Goal: Task Accomplishment & Management: Manage account settings

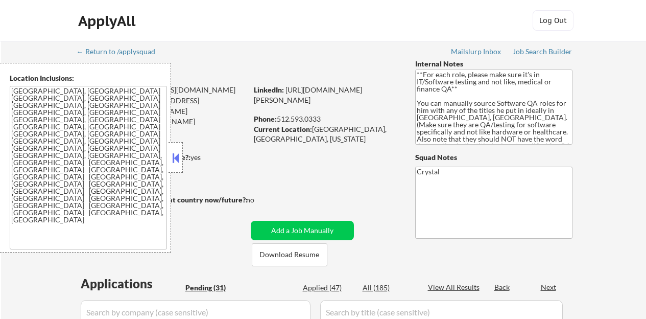
select select ""pending""
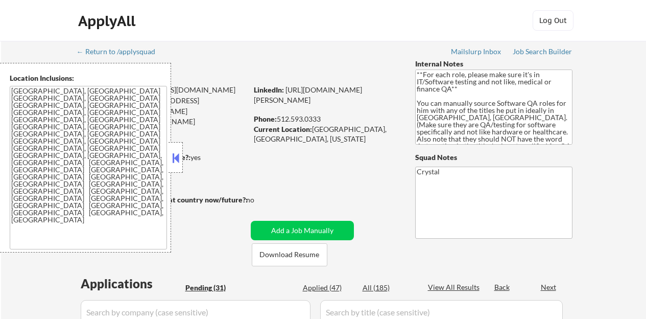
select select ""pending""
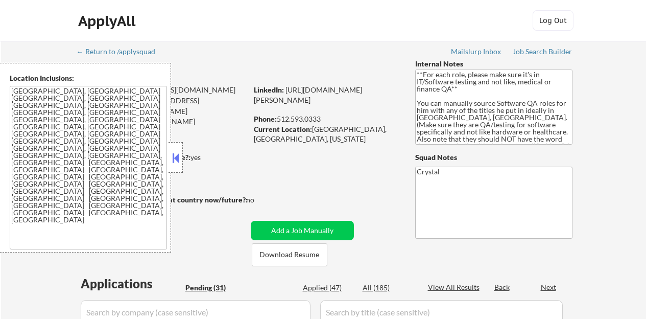
select select ""pending""
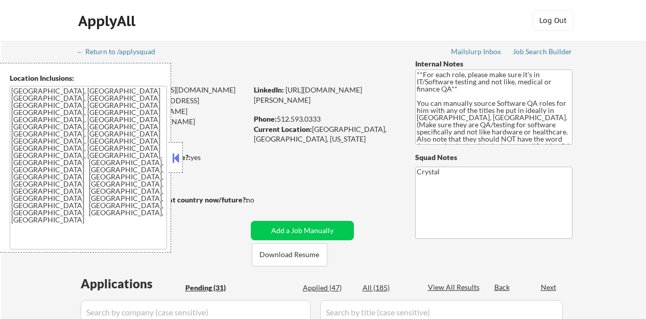
select select ""pending""
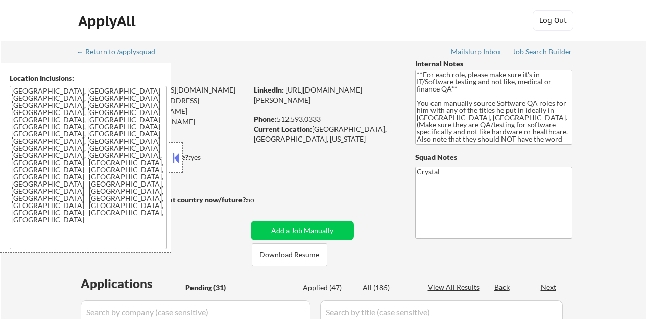
select select ""pending""
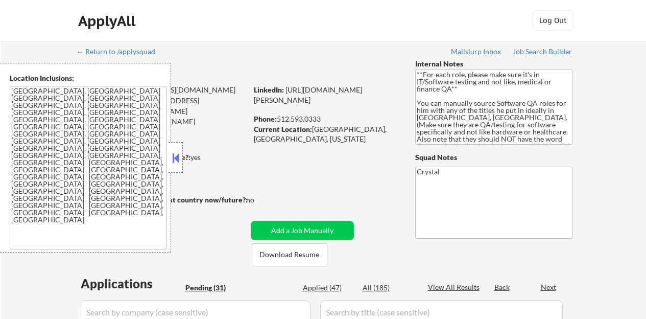
select select ""pending""
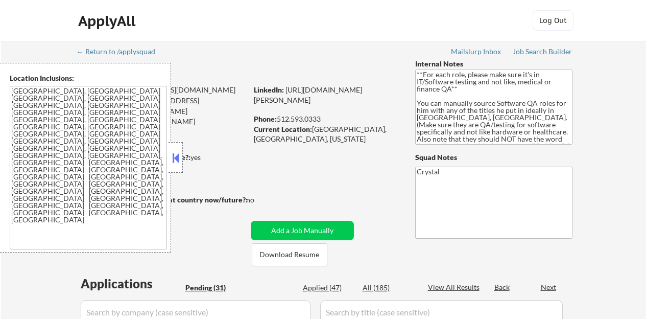
select select ""pending""
click at [176, 164] on button at bounding box center [175, 157] width 11 height 15
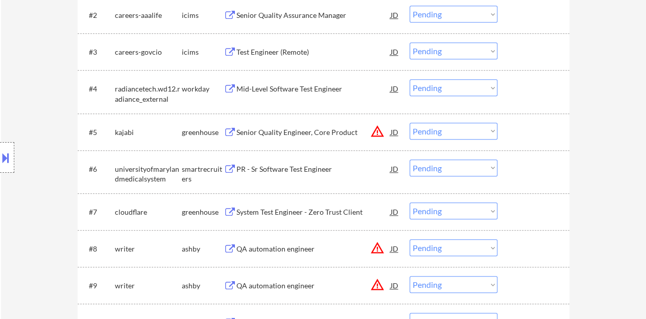
scroll to position [409, 0]
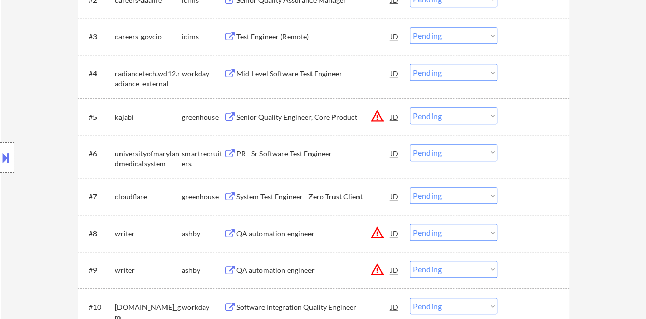
click at [304, 153] on div "PR - Sr Software Test Engineer" at bounding box center [314, 154] width 154 height 10
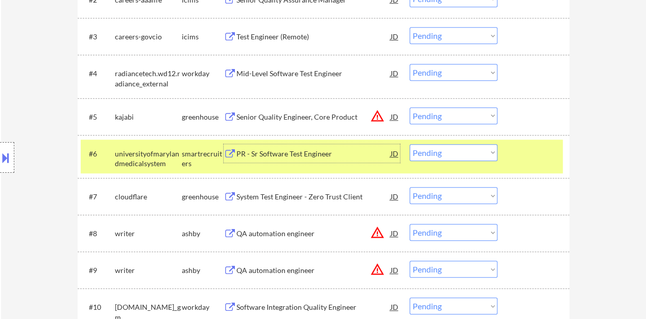
click at [465, 155] on select "Choose an option... Pending Applied Excluded (Questions) Excluded (Expired) Exc…" at bounding box center [454, 152] width 88 height 17
click at [410, 144] on select "Choose an option... Pending Applied Excluded (Questions) Excluded (Expired) Exc…" at bounding box center [454, 152] width 88 height 17
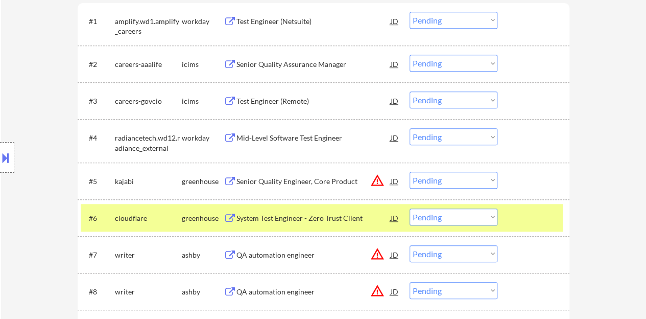
scroll to position [358, 0]
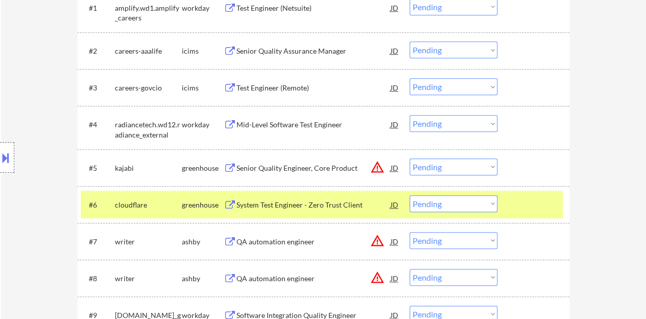
click at [508, 195] on div "#6 cloudflare greenhouse System Test Engineer - Zero Trust Client JD Choose an …" at bounding box center [322, 205] width 482 height 28
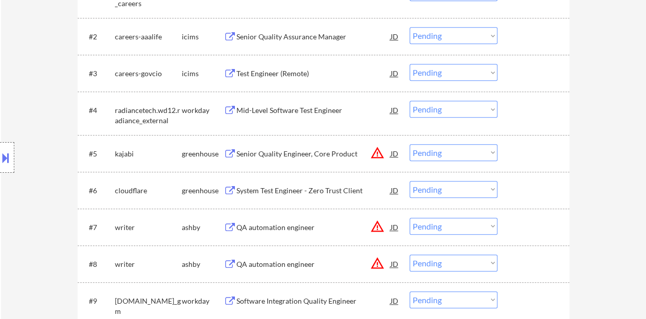
scroll to position [409, 0]
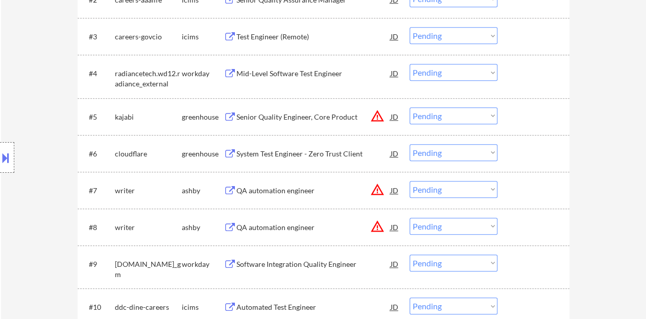
click at [319, 158] on div "System Test Engineer - Zero Trust Client" at bounding box center [314, 153] width 154 height 18
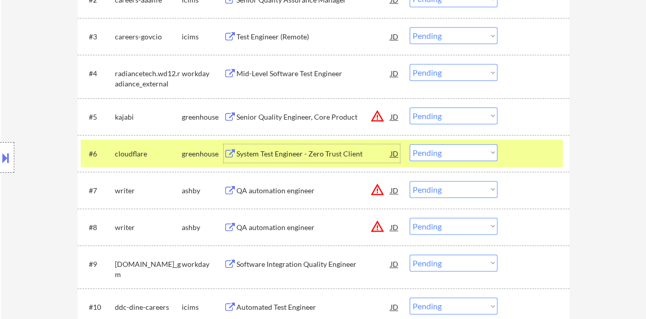
click at [460, 152] on select "Choose an option... Pending Applied Excluded (Questions) Excluded (Expired) Exc…" at bounding box center [454, 152] width 88 height 17
click at [410, 144] on select "Choose an option... Pending Applied Excluded (Questions) Excluded (Expired) Exc…" at bounding box center [454, 152] width 88 height 17
select select ""pending""
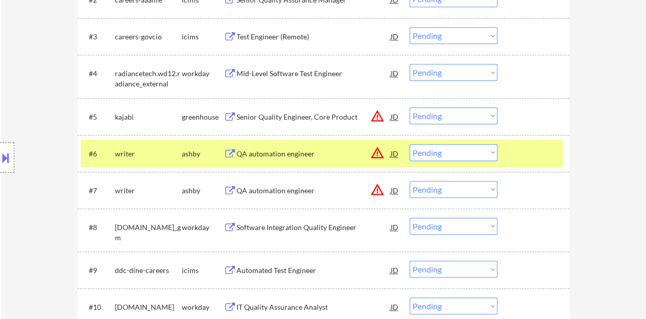
click at [545, 145] on div at bounding box center [534, 153] width 45 height 18
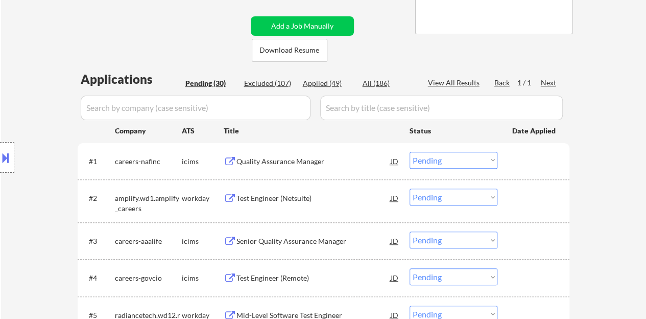
scroll to position [255, 0]
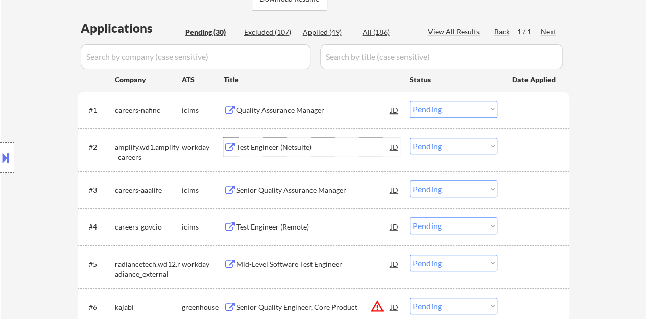
click at [271, 148] on div "Test Engineer (Netsuite)" at bounding box center [314, 147] width 154 height 10
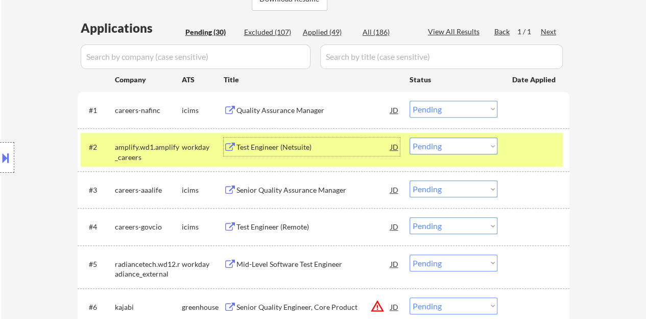
click at [441, 143] on select "Choose an option... Pending Applied Excluded (Questions) Excluded (Expired) Exc…" at bounding box center [454, 145] width 88 height 17
click at [410, 137] on select "Choose an option... Pending Applied Excluded (Questions) Excluded (Expired) Exc…" at bounding box center [454, 145] width 88 height 17
select select ""pending""
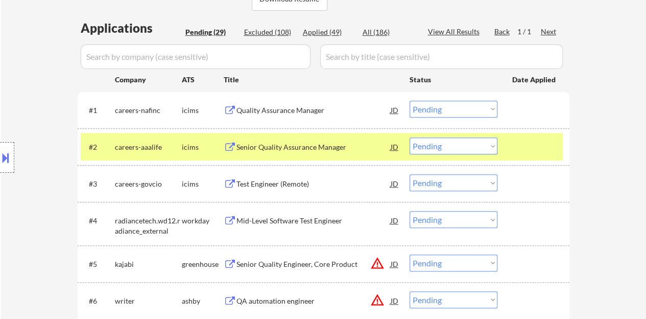
click at [532, 152] on div at bounding box center [534, 146] width 45 height 18
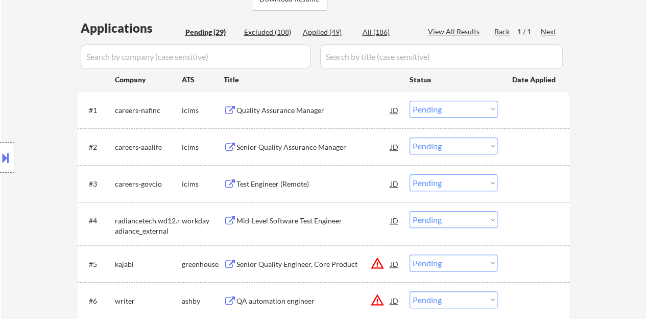
scroll to position [409, 0]
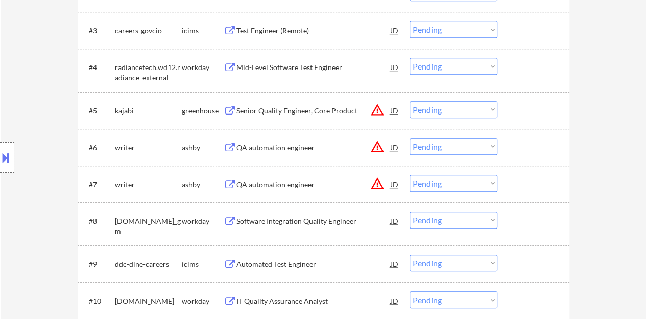
click at [282, 109] on div "Senior Quality Engineer, Core Product" at bounding box center [314, 111] width 154 height 10
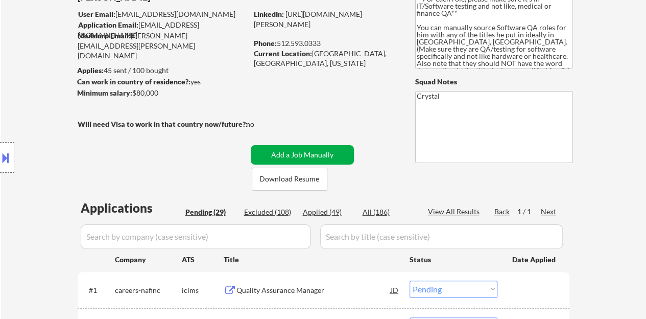
scroll to position [0, 0]
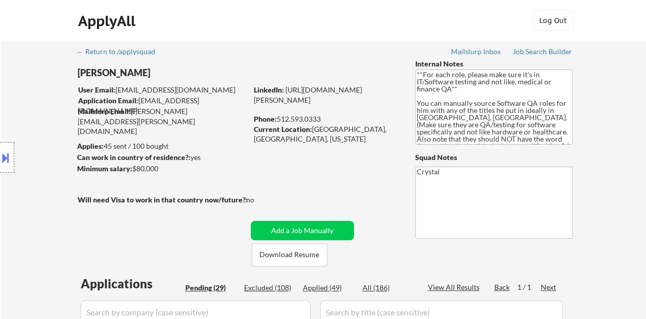
drag, startPoint x: 320, startPoint y: 111, endPoint x: 255, endPoint y: 101, distance: 65.6
click at [255, 101] on div "LinkedIn: https://www.linkedin.com/in/maxwell-eberlein-7114a755/" at bounding box center [327, 95] width 146 height 20
copy link "https://www.linkedin.com/in/maxwell-eberlein-7114a755/"
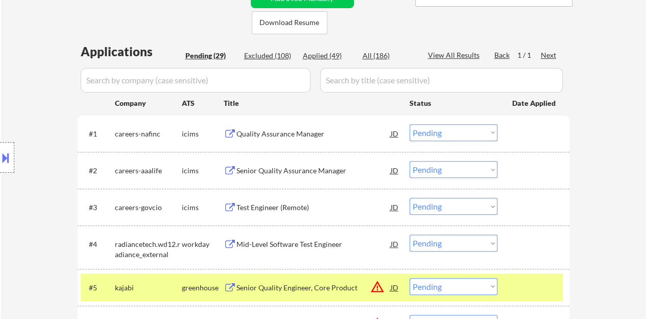
scroll to position [255, 0]
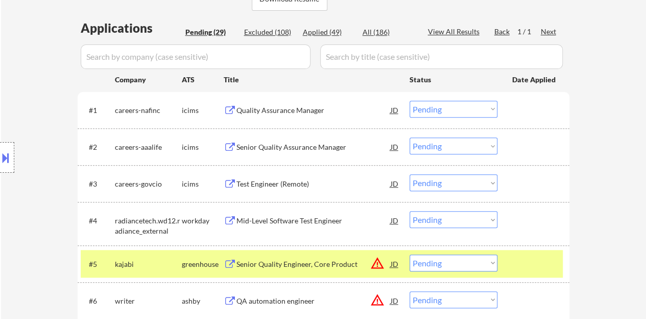
click at [465, 264] on select "Choose an option... Pending Applied Excluded (Questions) Excluded (Expired) Exc…" at bounding box center [454, 262] width 88 height 17
click at [410, 254] on select "Choose an option... Pending Applied Excluded (Questions) Excluded (Expired) Exc…" at bounding box center [454, 262] width 88 height 17
select select ""pending""
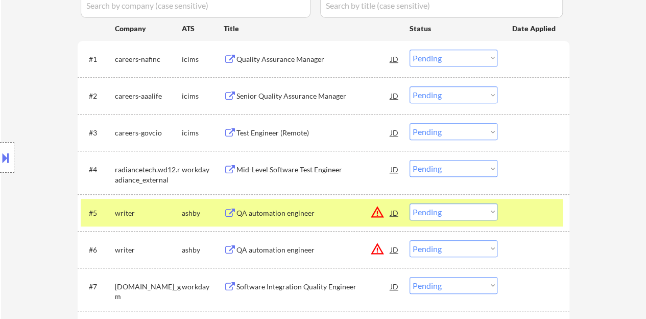
click at [530, 215] on div at bounding box center [534, 212] width 45 height 18
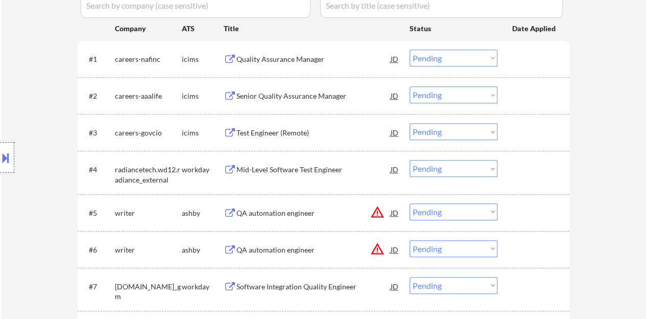
click at [284, 167] on div "Mid-Level Software Test Engineer" at bounding box center [314, 170] width 154 height 10
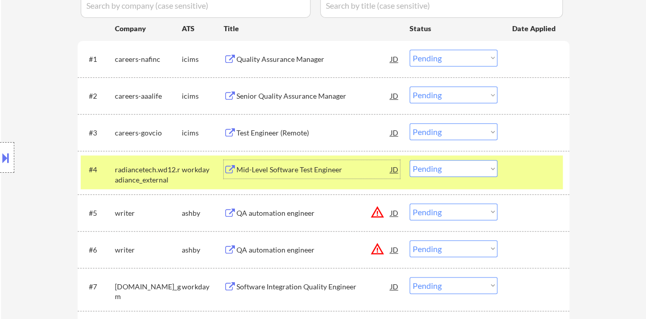
click at [465, 171] on select "Choose an option... Pending Applied Excluded (Questions) Excluded (Expired) Exc…" at bounding box center [454, 168] width 88 height 17
click at [410, 160] on select "Choose an option... Pending Applied Excluded (Questions) Excluded (Expired) Exc…" at bounding box center [454, 168] width 88 height 17
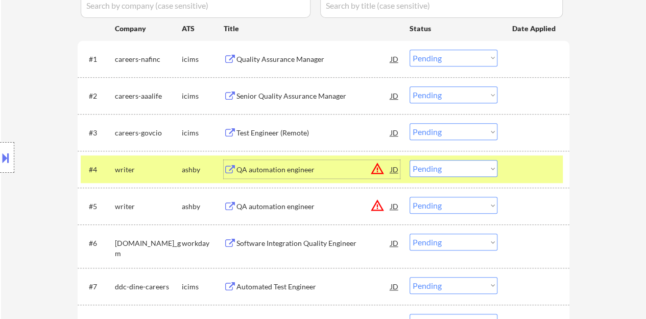
click at [265, 168] on div "QA automation engineer" at bounding box center [314, 170] width 154 height 10
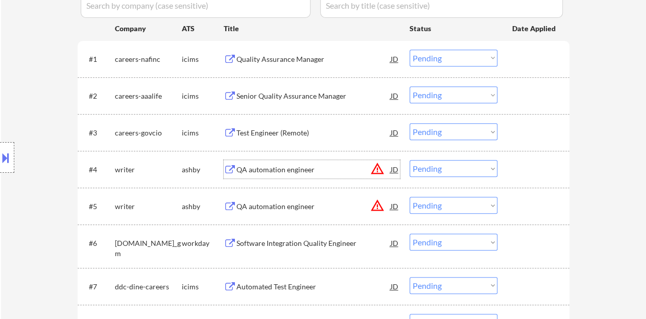
click at [566, 160] on div "#4 writer ashby QA automation engineer JD warning_amber Choose an option... Pen…" at bounding box center [324, 169] width 492 height 37
click at [541, 163] on div at bounding box center [534, 169] width 45 height 18
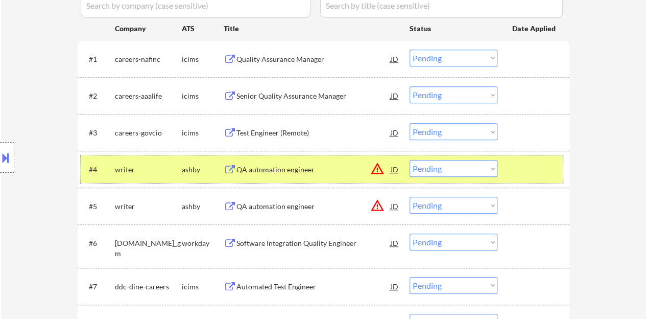
click at [451, 164] on select "Choose an option... Pending Applied Excluded (Questions) Excluded (Expired) Exc…" at bounding box center [454, 168] width 88 height 17
click at [410, 160] on select "Choose an option... Pending Applied Excluded (Questions) Excluded (Expired) Exc…" at bounding box center [454, 168] width 88 height 17
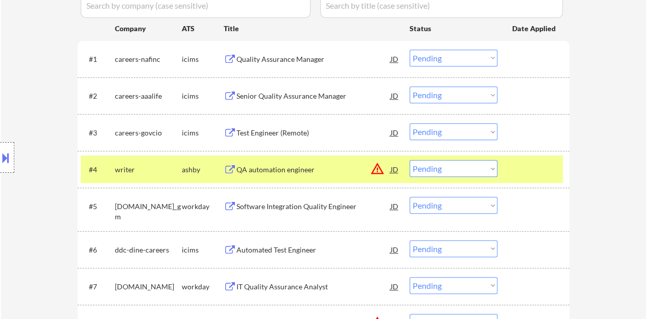
click at [307, 169] on div "QA automation engineer" at bounding box center [314, 170] width 154 height 10
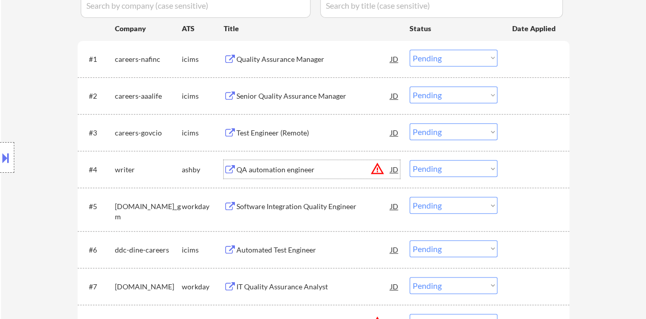
click at [545, 171] on div at bounding box center [534, 169] width 45 height 18
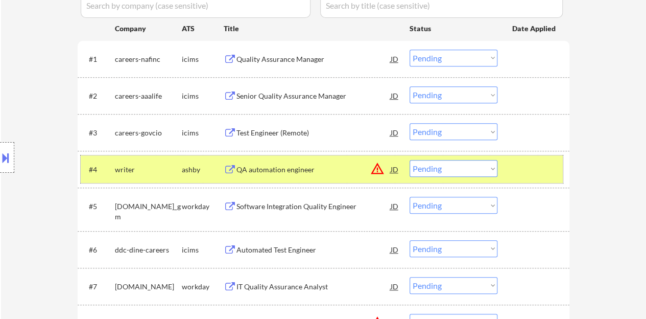
click at [498, 169] on div "#4 writer ashby QA automation engineer JD warning_amber Choose an option... Pen…" at bounding box center [322, 169] width 482 height 28
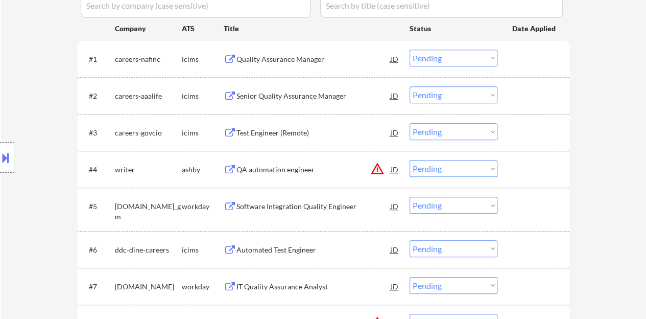
click at [480, 163] on select "Choose an option... Pending Applied Excluded (Questions) Excluded (Expired) Exc…" at bounding box center [454, 168] width 88 height 17
click at [410, 160] on select "Choose an option... Pending Applied Excluded (Questions) Excluded (Expired) Exc…" at bounding box center [454, 168] width 88 height 17
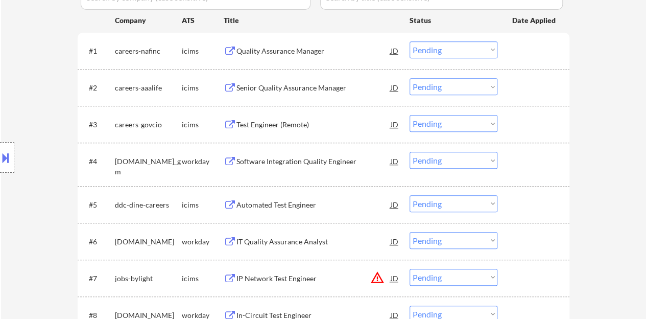
scroll to position [358, 0]
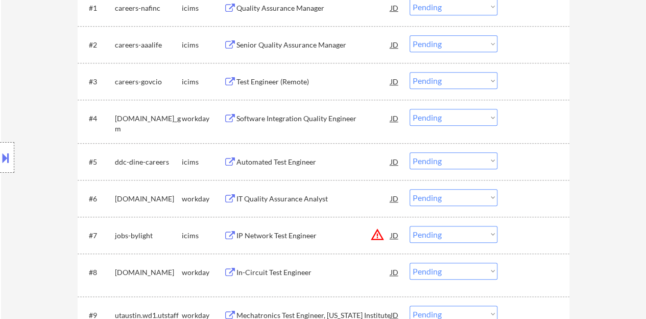
click at [278, 120] on div "Software Integration Quality Engineer" at bounding box center [314, 118] width 154 height 10
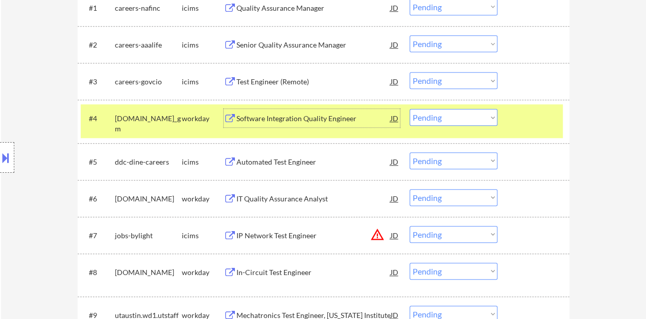
click at [462, 118] on select "Choose an option... Pending Applied Excluded (Questions) Excluded (Expired) Exc…" at bounding box center [454, 117] width 88 height 17
click at [410, 109] on select "Choose an option... Pending Applied Excluded (Questions) Excluded (Expired) Exc…" at bounding box center [454, 117] width 88 height 17
select select ""pending""
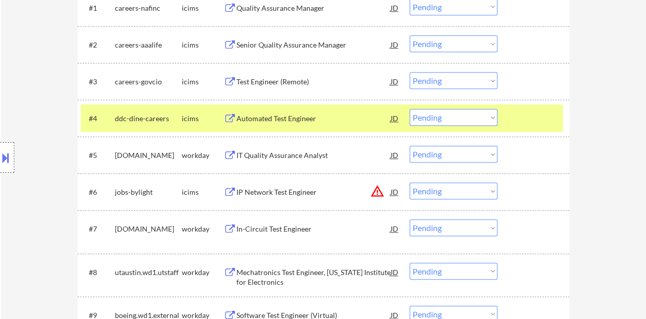
click at [548, 115] on div at bounding box center [534, 118] width 45 height 18
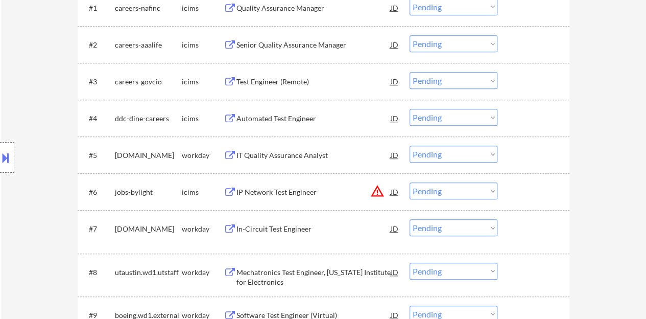
click at [258, 156] on div "IT Quality Assurance Analyst" at bounding box center [314, 155] width 154 height 10
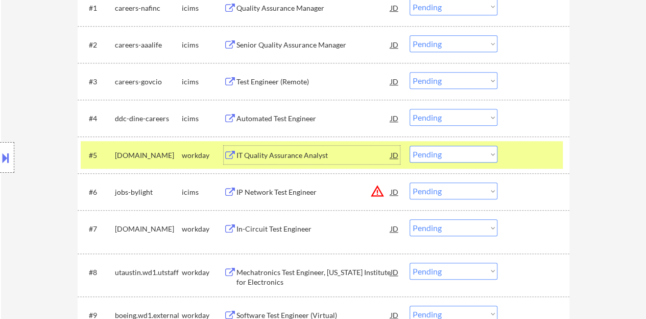
click at [465, 157] on select "Choose an option... Pending Applied Excluded (Questions) Excluded (Expired) Exc…" at bounding box center [454, 154] width 88 height 17
click at [410, 146] on select "Choose an option... Pending Applied Excluded (Questions) Excluded (Expired) Exc…" at bounding box center [454, 154] width 88 height 17
select select ""pending""
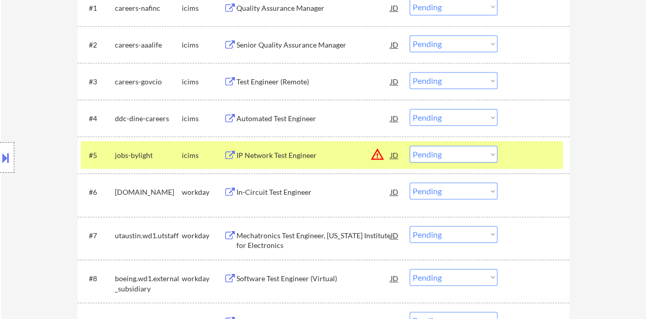
click at [18, 191] on div "Location Inclusions: Austin, TX West Lake Hills, TX Rollingwood, TX Sunset Vall…" at bounding box center [91, 158] width 183 height 190
click at [33, 196] on div "Location Inclusions: Austin, TX West Lake Hills, TX Rollingwood, TX Sunset Vall…" at bounding box center [91, 158] width 183 height 190
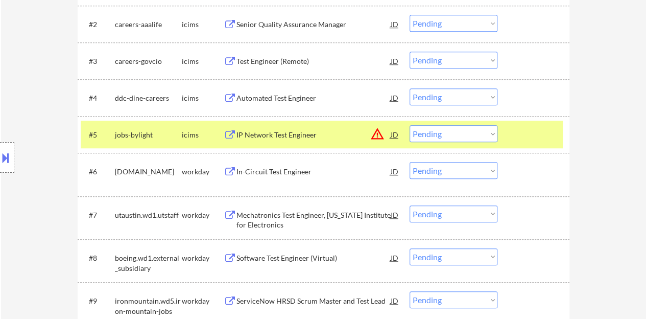
scroll to position [409, 0]
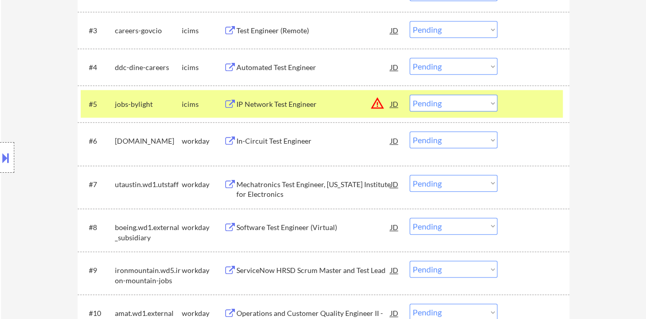
click at [32, 193] on div "Location Inclusions: Austin, TX West Lake Hills, TX Rollingwood, TX Sunset Vall…" at bounding box center [91, 158] width 183 height 190
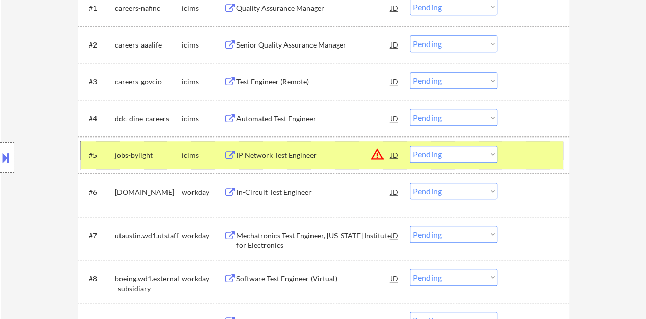
click at [539, 161] on div at bounding box center [534, 155] width 45 height 18
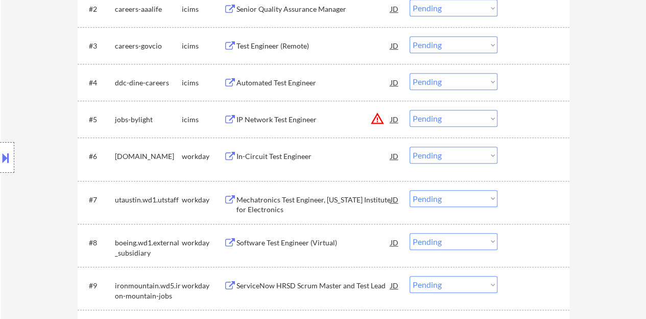
scroll to position [409, 0]
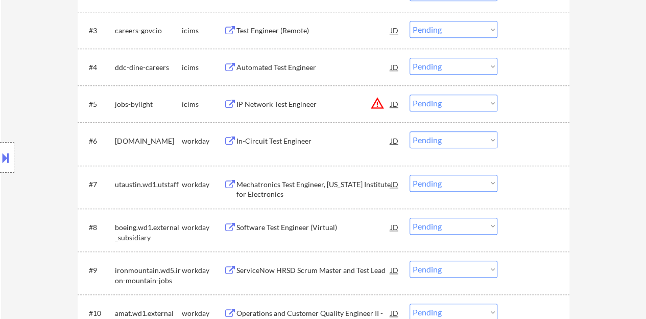
click at [242, 149] on div "In-Circuit Test Engineer" at bounding box center [314, 140] width 154 height 18
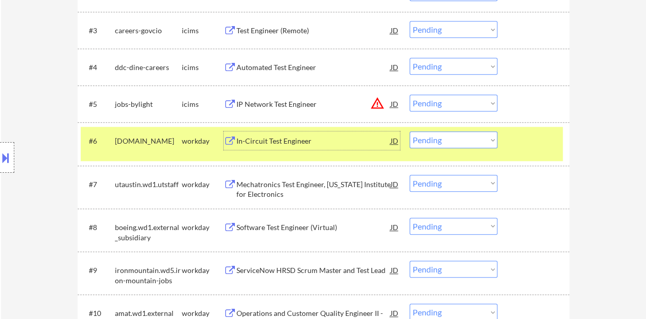
click at [478, 142] on select "Choose an option... Pending Applied Excluded (Questions) Excluded (Expired) Exc…" at bounding box center [454, 139] width 88 height 17
click at [410, 131] on select "Choose an option... Pending Applied Excluded (Questions) Excluded (Expired) Exc…" at bounding box center [454, 139] width 88 height 17
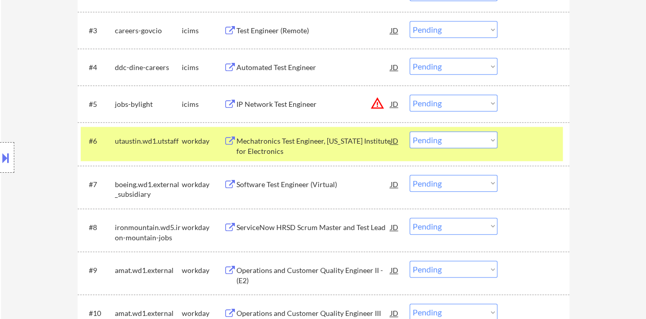
click at [317, 138] on div "Mechatronics Test Engineer, Texas Institute for Electronics" at bounding box center [314, 146] width 154 height 20
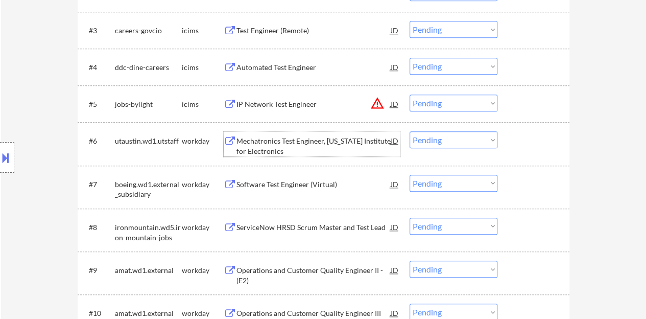
click at [542, 151] on div "#6 utaustin.wd1.utstaff workday Mechatronics Test Engineer, Texas Institute for…" at bounding box center [322, 144] width 482 height 34
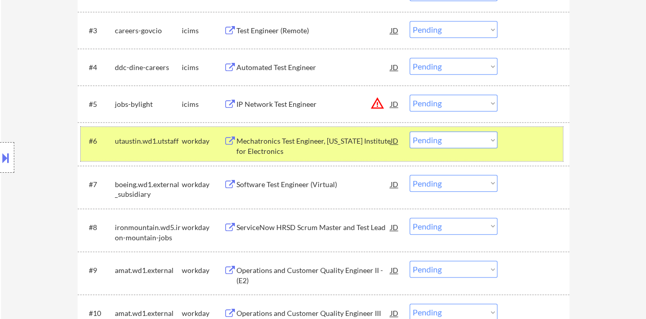
click at [447, 142] on select "Choose an option... Pending Applied Excluded (Questions) Excluded (Expired) Exc…" at bounding box center [454, 139] width 88 height 17
click at [410, 131] on select "Choose an option... Pending Applied Excluded (Questions) Excluded (Expired) Exc…" at bounding box center [454, 139] width 88 height 17
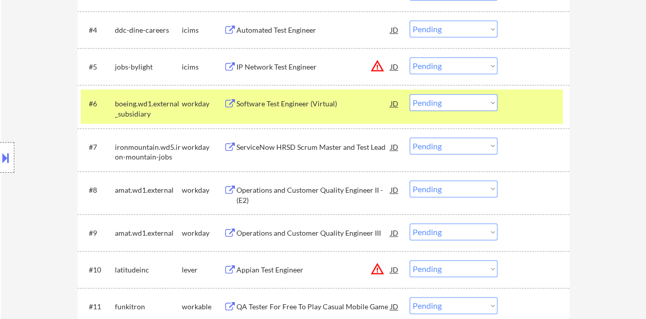
scroll to position [460, 0]
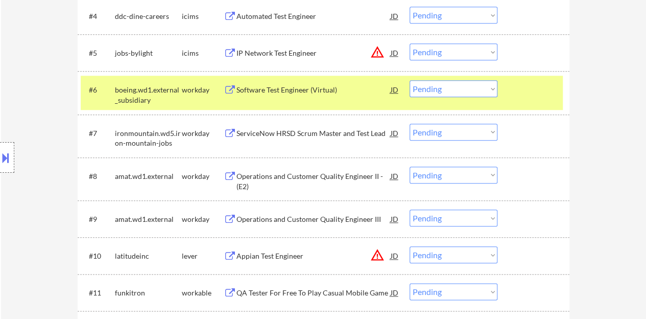
click at [328, 102] on div "#6 boeing.wd1.external_subsidiary workday Software Test Engineer (Virtual) JD w…" at bounding box center [322, 93] width 482 height 34
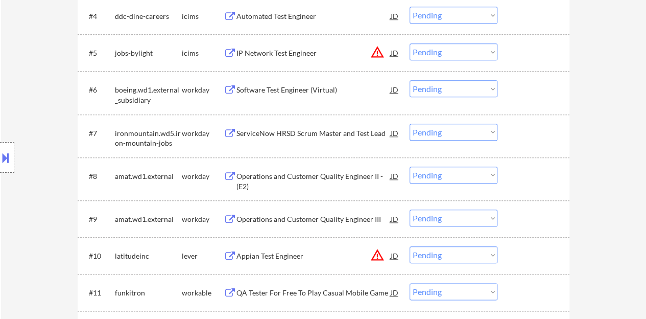
click at [309, 94] on div "Software Test Engineer (Virtual)" at bounding box center [314, 90] width 154 height 10
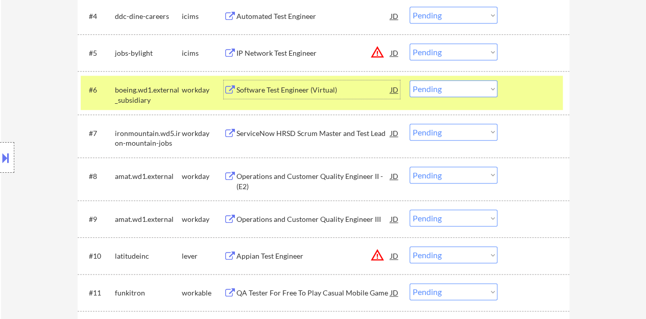
scroll to position [409, 0]
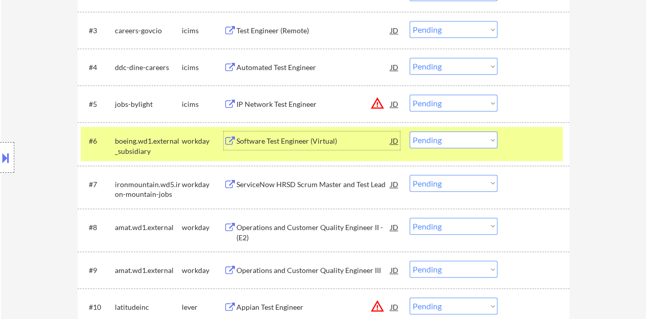
click at [460, 141] on select "Choose an option... Pending Applied Excluded (Questions) Excluded (Expired) Exc…" at bounding box center [454, 139] width 88 height 17
click at [410, 131] on select "Choose an option... Pending Applied Excluded (Questions) Excluded (Expired) Exc…" at bounding box center [454, 139] width 88 height 17
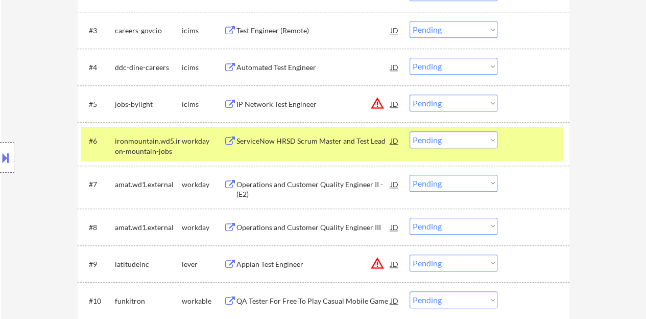
scroll to position [460, 0]
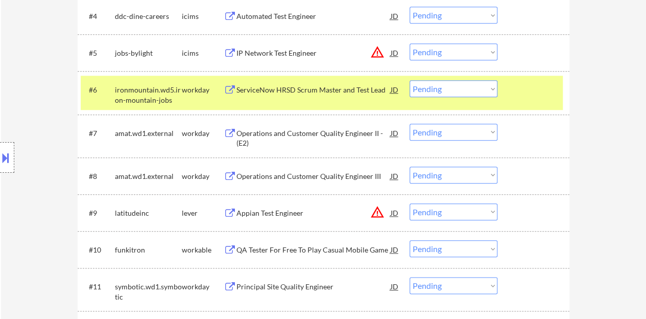
click at [308, 92] on div "ServiceNow HRSD Scrum Master and Test Lead" at bounding box center [314, 90] width 154 height 10
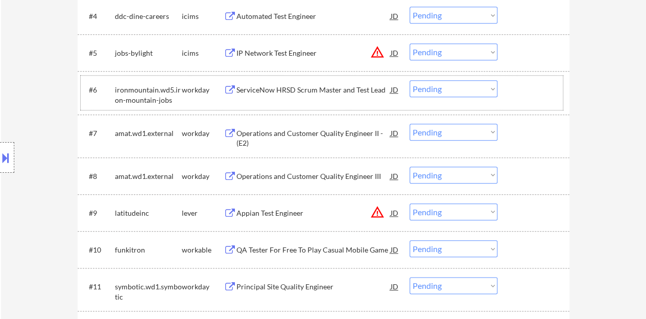
click at [528, 101] on div "#6 ironmountain.wd5.iron-mountain-jobs workday ServiceNow HRSD Scrum Master and…" at bounding box center [322, 93] width 482 height 34
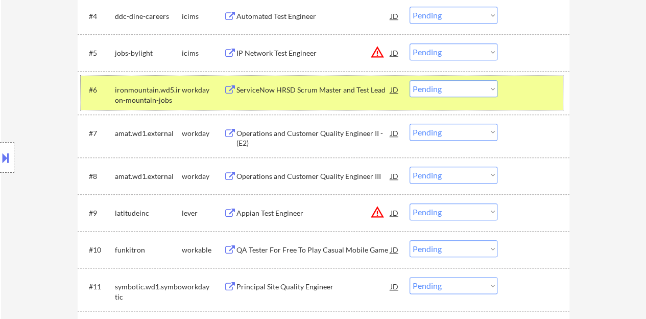
click at [466, 95] on select "Choose an option... Pending Applied Excluded (Questions) Excluded (Expired) Exc…" at bounding box center [454, 88] width 88 height 17
click at [410, 80] on select "Choose an option... Pending Applied Excluded (Questions) Excluded (Expired) Exc…" at bounding box center [454, 88] width 88 height 17
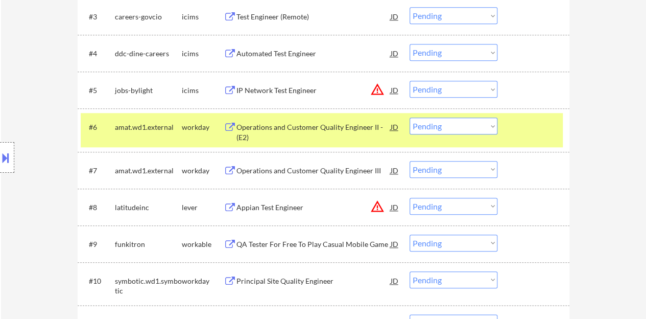
scroll to position [409, 0]
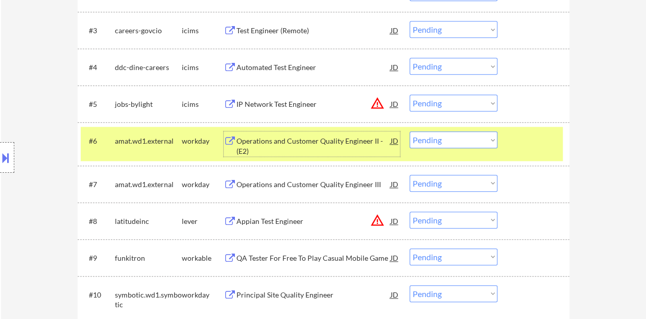
click at [350, 142] on div "Operations and Customer Quality Engineer II - (E2)" at bounding box center [314, 146] width 154 height 20
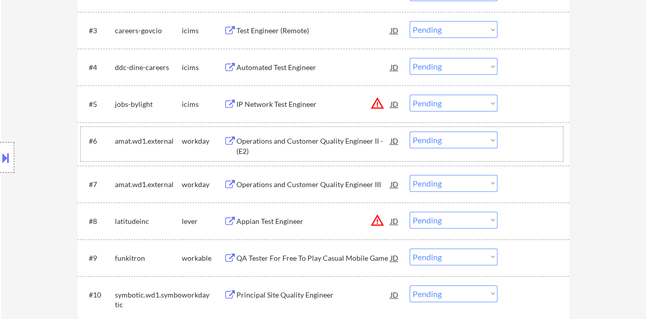
click at [530, 141] on div at bounding box center [534, 140] width 45 height 18
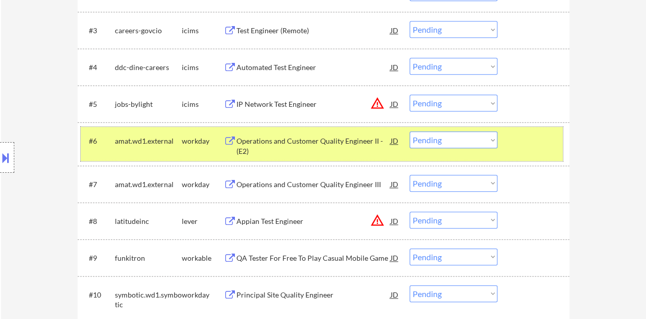
click at [472, 130] on div "#6 amat.wd1.external workday Operations and Customer Quality Engineer II - (E2)…" at bounding box center [322, 144] width 482 height 34
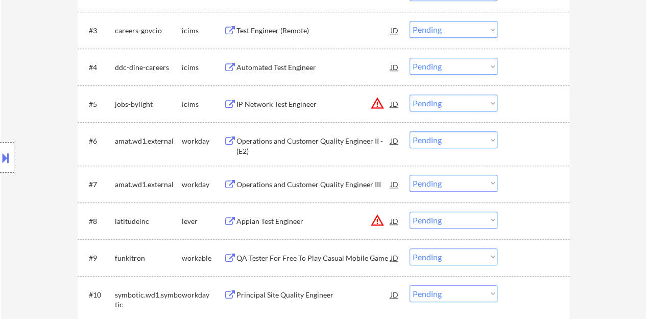
click at [445, 132] on select "Choose an option... Pending Applied Excluded (Questions) Excluded (Expired) Exc…" at bounding box center [454, 139] width 88 height 17
click at [410, 131] on select "Choose an option... Pending Applied Excluded (Questions) Excluded (Expired) Exc…" at bounding box center [454, 139] width 88 height 17
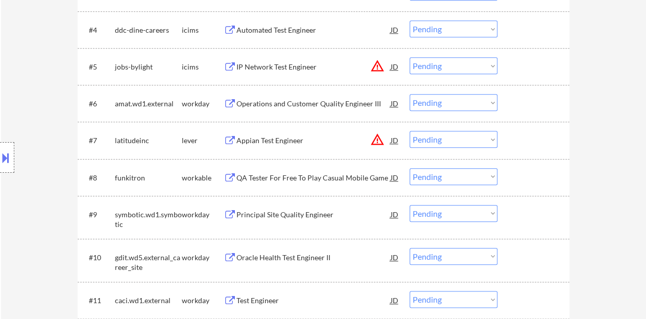
scroll to position [460, 0]
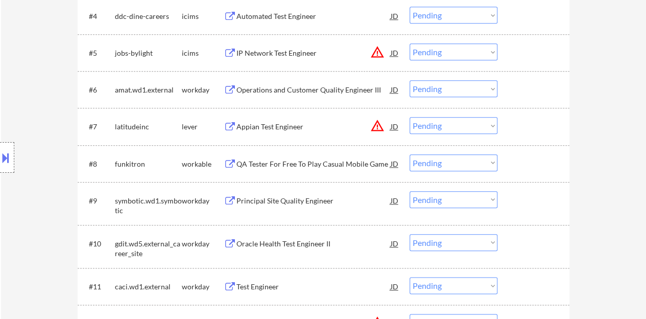
click at [304, 90] on div "Operations and Customer Quality Engineer III" at bounding box center [314, 90] width 154 height 10
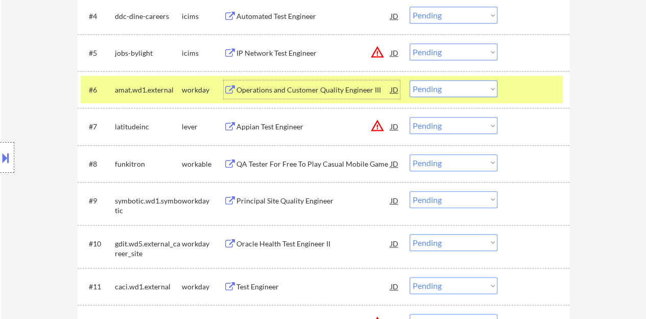
click at [441, 92] on select "Choose an option... Pending Applied Excluded (Questions) Excluded (Expired) Exc…" at bounding box center [454, 88] width 88 height 17
click at [410, 80] on select "Choose an option... Pending Applied Excluded (Questions) Excluded (Expired) Exc…" at bounding box center [454, 88] width 88 height 17
select select ""pending""
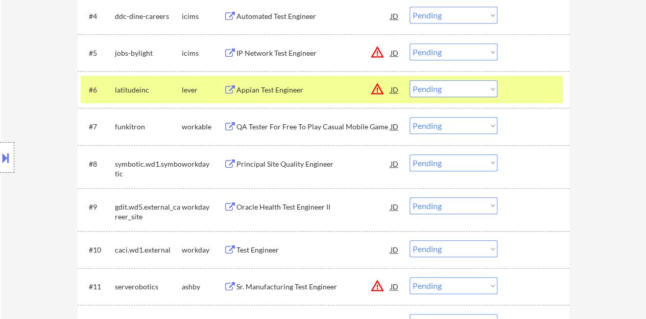
click at [531, 92] on div at bounding box center [534, 89] width 45 height 18
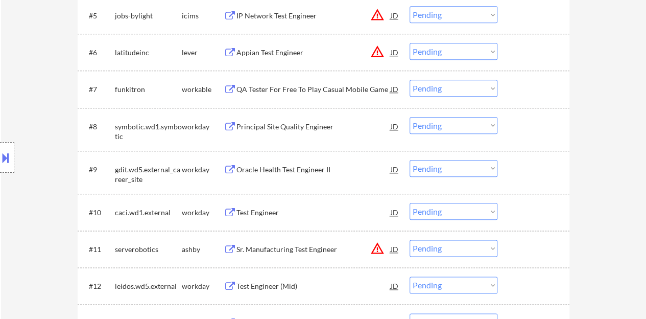
scroll to position [511, 0]
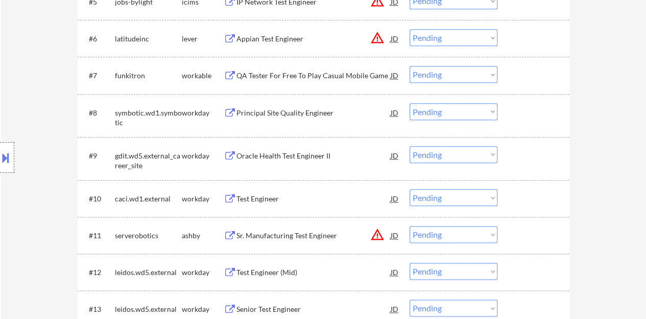
click at [306, 114] on div "Principal Site Quality Engineer" at bounding box center [314, 113] width 154 height 10
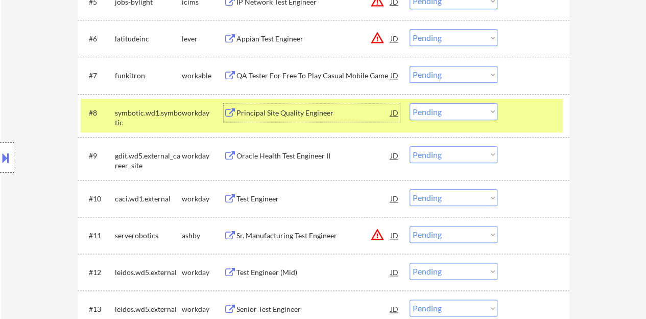
click at [474, 113] on select "Choose an option... Pending Applied Excluded (Questions) Excluded (Expired) Exc…" at bounding box center [454, 111] width 88 height 17
click at [410, 103] on select "Choose an option... Pending Applied Excluded (Questions) Excluded (Expired) Exc…" at bounding box center [454, 111] width 88 height 17
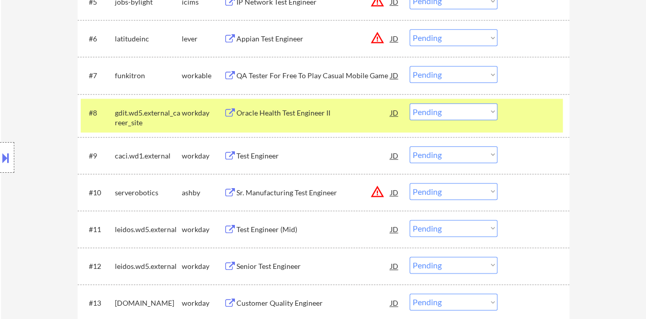
click at [315, 118] on div "Oracle Health Test Engineer II" at bounding box center [314, 112] width 154 height 18
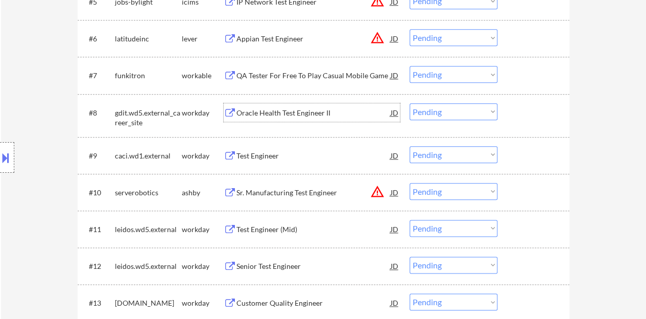
click at [505, 101] on div "#8 gdit.wd5.external_career_site workday Oracle Health Test Engineer II JD warn…" at bounding box center [322, 116] width 482 height 34
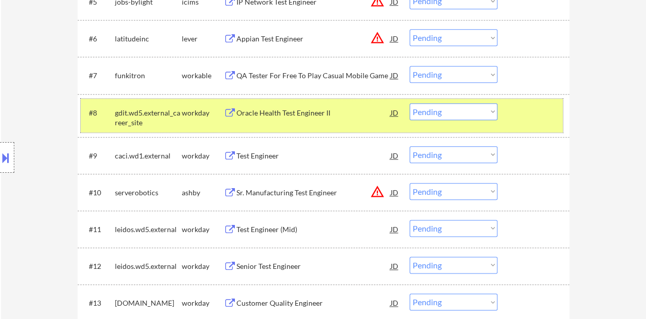
click at [479, 112] on select "Choose an option... Pending Applied Excluded (Questions) Excluded (Expired) Exc…" at bounding box center [454, 111] width 88 height 17
click at [410, 103] on select "Choose an option... Pending Applied Excluded (Questions) Excluded (Expired) Exc…" at bounding box center [454, 111] width 88 height 17
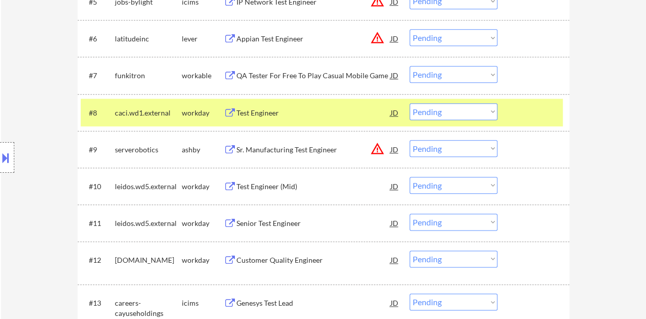
scroll to position [460, 0]
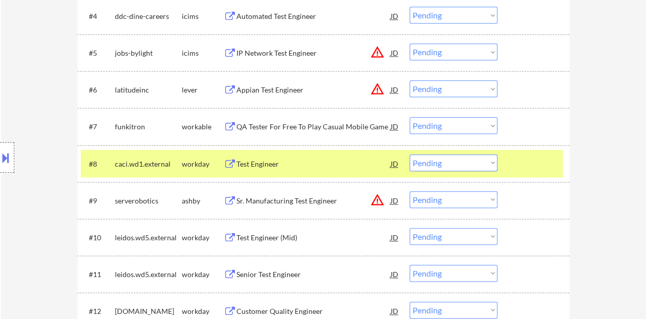
click at [260, 158] on div "Test Engineer" at bounding box center [314, 163] width 154 height 18
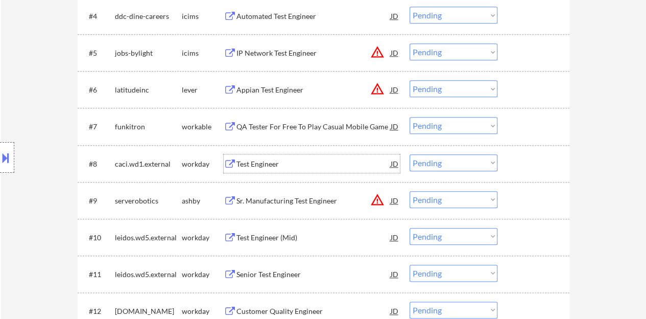
click at [540, 154] on div at bounding box center [534, 163] width 45 height 18
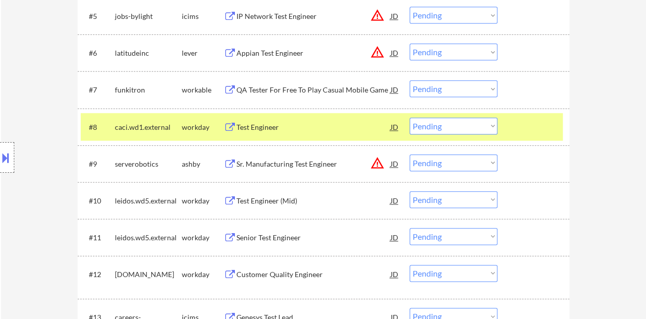
scroll to position [511, 0]
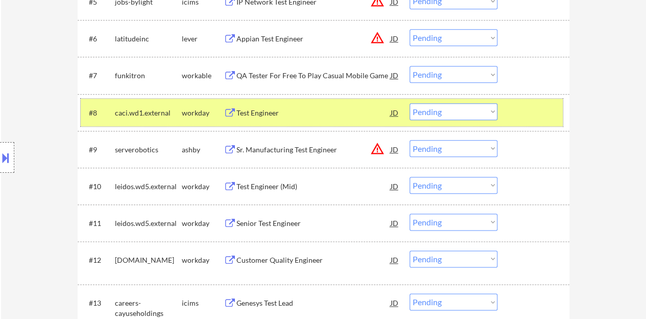
click at [483, 114] on select "Choose an option... Pending Applied Excluded (Questions) Excluded (Expired) Exc…" at bounding box center [454, 111] width 88 height 17
click at [410, 103] on select "Choose an option... Pending Applied Excluded (Questions) Excluded (Expired) Exc…" at bounding box center [454, 111] width 88 height 17
select select ""pending""
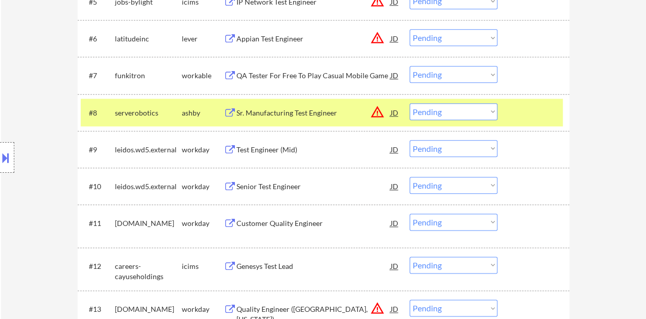
click at [534, 120] on div at bounding box center [534, 112] width 45 height 18
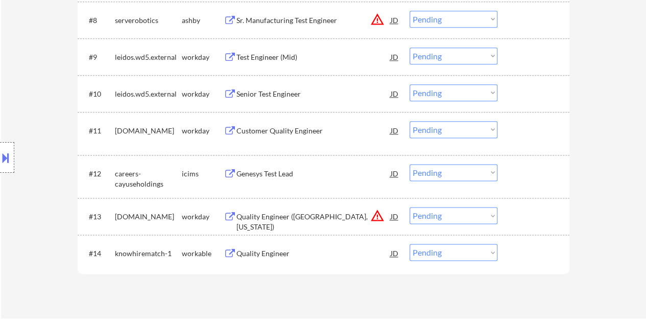
scroll to position [613, 0]
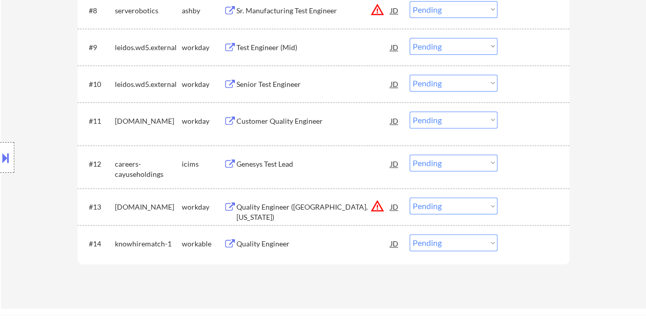
click at [287, 81] on div "Senior Test Engineer" at bounding box center [314, 84] width 154 height 10
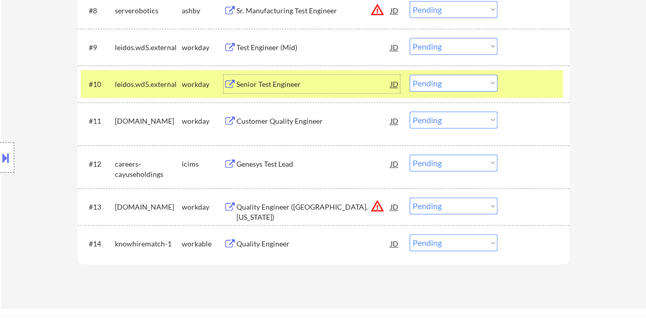
click at [476, 81] on select "Choose an option... Pending Applied Excluded (Questions) Excluded (Expired) Exc…" at bounding box center [454, 83] width 88 height 17
click at [410, 75] on select "Choose an option... Pending Applied Excluded (Questions) Excluded (Expired) Exc…" at bounding box center [454, 83] width 88 height 17
select select ""pending""
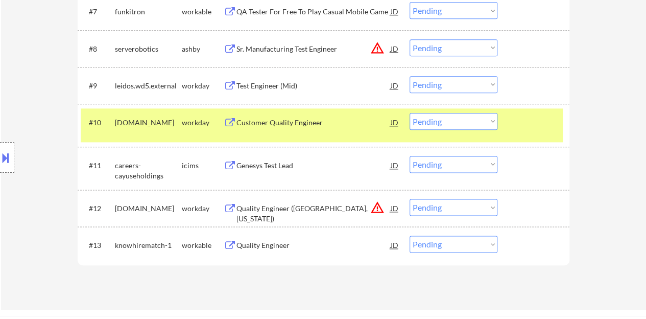
scroll to position [562, 0]
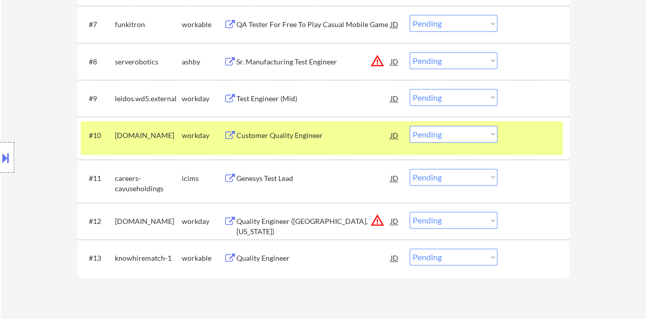
click at [528, 144] on div "#10 flextronics.wd1.careers workday Customer Quality Engineer JD warning_amber …" at bounding box center [322, 138] width 482 height 34
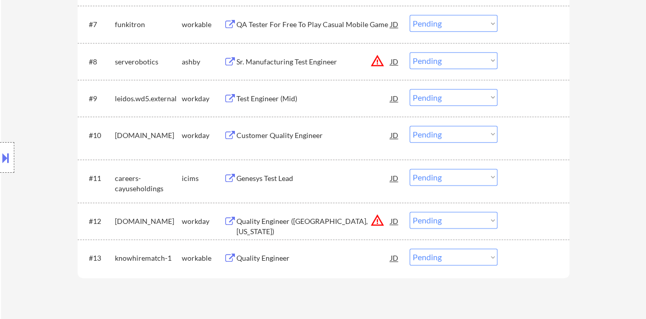
click at [279, 87] on div "#9 leidos.wd5.external workday Test Engineer (Mid) JD warning_amber Choose an o…" at bounding box center [322, 98] width 482 height 28
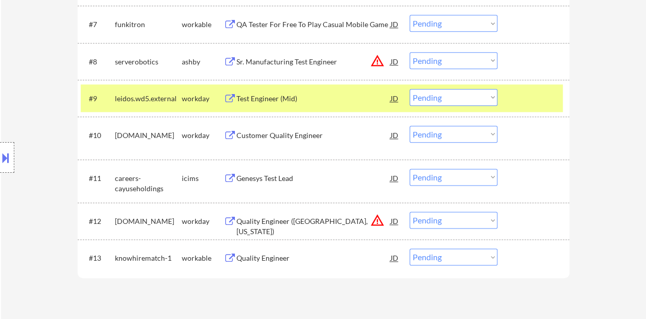
click at [284, 106] on div "Test Engineer (Mid)" at bounding box center [314, 98] width 154 height 18
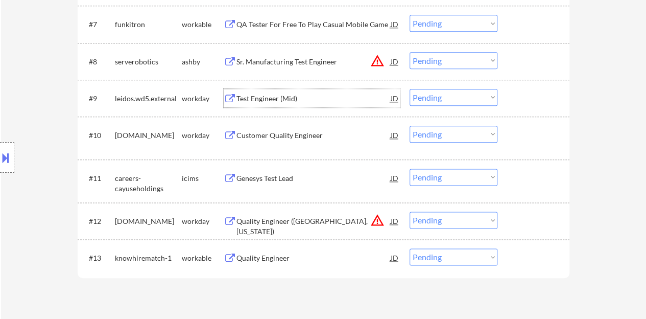
click at [534, 87] on div "#9 leidos.wd5.external workday Test Engineer (Mid) JD warning_amber Choose an o…" at bounding box center [322, 98] width 482 height 28
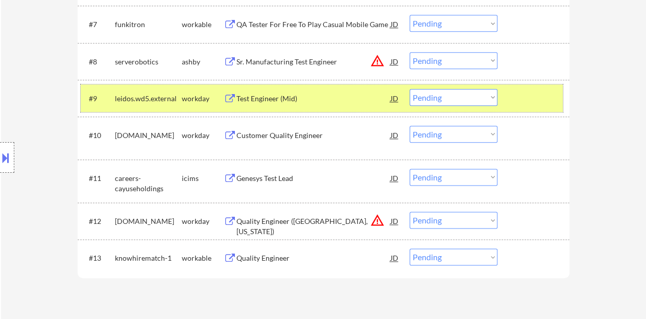
click at [450, 89] on select "Choose an option... Pending Applied Excluded (Questions) Excluded (Expired) Exc…" at bounding box center [454, 97] width 88 height 17
click at [410, 89] on select "Choose an option... Pending Applied Excluded (Questions) Excluded (Expired) Exc…" at bounding box center [454, 97] width 88 height 17
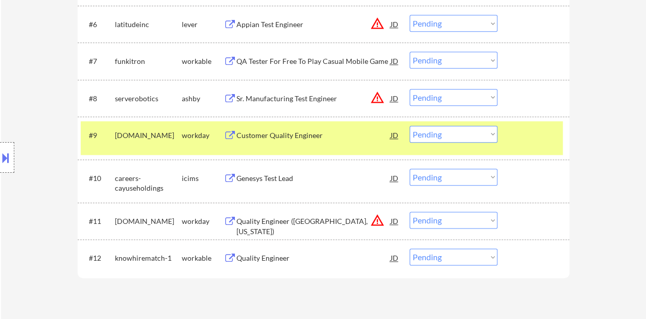
scroll to position [511, 0]
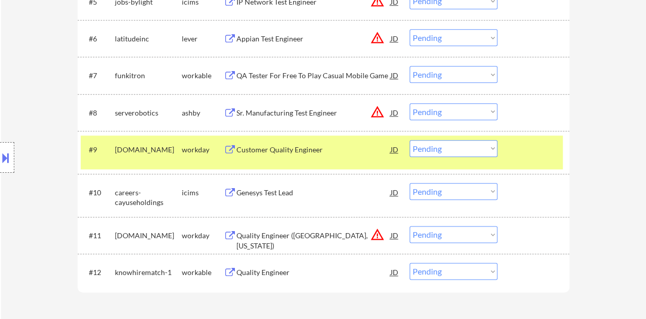
click at [298, 142] on div "Customer Quality Engineer" at bounding box center [314, 149] width 154 height 18
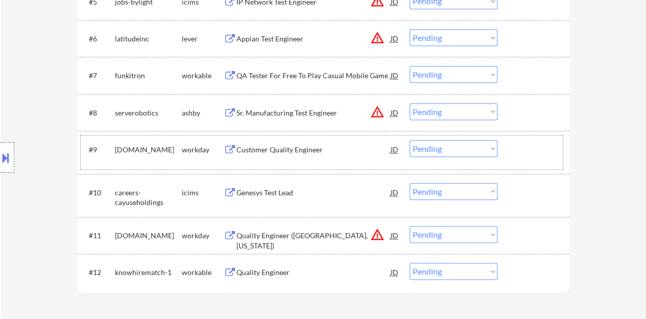
click at [526, 154] on div at bounding box center [534, 149] width 45 height 18
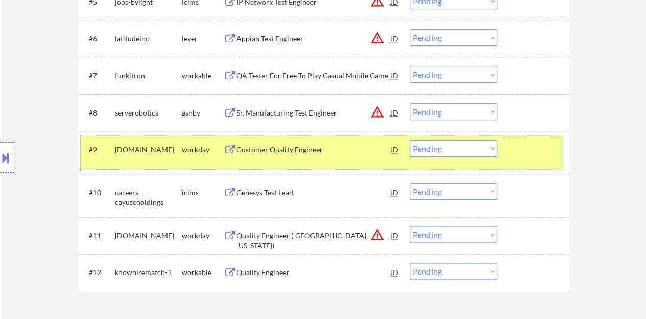
click at [473, 143] on select "Choose an option... Pending Applied Excluded (Questions) Excluded (Expired) Exc…" at bounding box center [454, 148] width 88 height 17
click at [410, 140] on select "Choose an option... Pending Applied Excluded (Questions) Excluded (Expired) Exc…" at bounding box center [454, 148] width 88 height 17
select select ""pending""
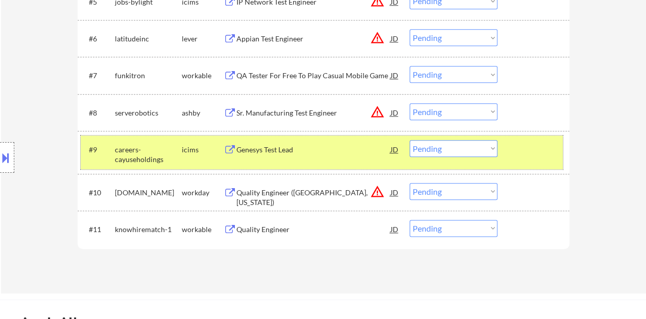
click at [541, 142] on div at bounding box center [534, 149] width 45 height 18
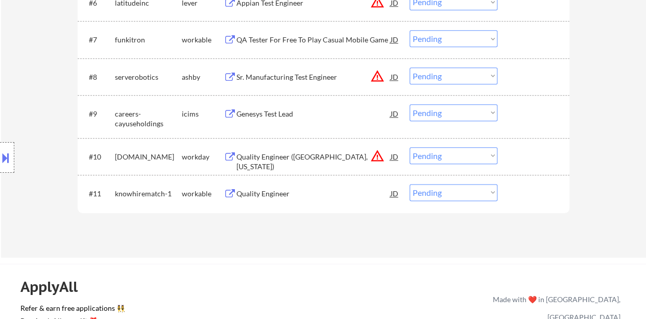
scroll to position [562, 0]
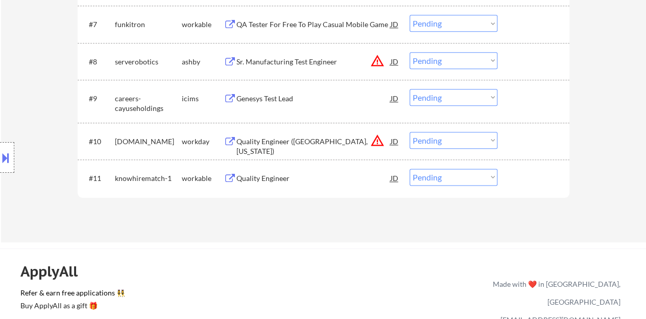
click at [274, 173] on div "Quality Engineer" at bounding box center [314, 178] width 154 height 18
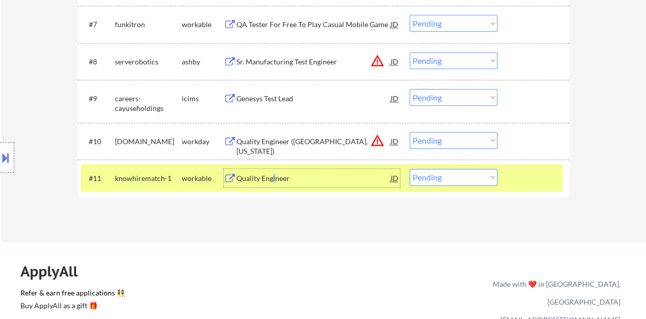
click at [458, 178] on select "Choose an option... Pending Applied Excluded (Questions) Excluded (Expired) Exc…" at bounding box center [454, 177] width 88 height 17
select select ""excluded""
click at [410, 169] on select "Choose an option... Pending Applied Excluded (Questions) Excluded (Expired) Exc…" at bounding box center [454, 177] width 88 height 17
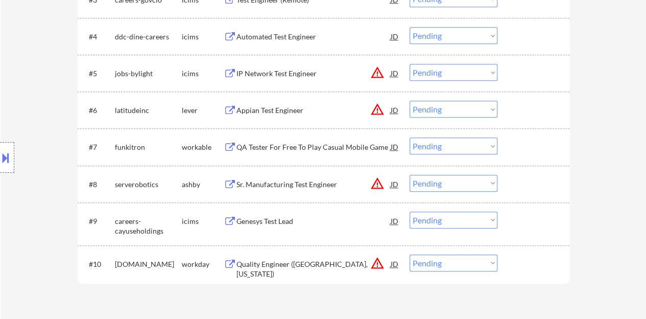
scroll to position [409, 0]
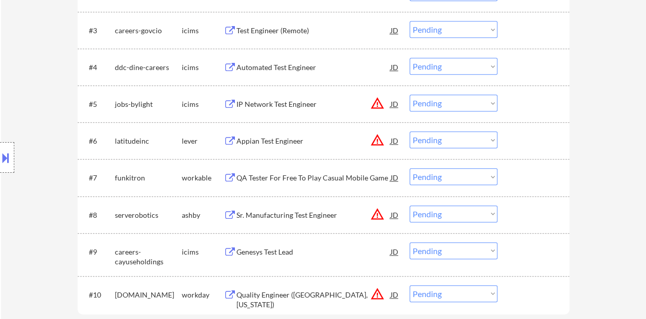
click at [255, 141] on div "Appian Test Engineer" at bounding box center [314, 141] width 154 height 10
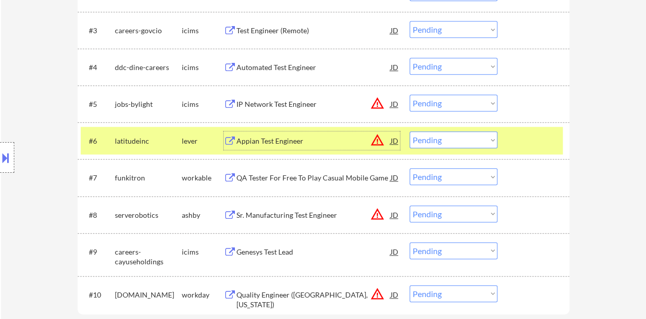
click at [450, 141] on select "Choose an option... Pending Applied Excluded (Questions) Excluded (Expired) Exc…" at bounding box center [454, 139] width 88 height 17
click at [410, 131] on select "Choose an option... Pending Applied Excluded (Questions) Excluded (Expired) Exc…" at bounding box center [454, 139] width 88 height 17
select select ""pending""
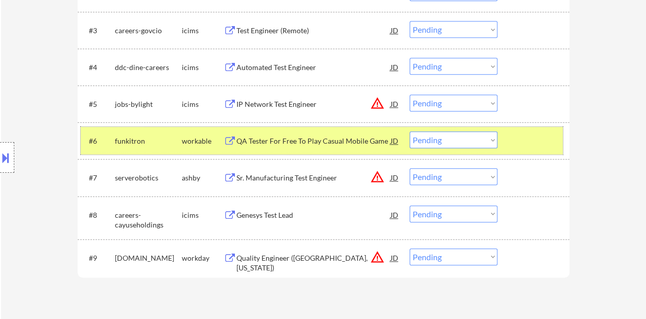
click at [541, 128] on div "#6 funkitron workable QA Tester For Free To Play Casual Mobile Game JD warning_…" at bounding box center [322, 141] width 482 height 28
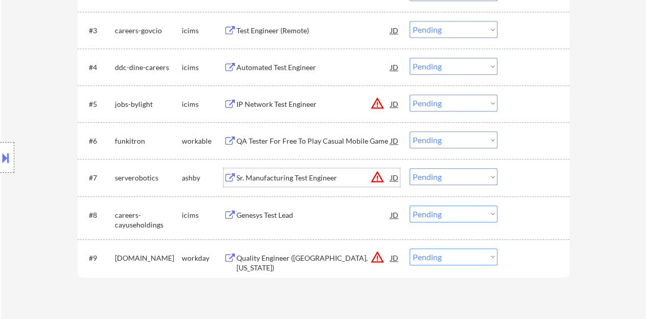
click at [322, 178] on div "Sr. Manufacturing Test Engineer" at bounding box center [314, 178] width 154 height 10
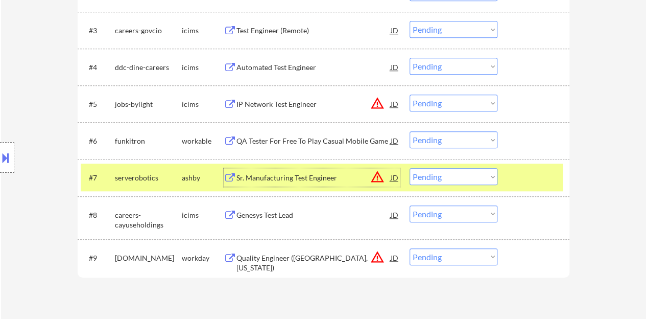
click at [493, 176] on select "Choose an option... Pending Applied Excluded (Questions) Excluded (Expired) Exc…" at bounding box center [454, 176] width 88 height 17
click at [410, 168] on select "Choose an option... Pending Applied Excluded (Questions) Excluded (Expired) Exc…" at bounding box center [454, 176] width 88 height 17
select select ""pending""
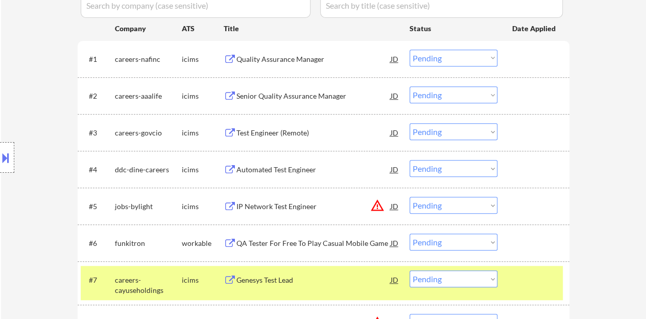
scroll to position [307, 0]
click at [547, 283] on div at bounding box center [534, 279] width 45 height 18
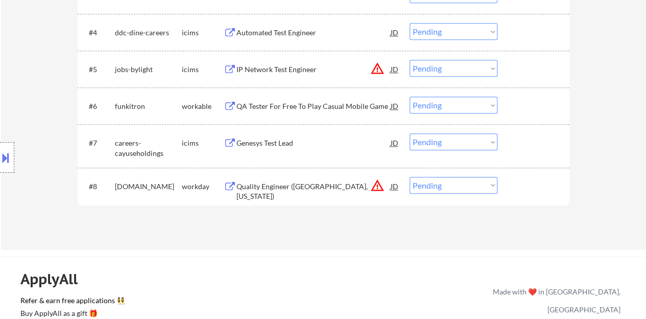
scroll to position [460, 0]
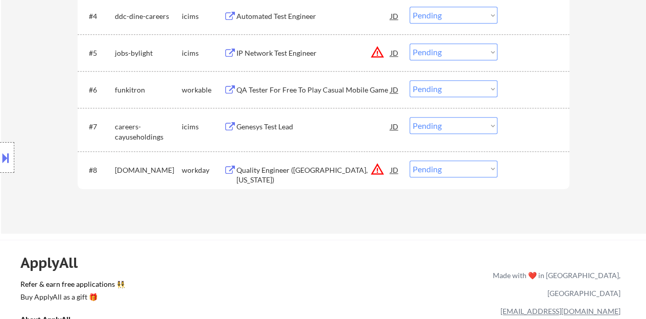
click at [276, 162] on div "Quality Engineer (Mobile, Alabama)" at bounding box center [314, 169] width 154 height 18
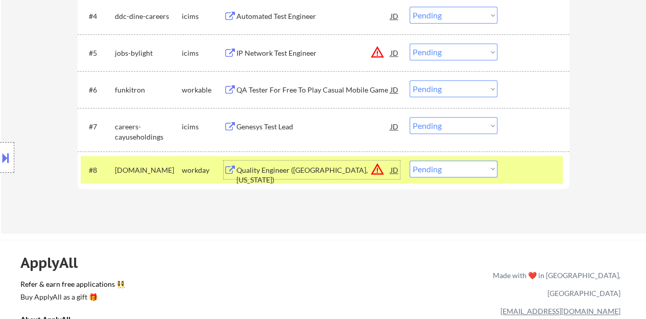
click at [447, 172] on select "Choose an option... Pending Applied Excluded (Questions) Excluded (Expired) Exc…" at bounding box center [454, 168] width 88 height 17
click at [471, 176] on select "Choose an option... Pending Applied Excluded (Questions) Excluded (Expired) Exc…" at bounding box center [454, 168] width 88 height 17
select select ""excluded__location_""
click at [410, 160] on select "Choose an option... Pending Applied Excluded (Questions) Excluded (Expired) Exc…" at bounding box center [454, 168] width 88 height 17
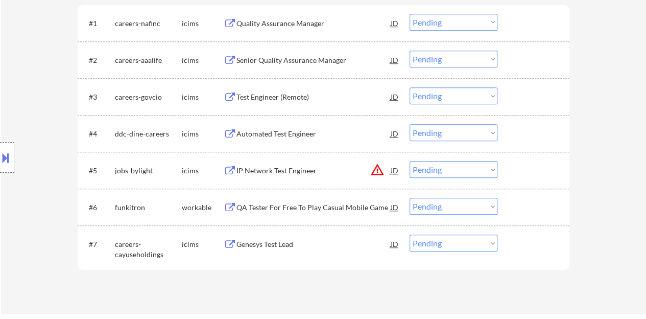
scroll to position [358, 0]
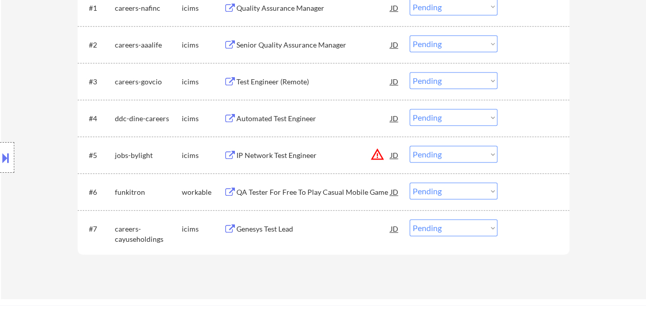
click at [302, 188] on div "QA Tester For Free To Play Casual Mobile Game" at bounding box center [314, 192] width 154 height 10
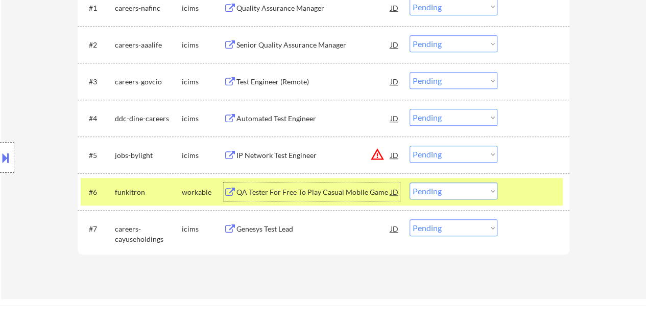
click at [470, 191] on select "Choose an option... Pending Applied Excluded (Questions) Excluded (Expired) Exc…" at bounding box center [454, 190] width 88 height 17
click at [410, 182] on select "Choose an option... Pending Applied Excluded (Questions) Excluded (Expired) Exc…" at bounding box center [454, 190] width 88 height 17
select select ""pending""
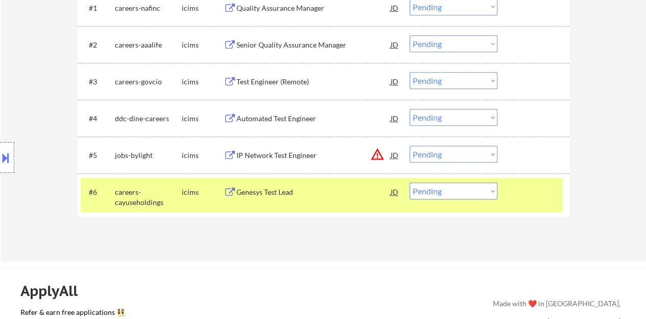
click at [548, 198] on div at bounding box center [534, 191] width 45 height 18
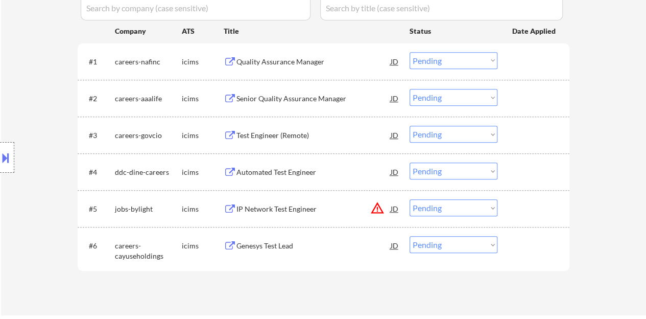
scroll to position [255, 0]
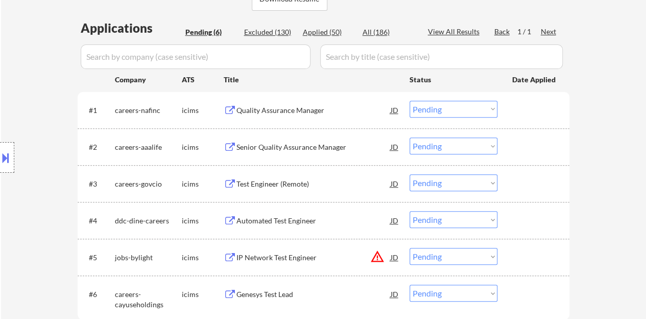
click at [305, 108] on div "Quality Assurance Manager" at bounding box center [314, 110] width 154 height 10
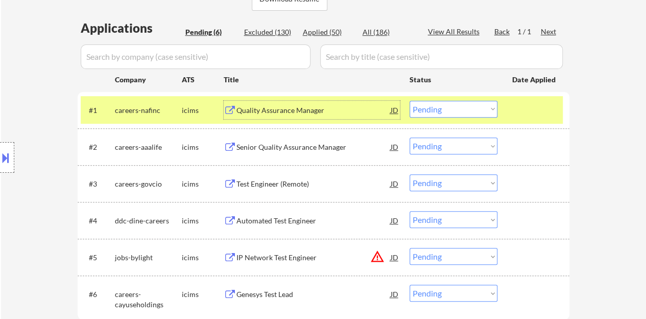
click at [426, 116] on select "Choose an option... Pending Applied Excluded (Questions) Excluded (Expired) Exc…" at bounding box center [454, 109] width 88 height 17
click at [593, 153] on div "← Return to /applysquad Mailslurp Inbox Job Search Builder Maxwell Eberlein Use…" at bounding box center [323, 74] width 645 height 578
click at [468, 114] on select "Choose an option... Pending Applied Excluded (Questions) Excluded (Expired) Exc…" at bounding box center [454, 109] width 88 height 17
click at [410, 101] on select "Choose an option... Pending Applied Excluded (Questions) Excluded (Expired) Exc…" at bounding box center [454, 109] width 88 height 17
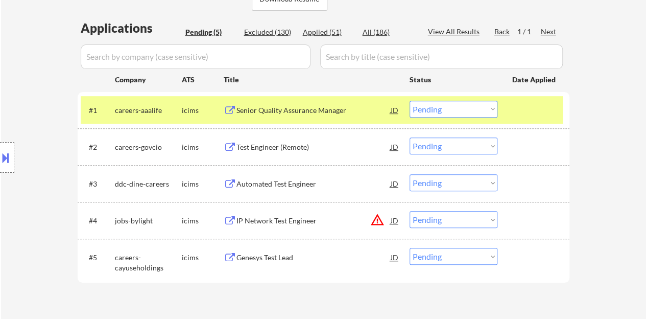
click at [283, 107] on div "Senior Quality Assurance Manager" at bounding box center [314, 110] width 154 height 10
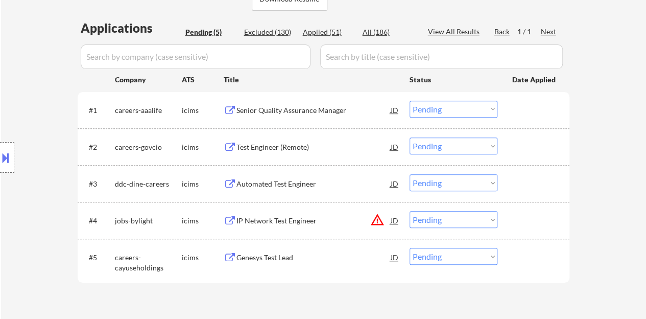
click at [531, 92] on div "#1 careers-aaalife icims Senior Quality Assurance Manager JD Choose an option..…" at bounding box center [324, 110] width 492 height 36
click at [532, 104] on div at bounding box center [534, 110] width 45 height 18
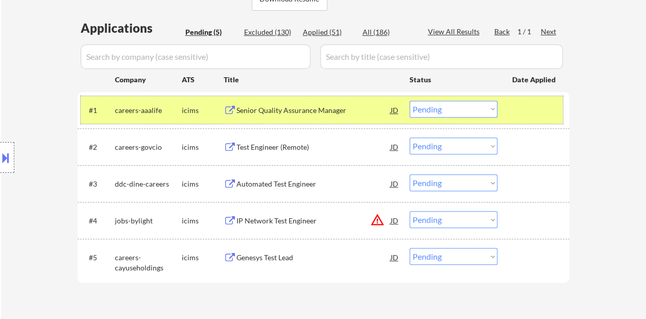
click at [460, 114] on select "Choose an option... Pending Applied Excluded (Questions) Excluded (Expired) Exc…" at bounding box center [454, 109] width 88 height 17
click at [410, 101] on select "Choose an option... Pending Applied Excluded (Questions) Excluded (Expired) Exc…" at bounding box center [454, 109] width 88 height 17
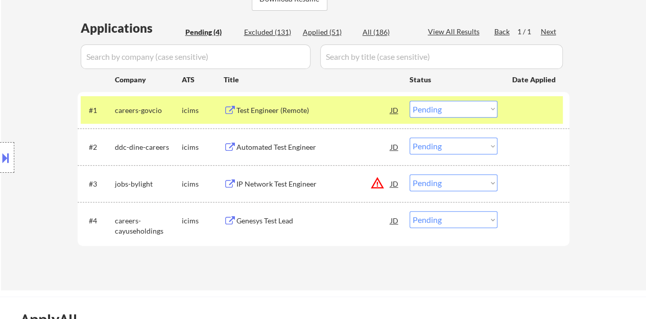
click at [296, 118] on div "Test Engineer (Remote)" at bounding box center [314, 110] width 154 height 18
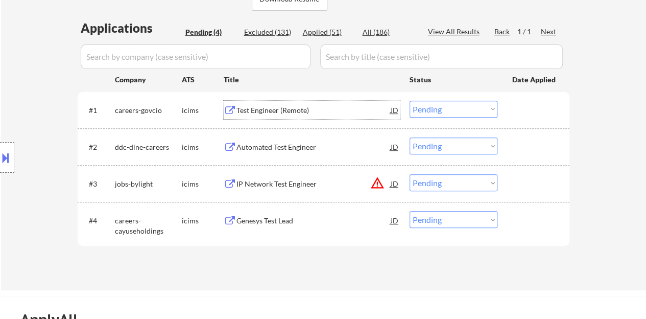
click at [534, 115] on div at bounding box center [534, 110] width 45 height 18
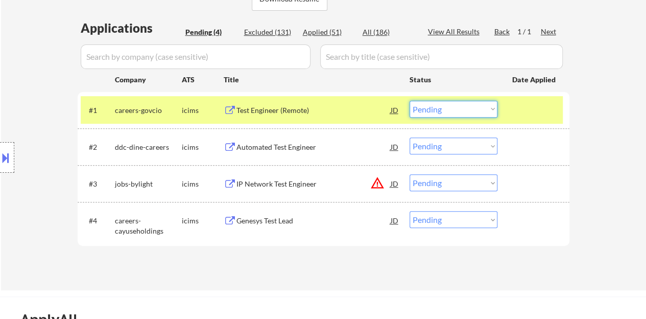
click at [421, 116] on select "Choose an option... Pending Applied Excluded (Questions) Excluded (Expired) Exc…" at bounding box center [454, 109] width 88 height 17
click at [410, 101] on select "Choose an option... Pending Applied Excluded (Questions) Excluded (Expired) Exc…" at bounding box center [454, 109] width 88 height 17
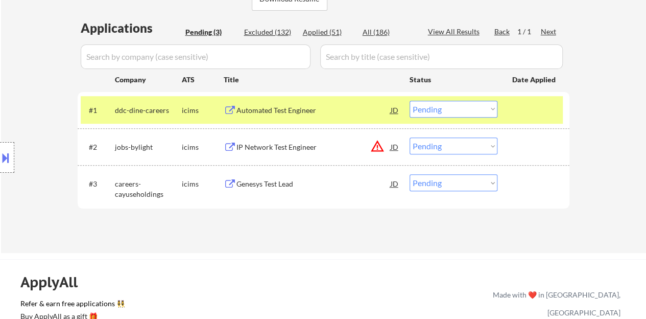
click at [277, 112] on div "Automated Test Engineer" at bounding box center [314, 110] width 154 height 10
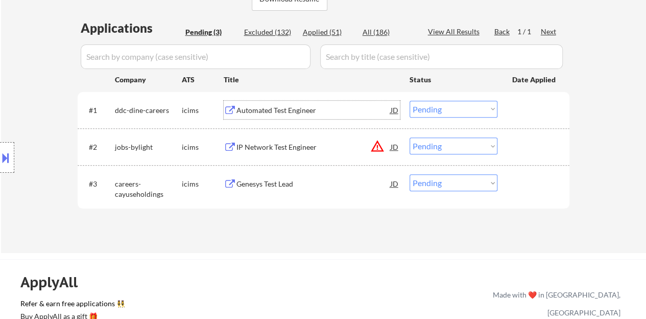
click at [504, 109] on div "#1 ddc-dine-careers icims Automated Test Engineer JD Choose an option... Pendin…" at bounding box center [322, 110] width 482 height 28
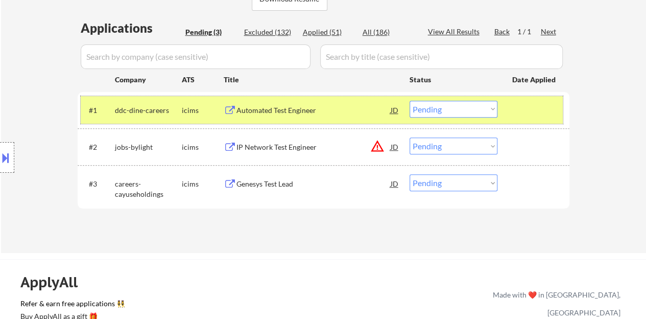
click at [471, 111] on select "Choose an option... Pending Applied Excluded (Questions) Excluded (Expired) Exc…" at bounding box center [454, 109] width 88 height 17
click at [410, 101] on select "Choose an option... Pending Applied Excluded (Questions) Excluded (Expired) Exc…" at bounding box center [454, 109] width 88 height 17
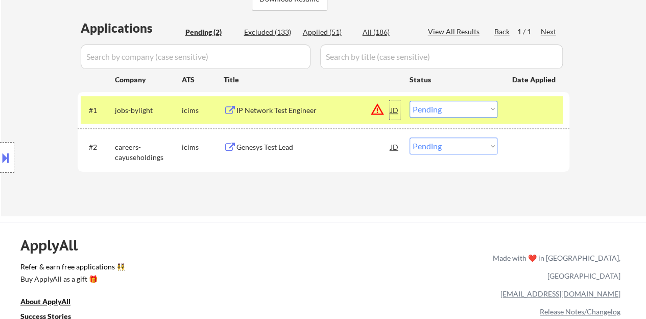
click at [392, 109] on div "JD" at bounding box center [395, 110] width 10 height 18
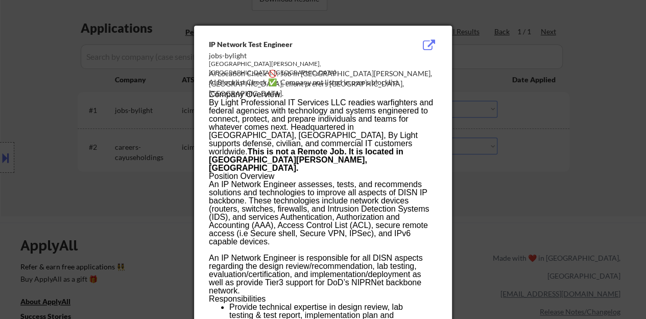
drag, startPoint x: 135, startPoint y: 172, endPoint x: 157, endPoint y: 168, distance: 22.3
click at [135, 171] on div at bounding box center [323, 159] width 646 height 319
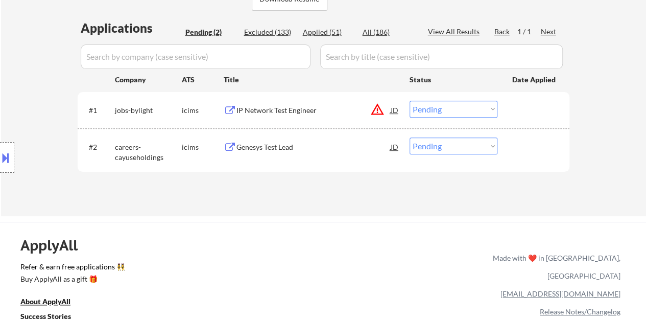
click at [261, 99] on div "#1 jobs-bylight icims IP Network Test Engineer JD warning_amber Choose an optio…" at bounding box center [322, 110] width 482 height 28
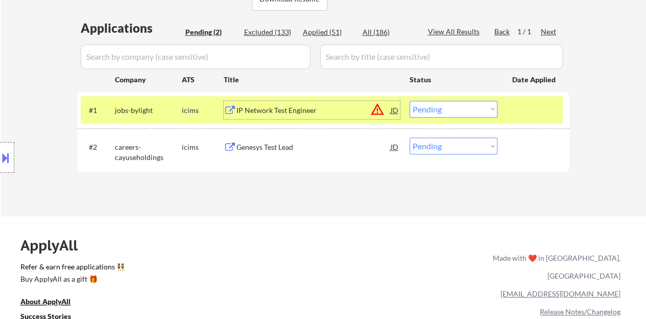
click at [282, 109] on div "IP Network Test Engineer" at bounding box center [314, 110] width 154 height 10
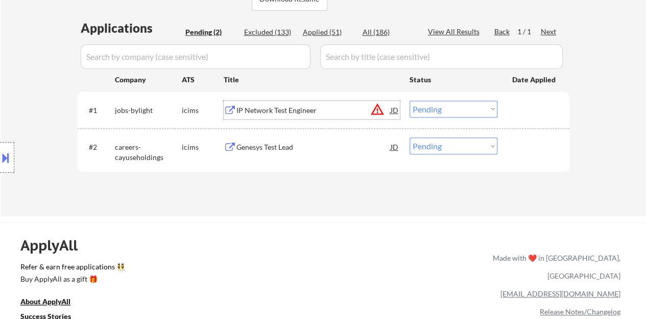
click at [447, 105] on select "Choose an option... Pending Applied Excluded (Questions) Excluded (Expired) Exc…" at bounding box center [454, 109] width 88 height 17
click at [410, 101] on select "Choose an option... Pending Applied Excluded (Questions) Excluded (Expired) Exc…" at bounding box center [454, 109] width 88 height 17
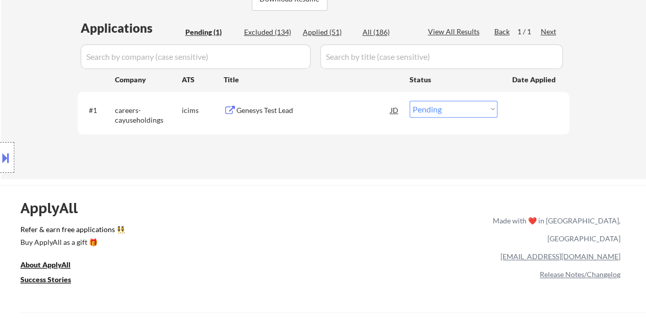
click at [276, 113] on div "Genesys Test Lead" at bounding box center [314, 110] width 154 height 10
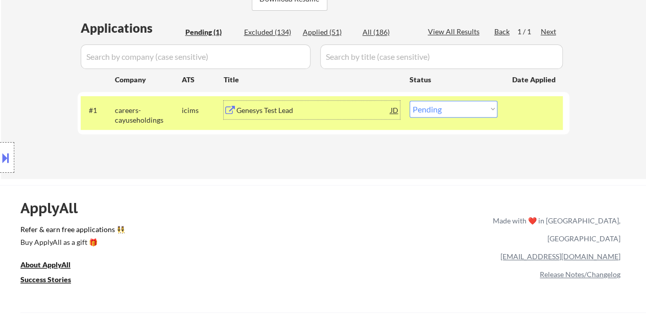
click at [462, 104] on select "Choose an option... Pending Applied Excluded (Questions) Excluded (Expired) Exc…" at bounding box center [454, 109] width 88 height 17
click at [435, 110] on select "Choose an option... Pending Applied Excluded (Questions) Excluded (Expired) Exc…" at bounding box center [454, 109] width 88 height 17
select select ""excluded__bad_match_""
click at [410, 101] on select "Choose an option... Pending Applied Excluded (Questions) Excluded (Expired) Exc…" at bounding box center [454, 109] width 88 height 17
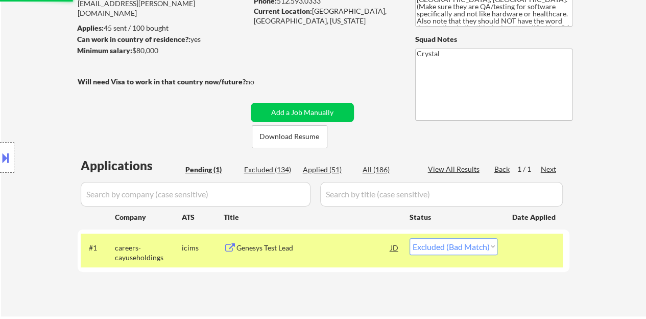
scroll to position [102, 0]
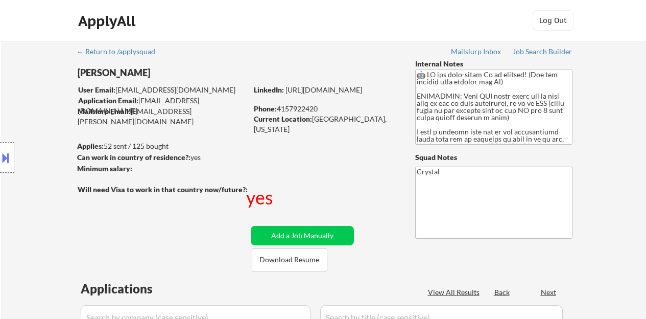
select select ""pending""
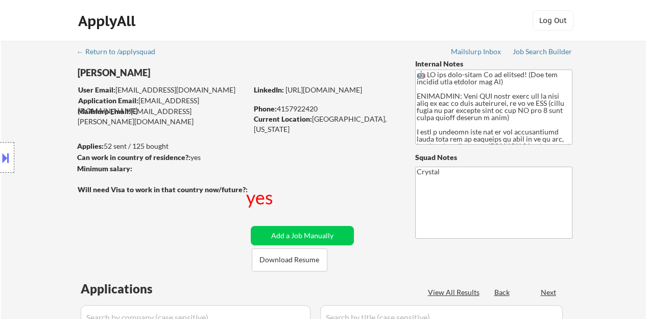
select select ""pending""
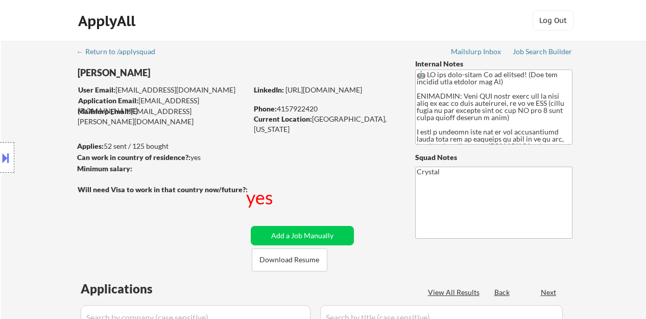
select select ""pending""
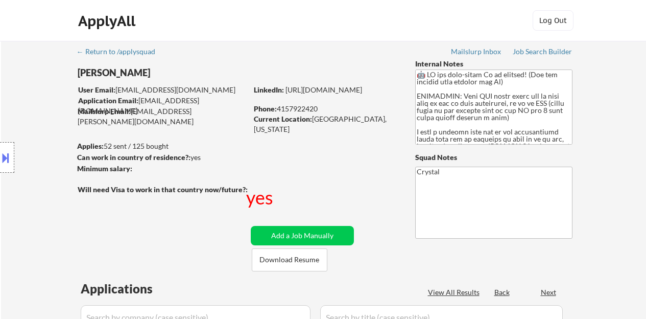
select select ""pending""
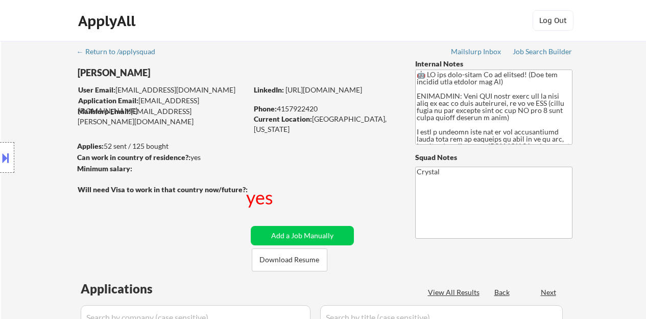
select select ""pending""
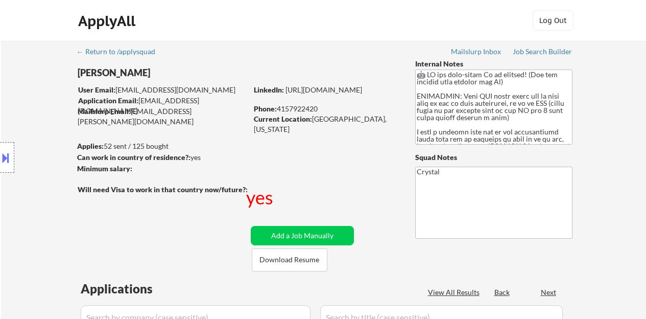
select select ""pending""
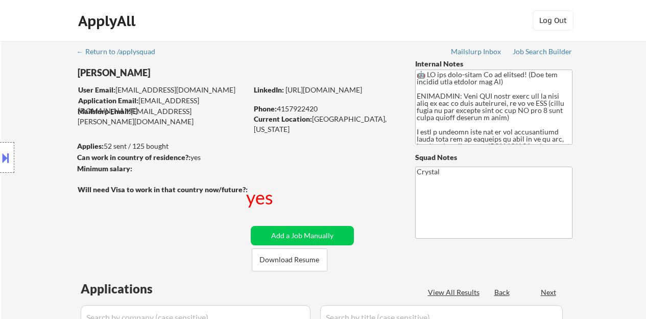
select select ""pending""
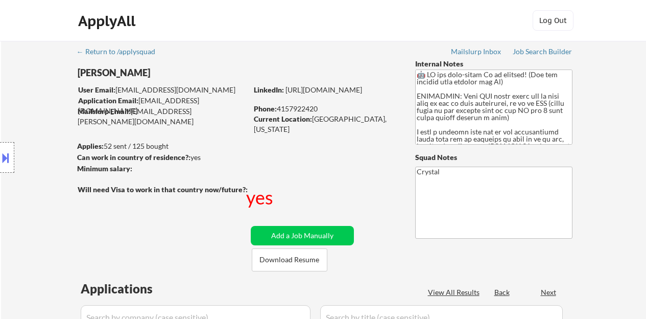
select select ""pending""
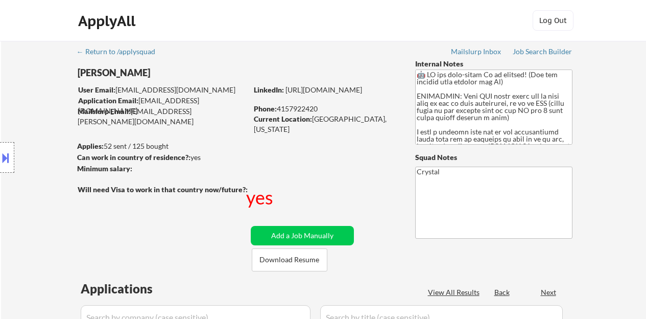
select select ""pending""
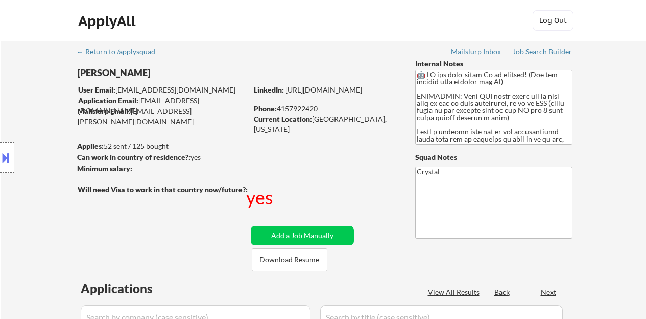
select select ""pending""
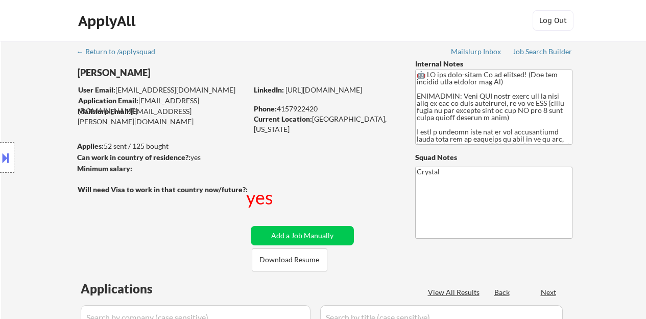
select select ""pending""
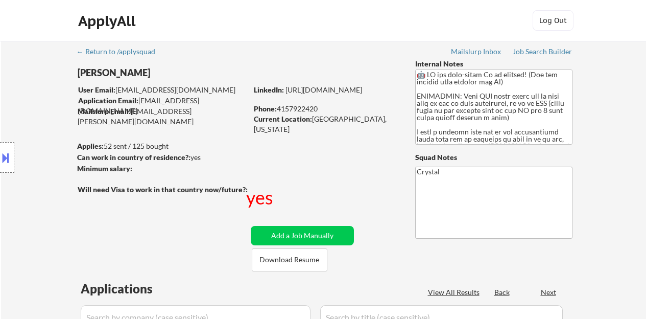
select select ""pending""
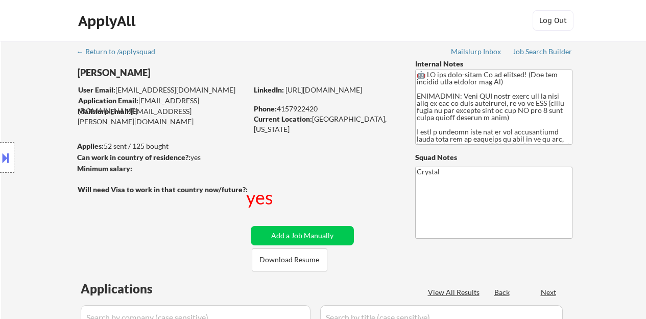
select select ""pending""
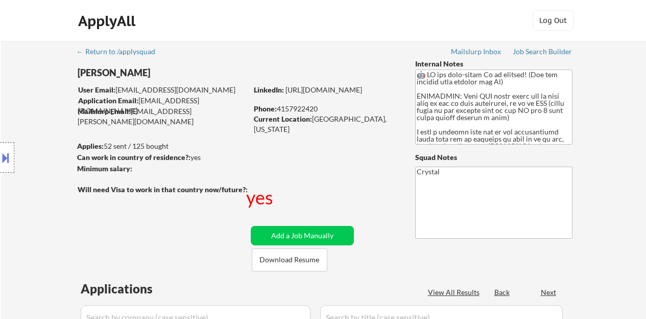
select select ""pending""
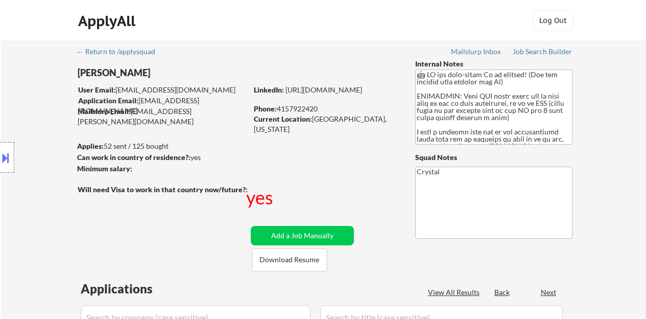
select select ""pending""
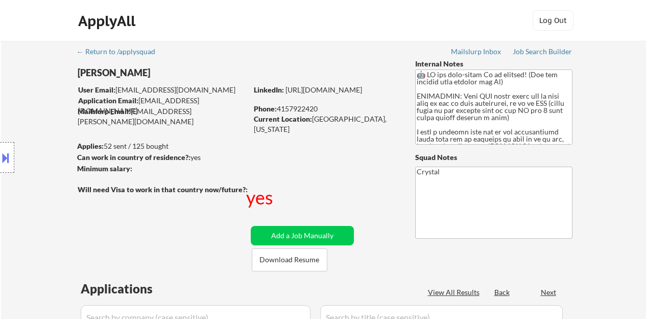
select select ""pending""
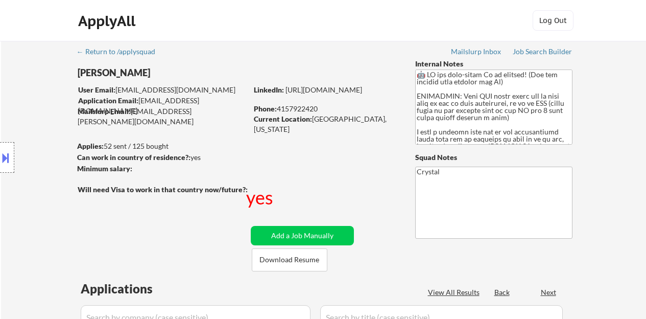
select select ""pending""
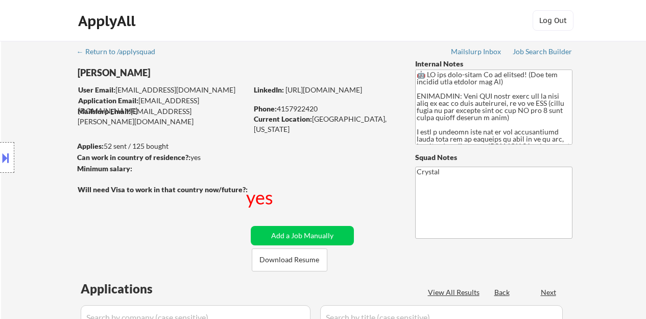
select select ""pending""
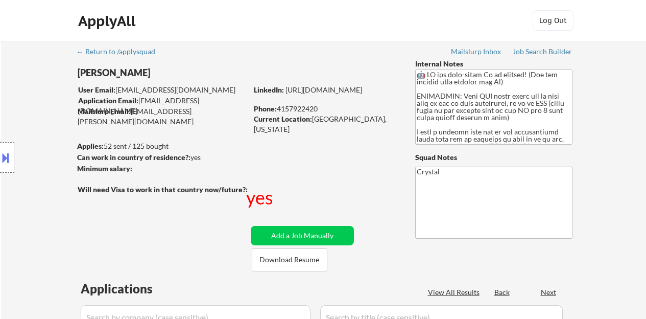
select select ""pending""
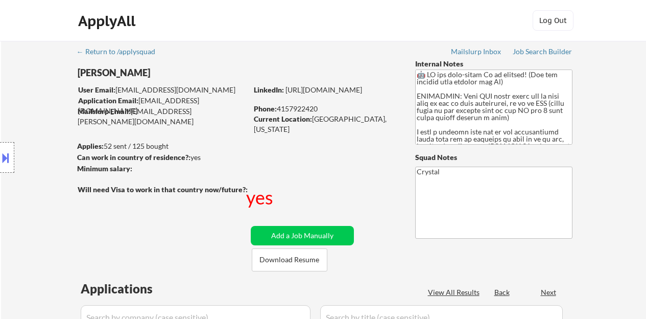
select select ""pending""
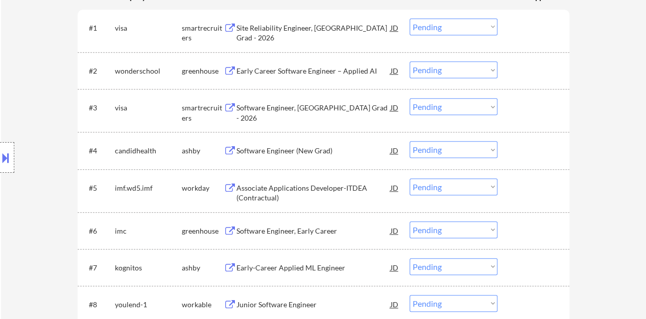
scroll to position [358, 0]
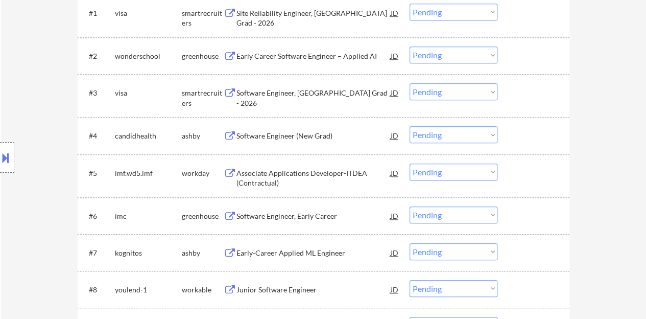
click at [285, 132] on div "Software Engineer (New Grad)" at bounding box center [314, 136] width 154 height 10
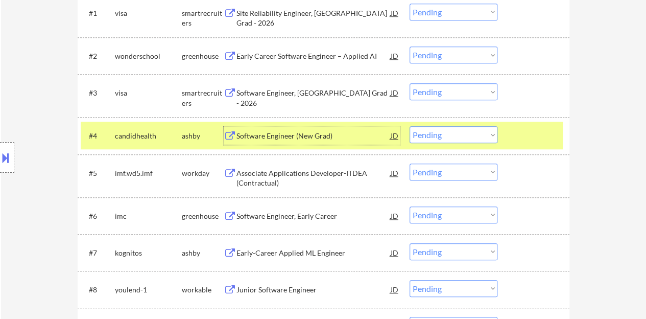
click at [0, 150] on button at bounding box center [5, 157] width 11 height 17
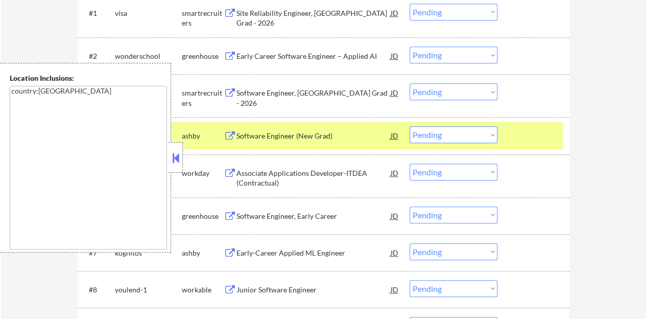
click at [174, 160] on button at bounding box center [175, 157] width 11 height 15
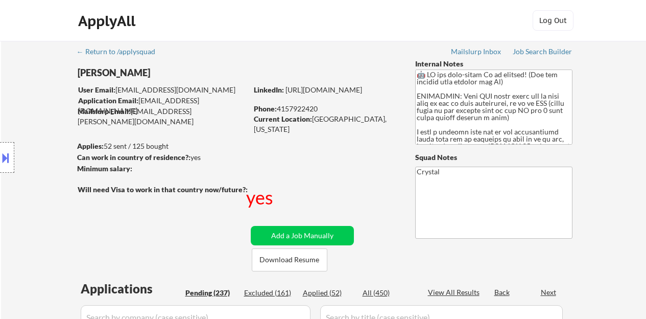
select select ""pending""
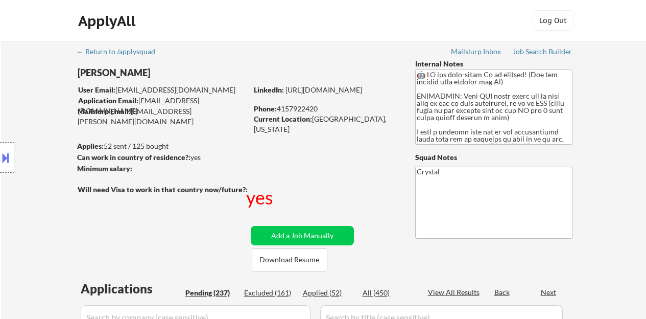
select select ""pending""
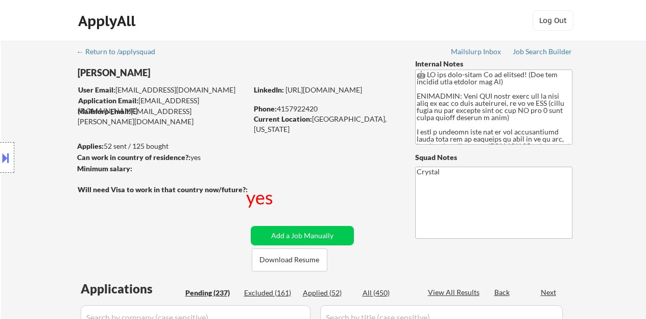
select select ""pending""
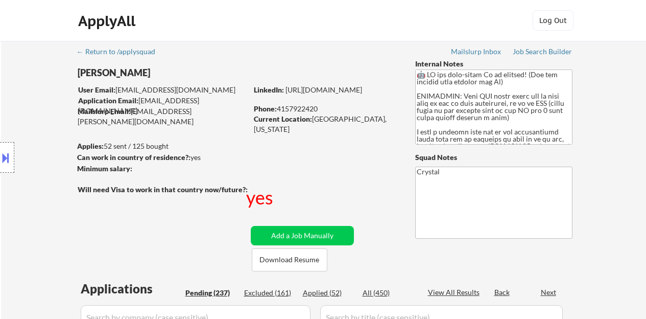
select select ""pending""
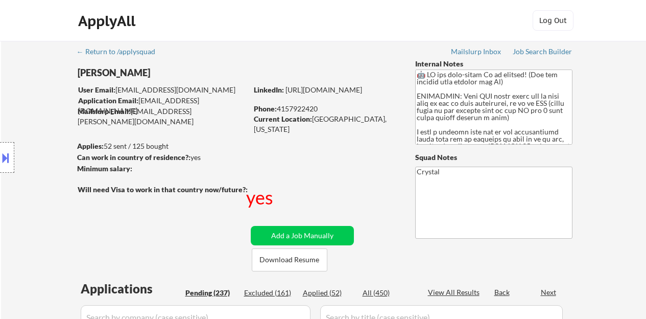
select select ""pending""
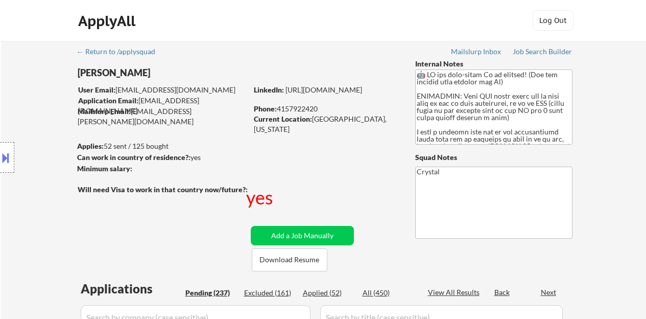
select select ""pending""
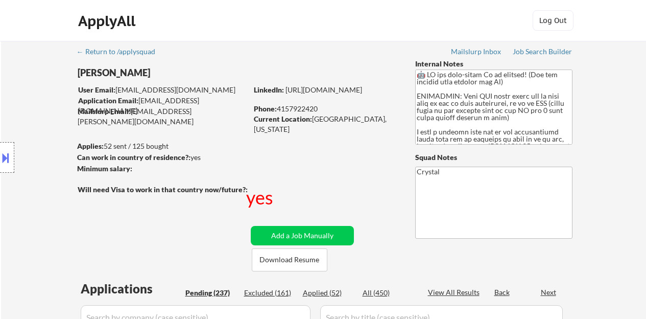
select select ""pending""
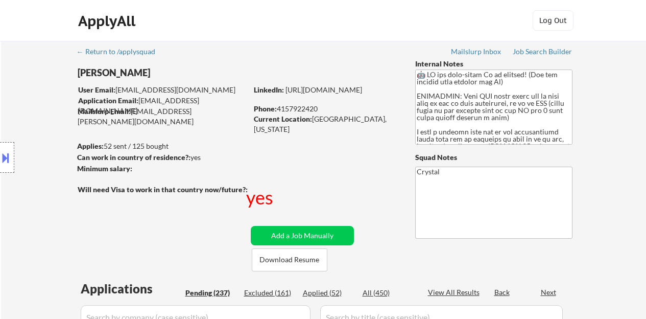
select select ""pending""
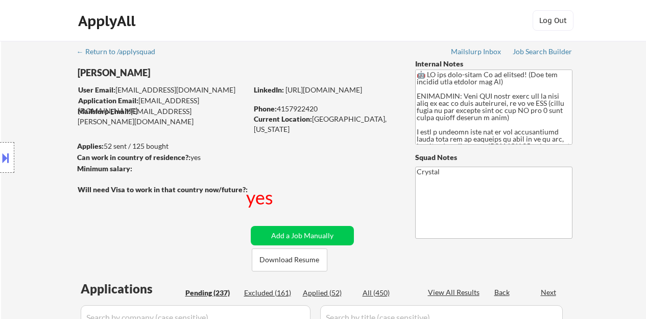
select select ""pending""
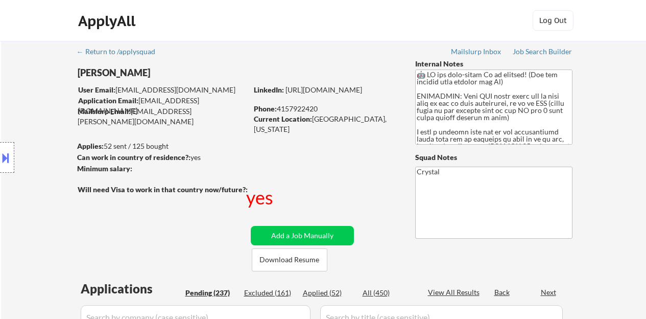
select select ""pending""
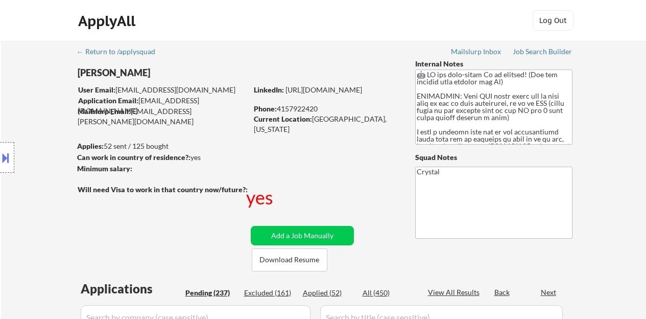
select select ""pending""
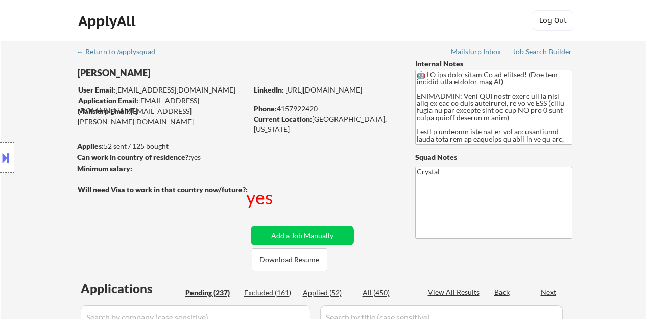
select select ""pending""
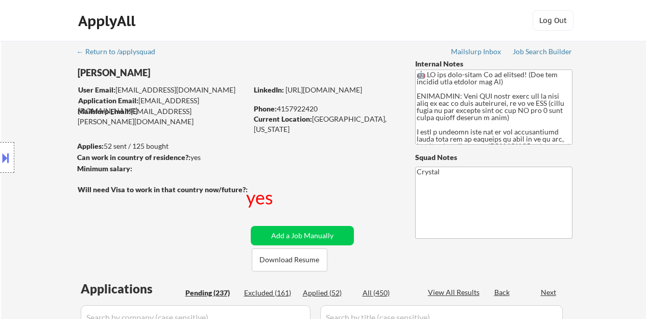
select select ""pending""
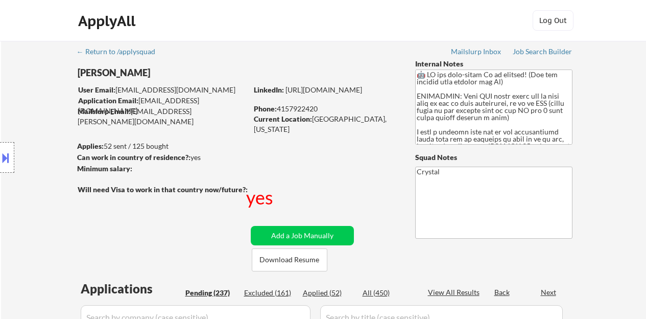
select select ""pending""
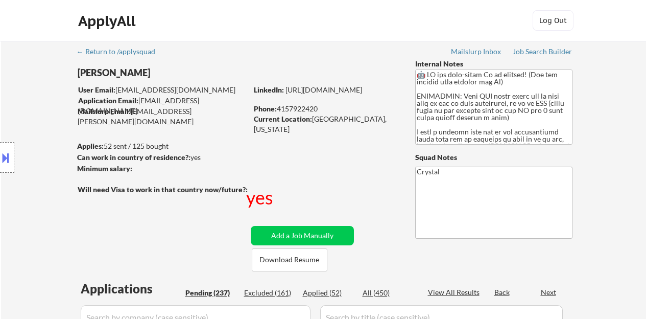
select select ""pending""
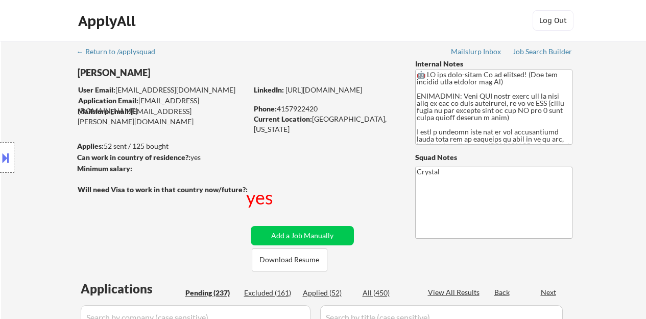
select select ""pending""
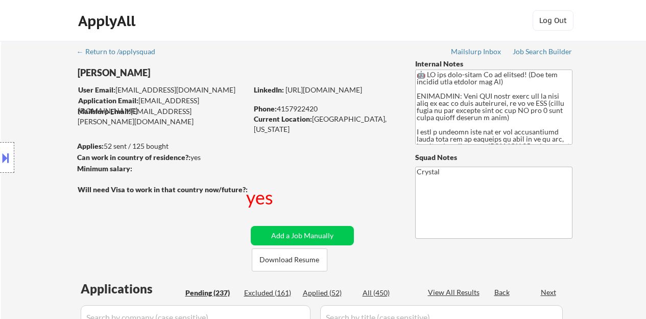
select select ""pending""
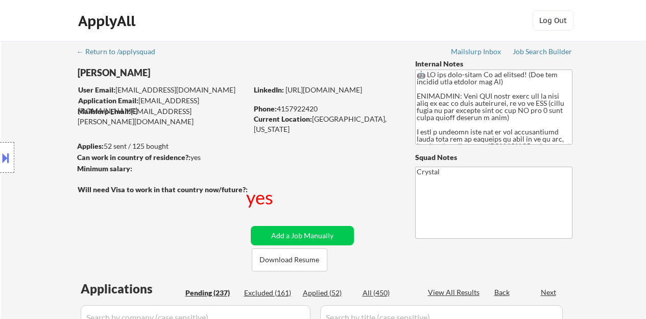
select select ""pending""
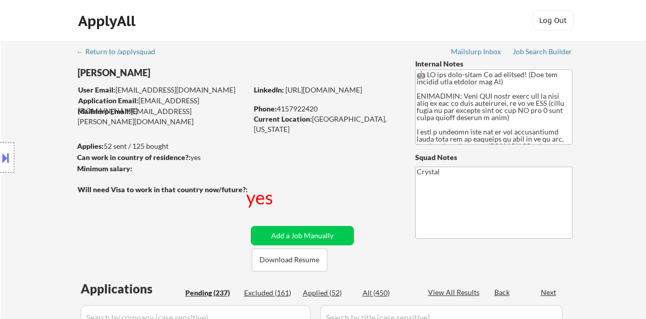
select select ""pending""
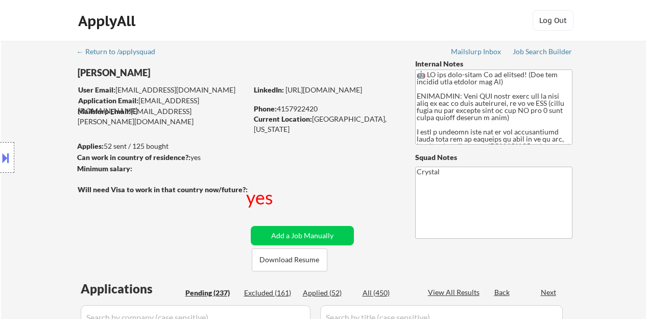
select select ""pending""
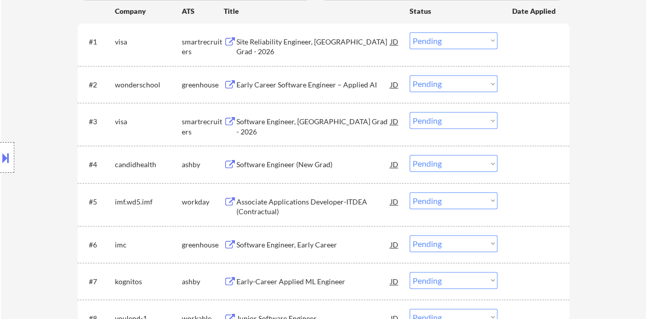
scroll to position [307, 0]
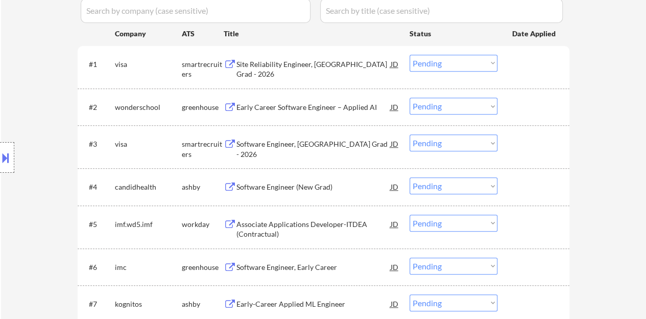
click at [439, 181] on select "Choose an option... Pending Applied Excluded (Questions) Excluded (Expired) Exc…" at bounding box center [454, 185] width 88 height 17
click at [410, 177] on select "Choose an option... Pending Applied Excluded (Questions) Excluded (Expired) Exc…" at bounding box center [454, 185] width 88 height 17
select select ""pending""
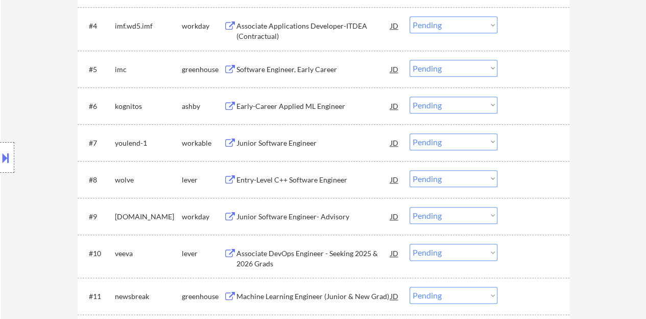
scroll to position [460, 0]
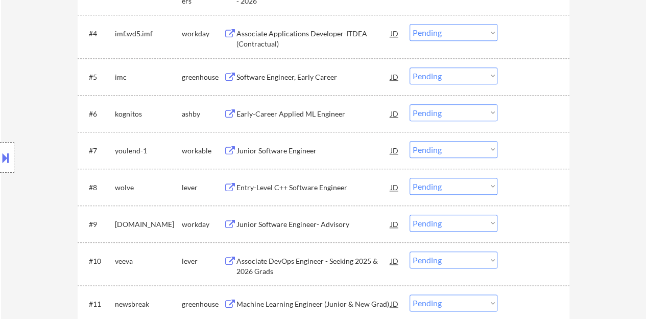
click at [283, 148] on div "Junior Software Engineer" at bounding box center [314, 151] width 154 height 10
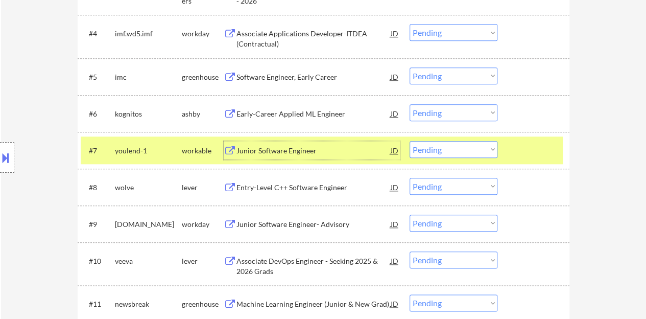
click at [432, 149] on select "Choose an option... Pending Applied Excluded (Questions) Excluded (Expired) Exc…" at bounding box center [454, 149] width 88 height 17
click at [410, 141] on select "Choose an option... Pending Applied Excluded (Questions) Excluded (Expired) Exc…" at bounding box center [454, 149] width 88 height 17
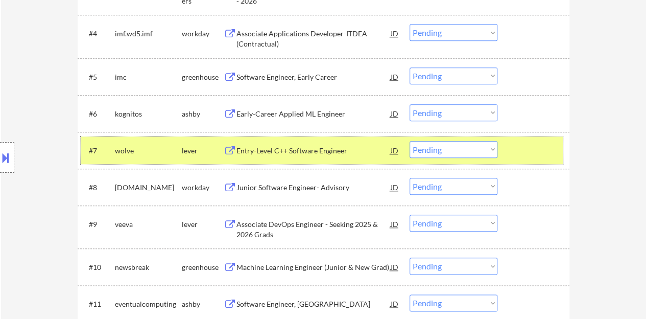
click at [508, 146] on div "#7 wolve lever Entry-Level C++ Software Engineer JD Choose an option... Pending…" at bounding box center [322, 150] width 482 height 28
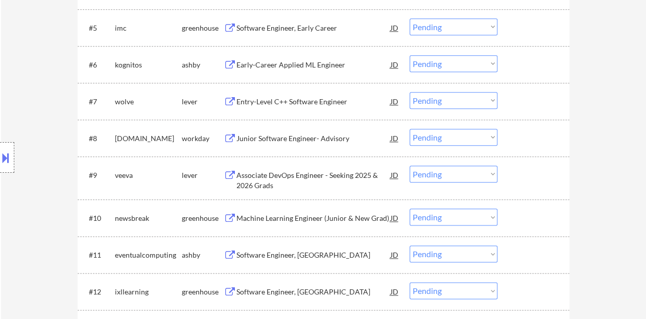
scroll to position [511, 0]
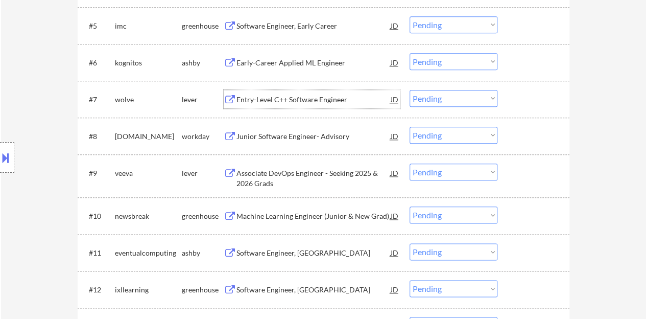
click at [280, 100] on div "Entry-Level C++ Software Engineer" at bounding box center [314, 100] width 154 height 10
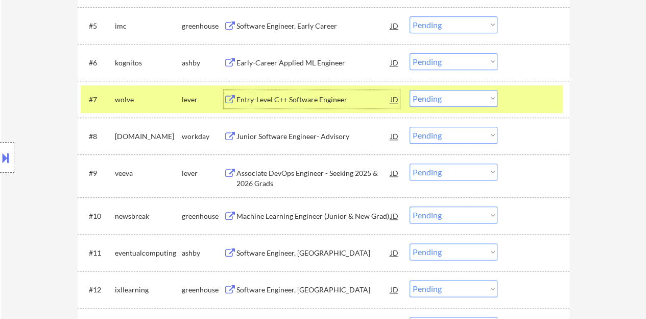
click at [436, 83] on div "#7 wolve lever Entry-Level C++ Software Engineer JD Choose an option... Pending…" at bounding box center [324, 99] width 492 height 37
click at [444, 94] on select "Choose an option... Pending Applied Excluded (Questions) Excluded (Expired) Exc…" at bounding box center [454, 98] width 88 height 17
click at [410, 90] on select "Choose an option... Pending Applied Excluded (Questions) Excluded (Expired) Exc…" at bounding box center [454, 98] width 88 height 17
select select ""pending""
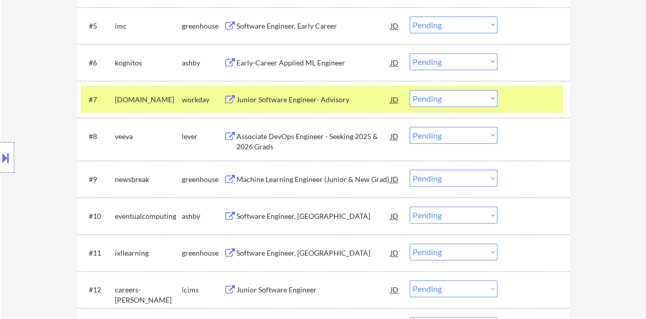
click at [533, 103] on div at bounding box center [534, 99] width 45 height 18
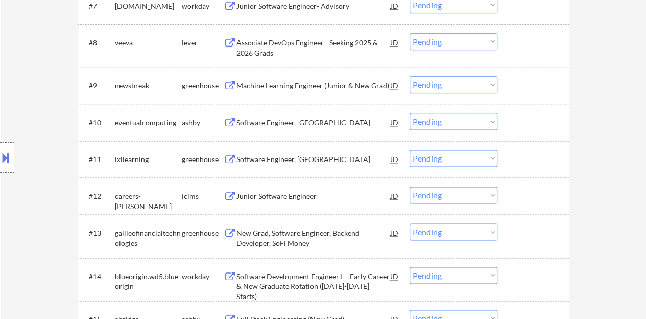
scroll to position [613, 0]
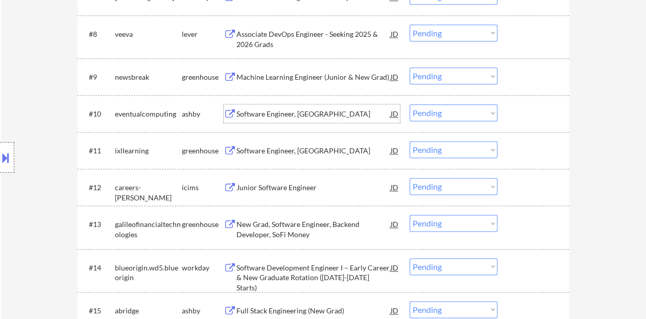
click at [297, 118] on div "Software Engineer, New Grad" at bounding box center [314, 114] width 154 height 10
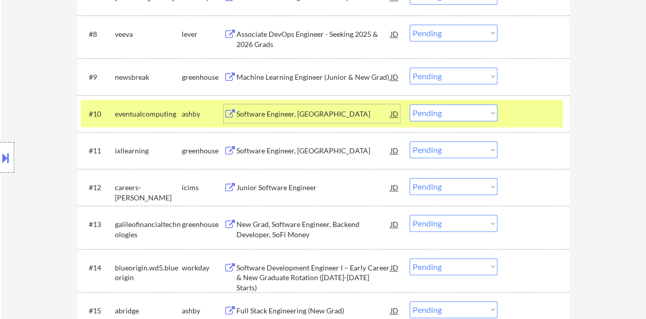
click at [438, 108] on select "Choose an option... Pending Applied Excluded (Questions) Excluded (Expired) Exc…" at bounding box center [454, 112] width 88 height 17
click at [410, 104] on select "Choose an option... Pending Applied Excluded (Questions) Excluded (Expired) Exc…" at bounding box center [454, 112] width 88 height 17
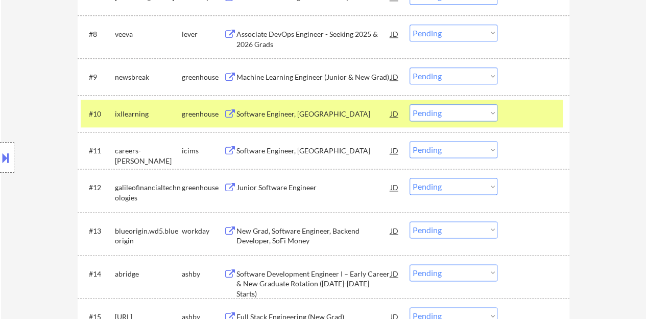
scroll to position [562, 0]
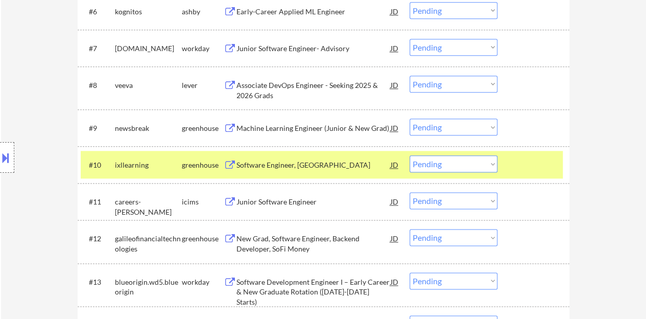
click at [502, 156] on div "#10 ixllearning greenhouse Software Engineer, New Grad JD Choose an option... P…" at bounding box center [322, 165] width 482 height 28
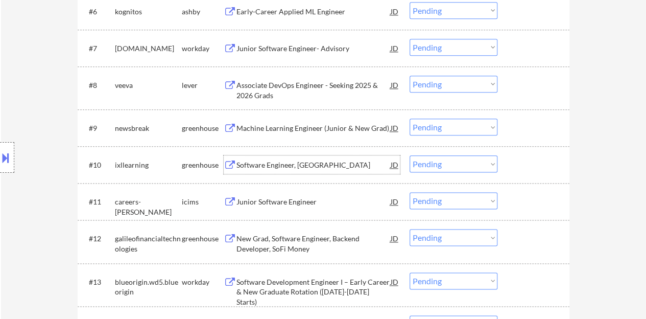
click at [297, 165] on div "Software Engineer, New Grad" at bounding box center [314, 165] width 154 height 10
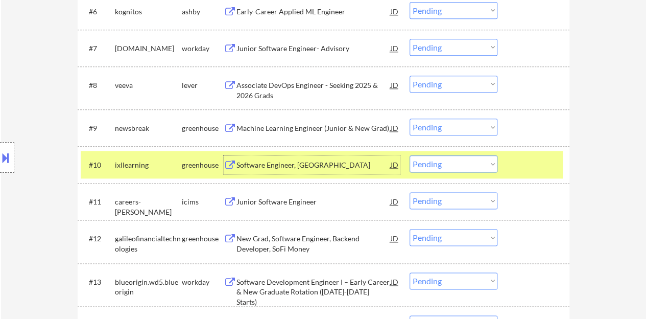
click at [462, 166] on select "Choose an option... Pending Applied Excluded (Questions) Excluded (Expired) Exc…" at bounding box center [454, 163] width 88 height 17
click at [410, 155] on select "Choose an option... Pending Applied Excluded (Questions) Excluded (Expired) Exc…" at bounding box center [454, 163] width 88 height 17
select select ""pending""
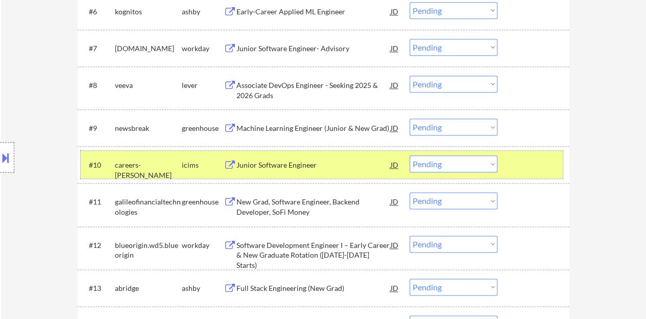
click at [539, 164] on div at bounding box center [534, 164] width 45 height 18
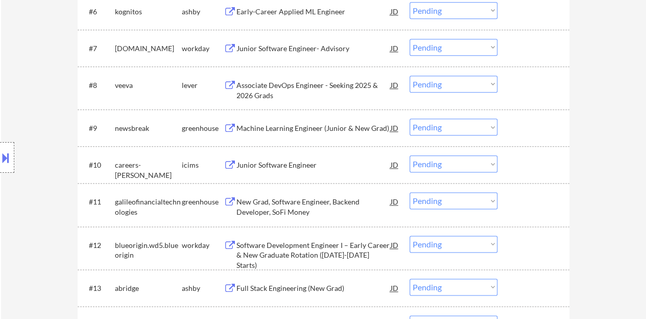
click at [357, 129] on div "Machine Learning Engineer (Junior & New Grad)" at bounding box center [314, 128] width 154 height 10
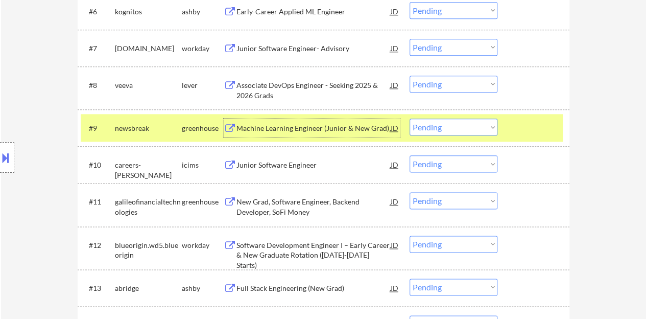
click at [450, 129] on select "Choose an option... Pending Applied Excluded (Questions) Excluded (Expired) Exc…" at bounding box center [454, 127] width 88 height 17
click at [410, 119] on select "Choose an option... Pending Applied Excluded (Questions) Excluded (Expired) Exc…" at bounding box center [454, 127] width 88 height 17
select select ""pending""
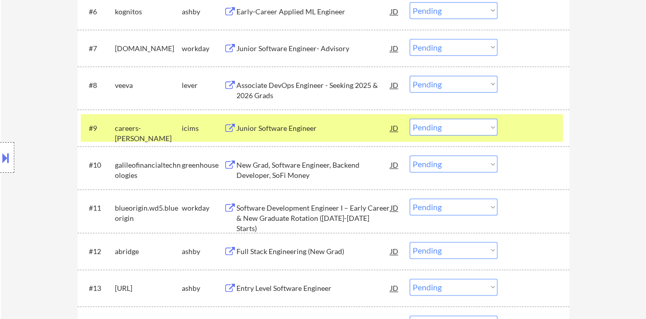
click at [556, 131] on div at bounding box center [534, 128] width 45 height 18
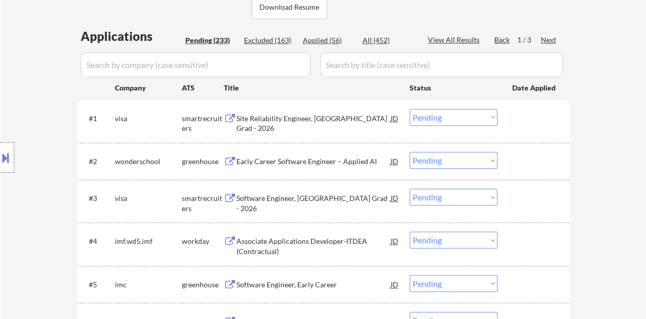
scroll to position [204, 0]
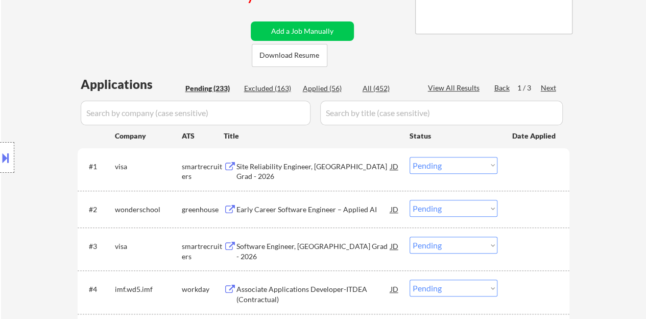
click at [333, 90] on div "Applied (56)" at bounding box center [328, 88] width 51 height 10
select select ""applied""
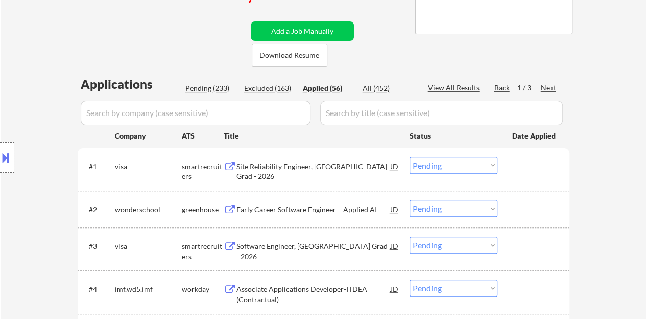
select select ""applied""
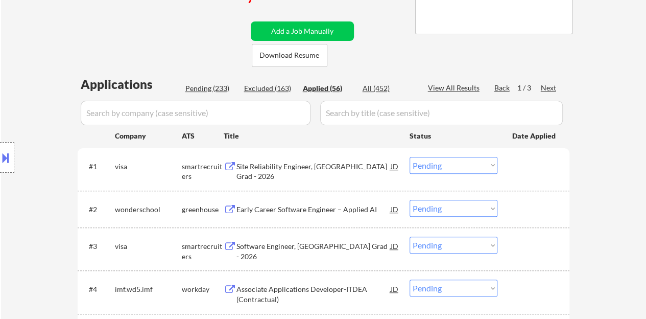
select select ""applied""
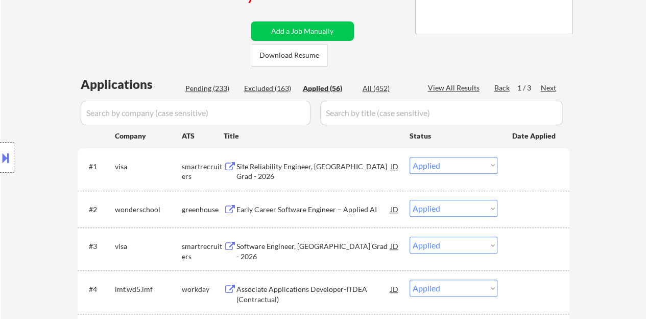
select select ""applied""
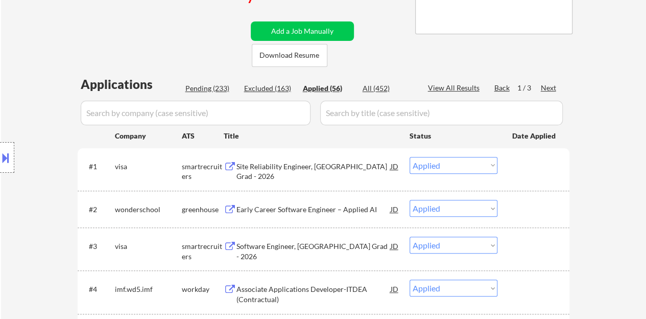
select select ""applied""
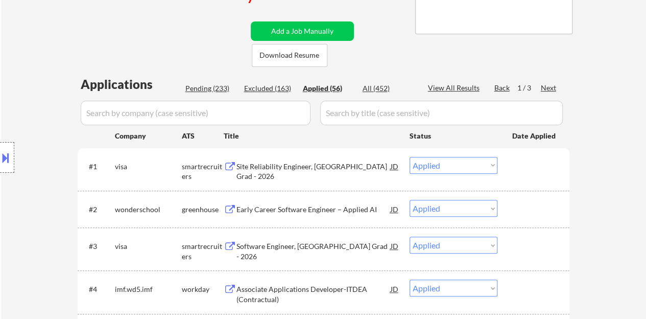
select select ""applied""
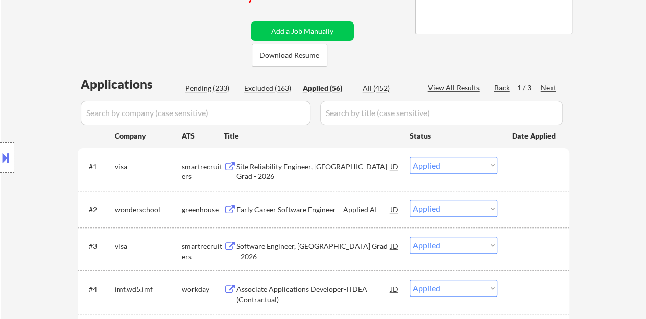
select select ""applied""
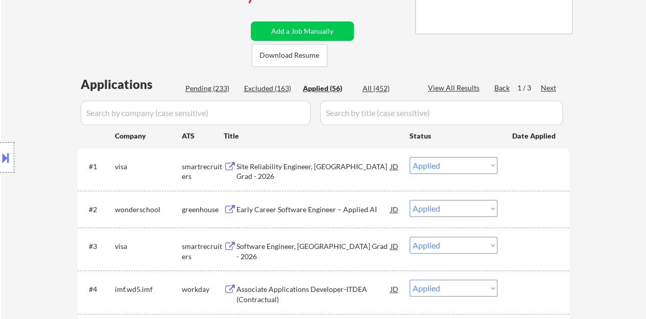
select select ""applied""
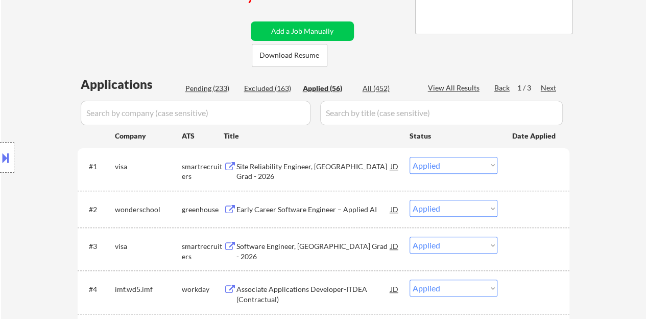
select select ""applied""
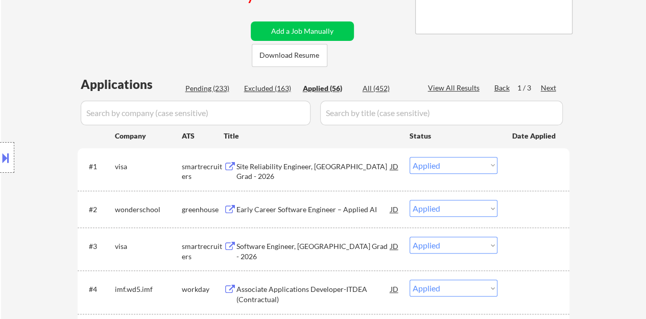
select select ""applied""
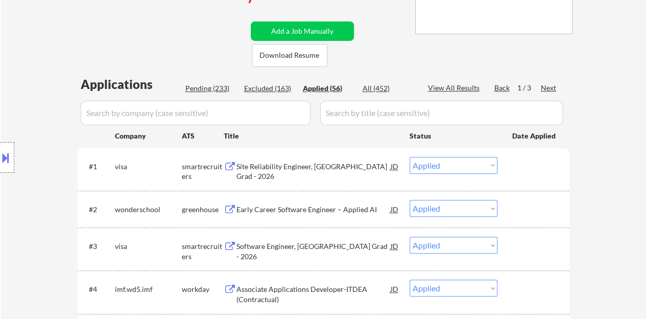
select select ""applied""
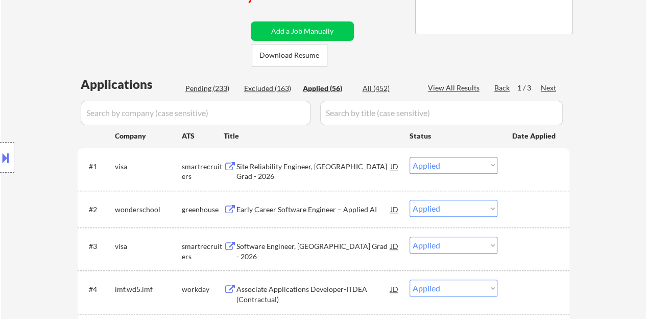
select select ""applied""
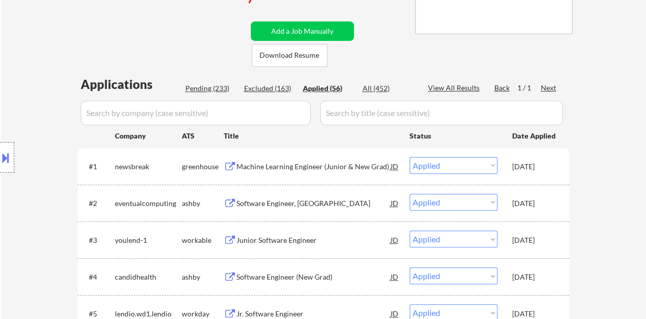
click at [207, 88] on div "Pending (233)" at bounding box center [210, 88] width 51 height 10
select select ""pending""
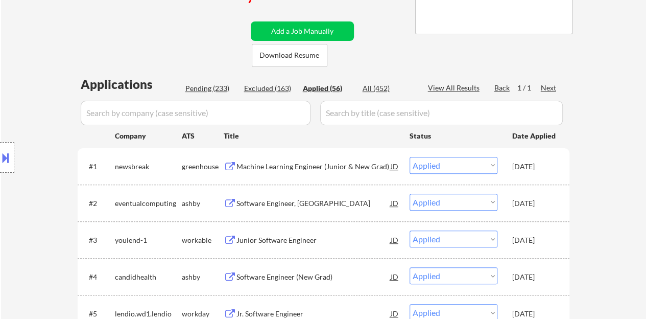
select select ""pending""
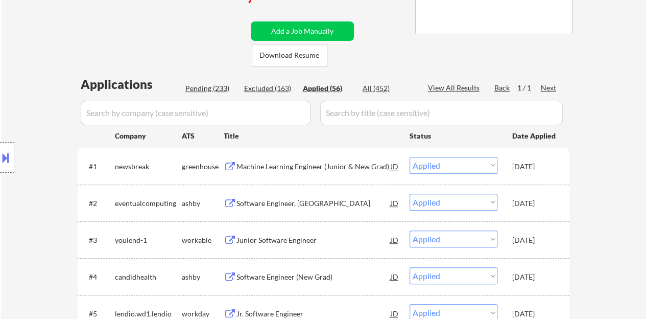
select select ""pending""
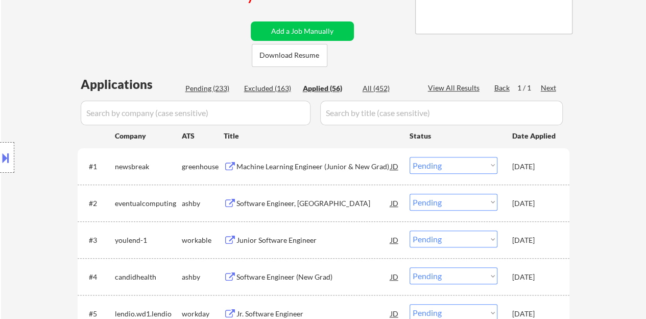
select select ""pending""
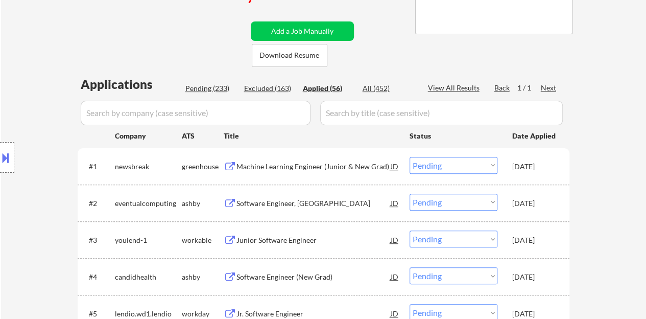
select select ""pending""
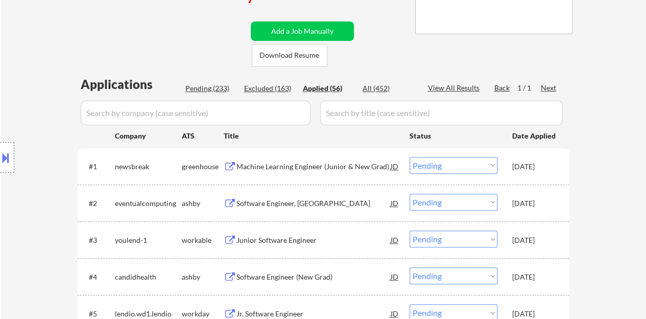
select select ""pending""
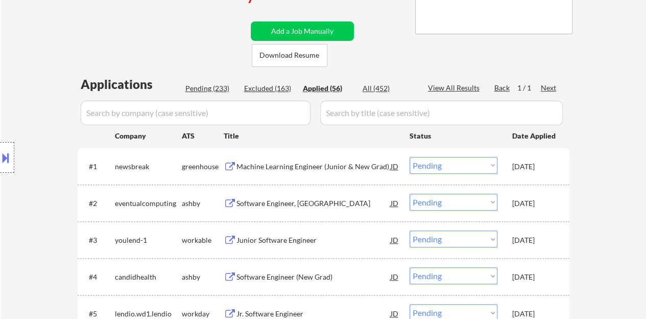
select select ""pending""
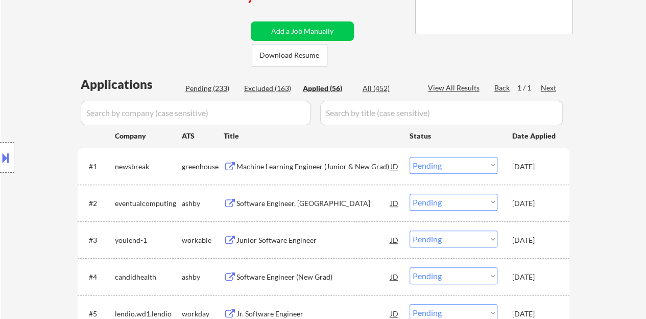
select select ""pending""
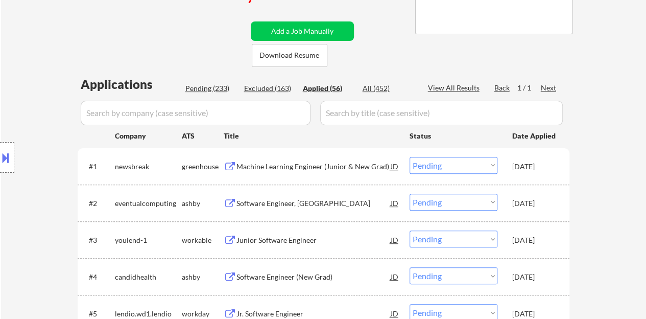
select select ""pending""
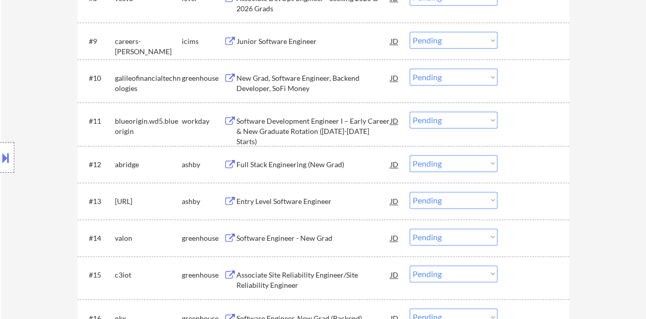
scroll to position [664, 0]
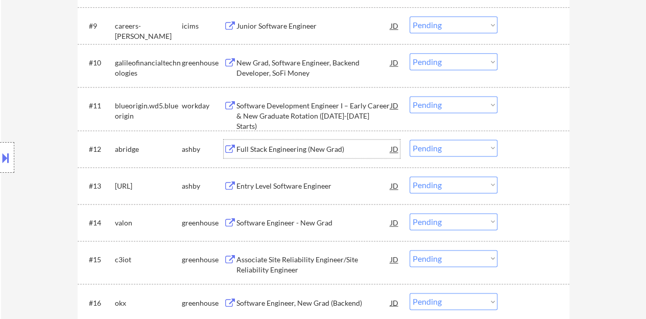
click at [327, 150] on div "Full Stack Engineering (New Grad)" at bounding box center [314, 149] width 154 height 10
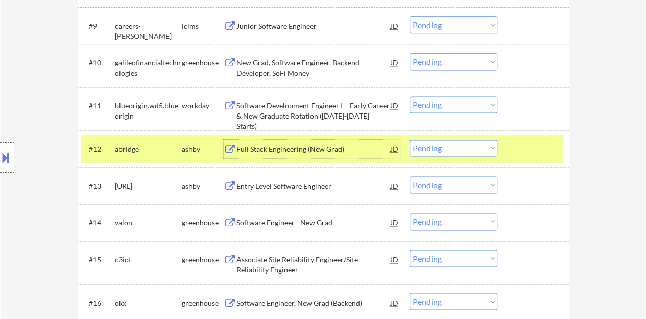
click at [326, 144] on div "Full Stack Engineering (New Grad)" at bounding box center [314, 149] width 154 height 10
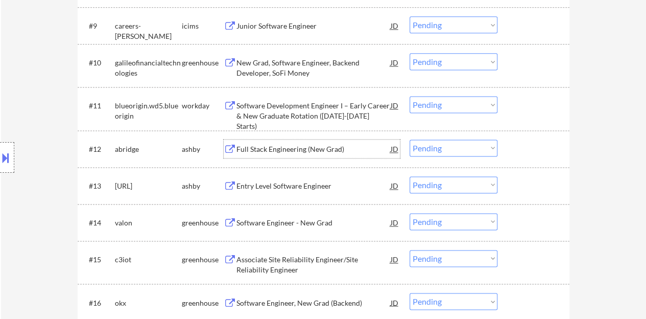
click at [510, 151] on div "#12 abridge ashby Full Stack Engineering (New Grad) JD Choose an option... Pend…" at bounding box center [322, 149] width 482 height 28
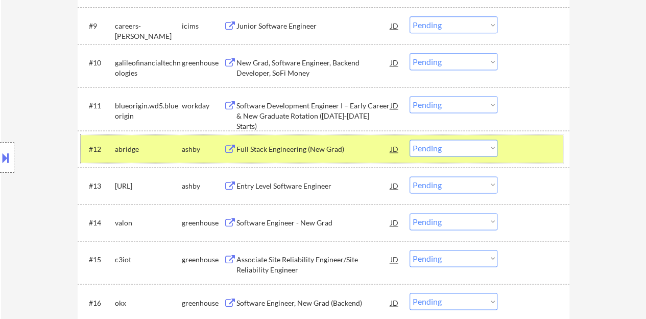
click at [452, 145] on select "Choose an option... Pending Applied Excluded (Questions) Excluded (Expired) Exc…" at bounding box center [454, 147] width 88 height 17
click at [410, 139] on select "Choose an option... Pending Applied Excluded (Questions) Excluded (Expired) Exc…" at bounding box center [454, 147] width 88 height 17
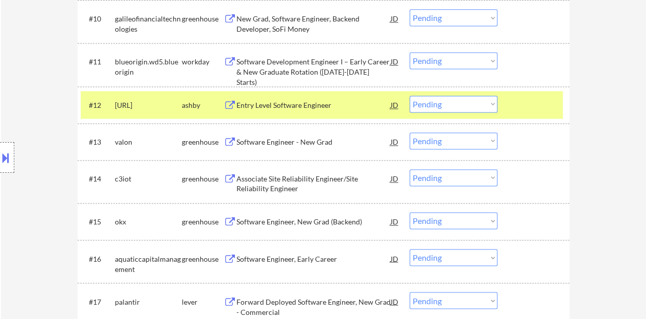
scroll to position [715, 0]
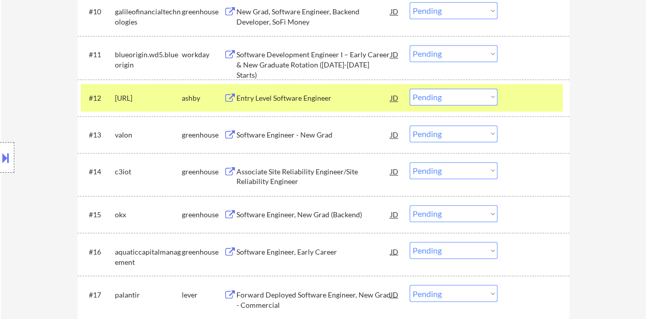
click at [282, 99] on div "Entry Level Software Engineer" at bounding box center [314, 98] width 154 height 10
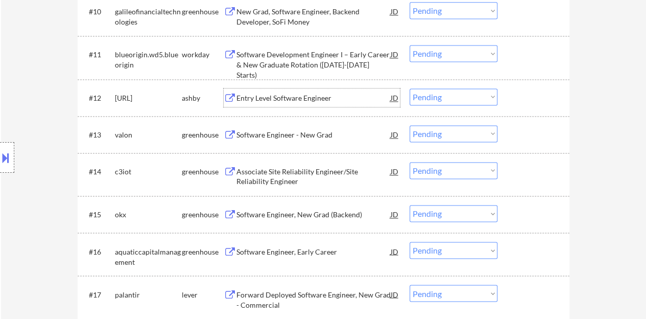
click at [528, 142] on div at bounding box center [534, 134] width 45 height 18
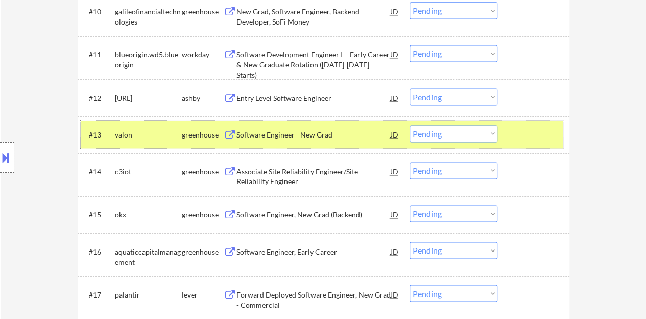
click at [442, 129] on select "Choose an option... Pending Applied Excluded (Questions) Excluded (Expired) Exc…" at bounding box center [454, 133] width 88 height 17
click at [410, 125] on select "Choose an option... Pending Applied Excluded (Questions) Excluded (Expired) Exc…" at bounding box center [454, 133] width 88 height 17
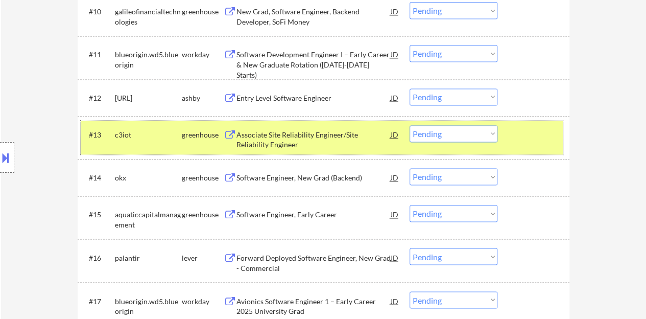
click at [529, 144] on div "#13 c3iot greenhouse Associate Site Reliability Engineer/Site Reliability Engin…" at bounding box center [322, 138] width 482 height 34
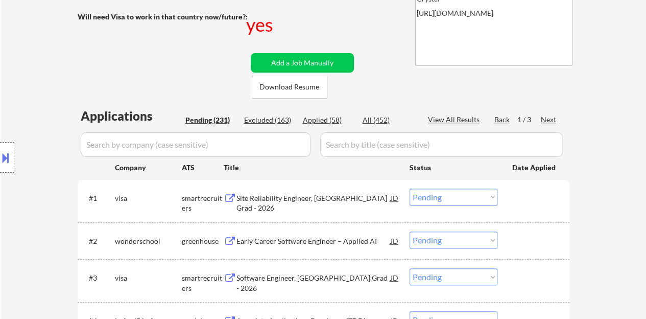
scroll to position [153, 0]
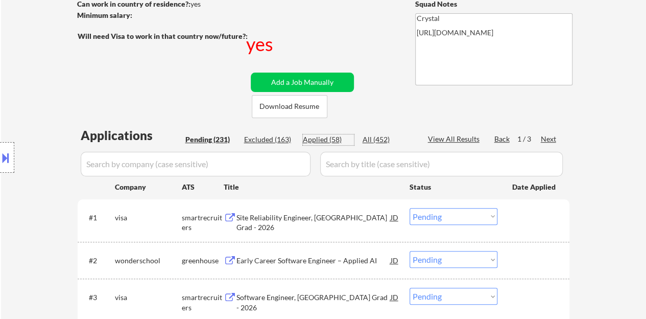
click at [323, 142] on div "Applied (58)" at bounding box center [328, 139] width 51 height 10
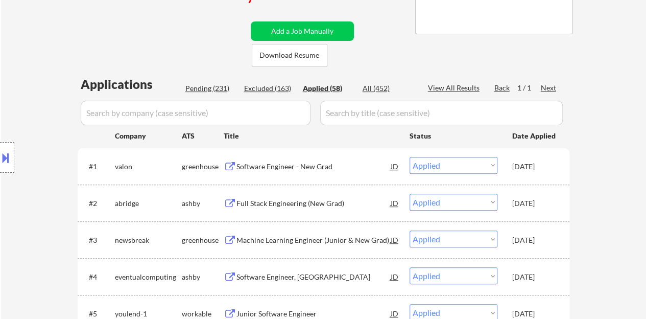
scroll to position [255, 0]
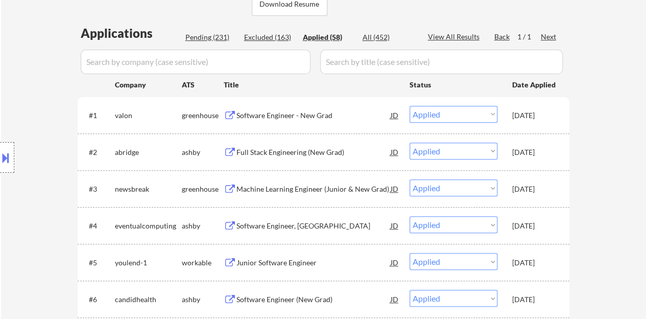
click at [435, 116] on select "Choose an option... Pending Applied Excluded (Questions) Excluded (Expired) Exc…" at bounding box center [454, 114] width 88 height 17
click at [410, 106] on select "Choose an option... Pending Applied Excluded (Questions) Excluded (Expired) Exc…" at bounding box center [454, 114] width 88 height 17
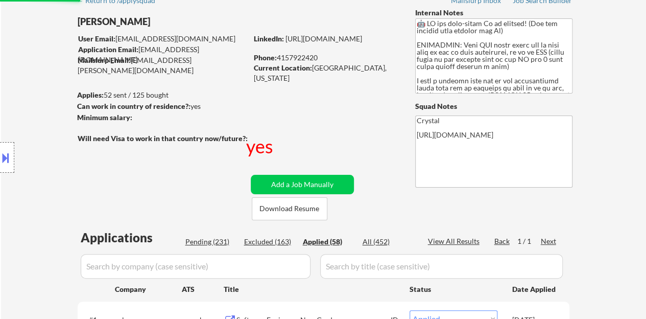
scroll to position [153, 0]
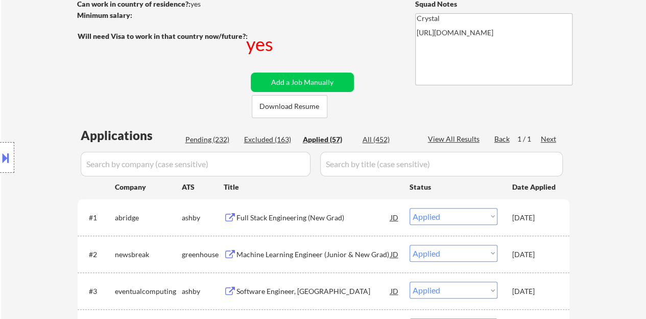
click at [223, 135] on div "Pending (232)" at bounding box center [210, 139] width 51 height 10
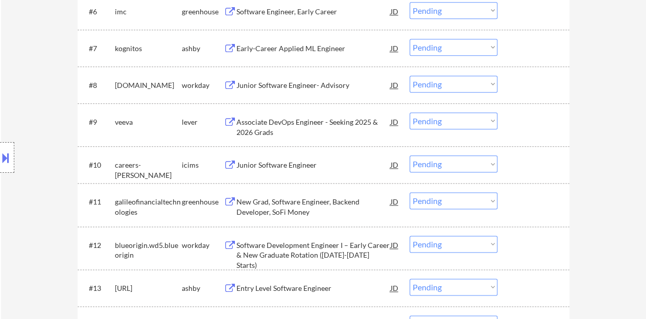
scroll to position [664, 0]
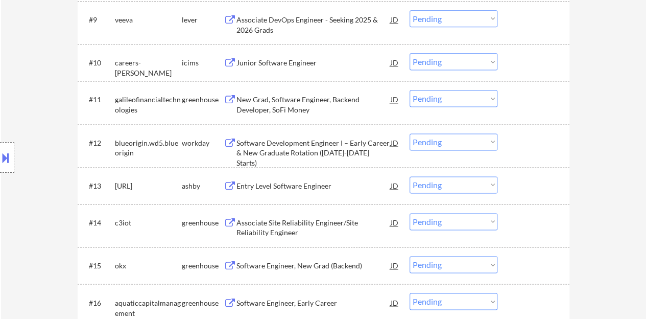
click at [451, 184] on select "Choose an option... Pending Applied Excluded (Questions) Excluded (Expired) Exc…" at bounding box center [454, 184] width 88 height 17
click at [410, 176] on select "Choose an option... Pending Applied Excluded (Questions) Excluded (Expired) Exc…" at bounding box center [454, 184] width 88 height 17
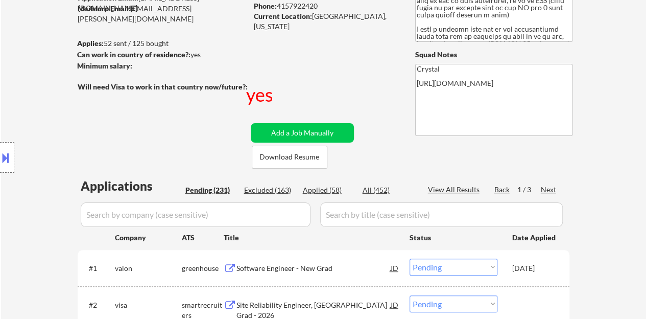
scroll to position [153, 0]
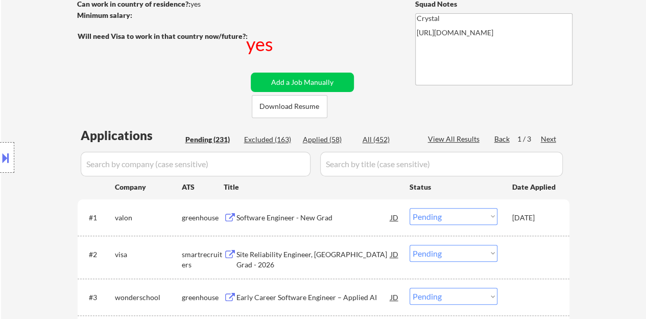
click at [319, 216] on div "Software Engineer - New Grad" at bounding box center [314, 218] width 154 height 10
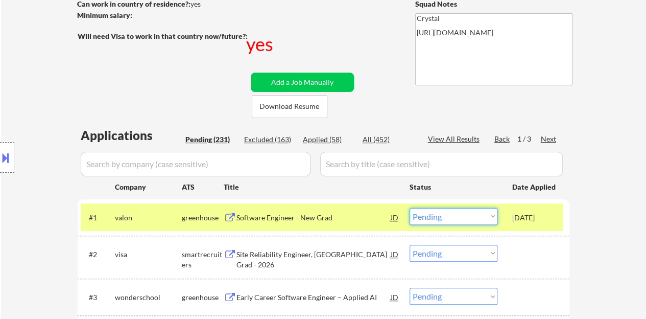
click at [428, 213] on select "Choose an option... Pending Applied Excluded (Questions) Excluded (Expired) Exc…" at bounding box center [454, 216] width 88 height 17
click at [410, 208] on select "Choose an option... Pending Applied Excluded (Questions) Excluded (Expired) Exc…" at bounding box center [454, 216] width 88 height 17
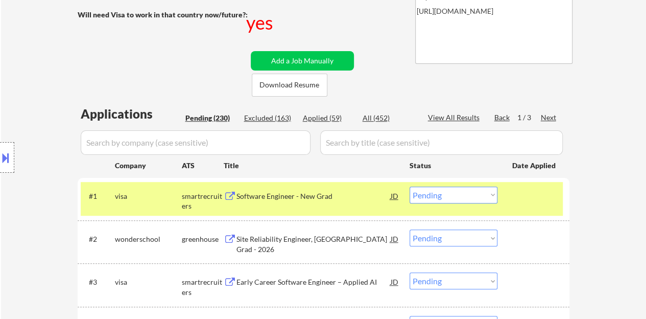
scroll to position [204, 0]
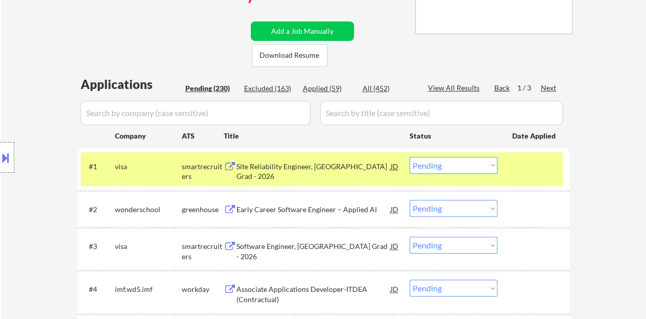
click at [515, 166] on div at bounding box center [534, 166] width 45 height 18
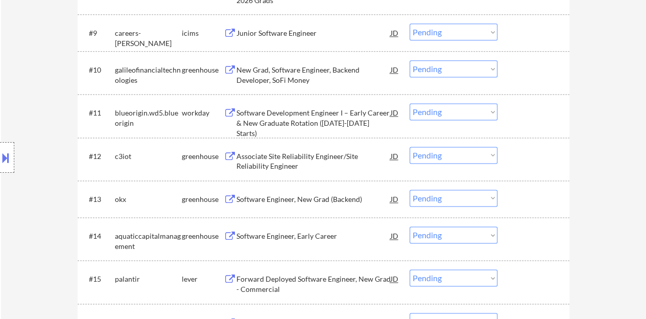
scroll to position [664, 0]
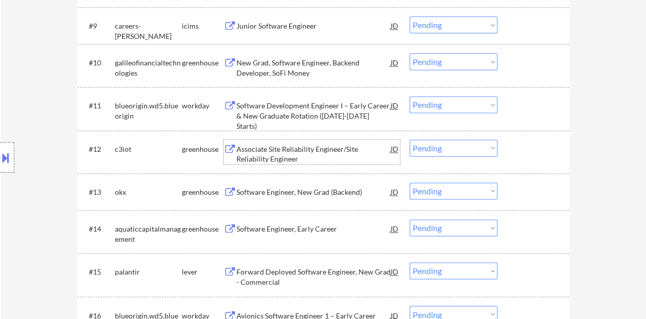
click at [309, 151] on div "Associate Site Reliability Engineer/Site Reliability Engineer" at bounding box center [314, 154] width 154 height 20
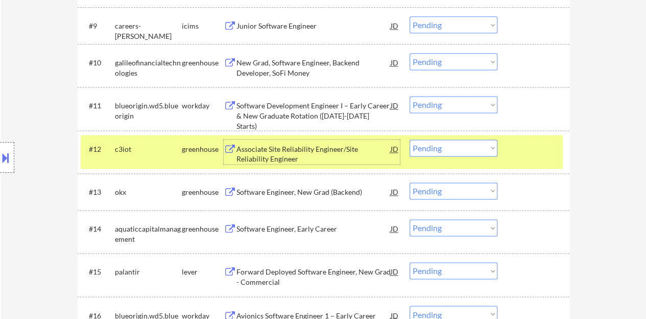
click at [439, 153] on select "Choose an option... Pending Applied Excluded (Questions) Excluded (Expired) Exc…" at bounding box center [454, 147] width 88 height 17
click at [410, 139] on select "Choose an option... Pending Applied Excluded (Questions) Excluded (Expired) Exc…" at bounding box center [454, 147] width 88 height 17
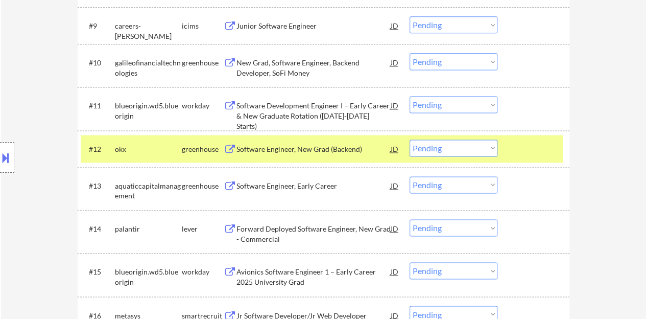
click at [265, 151] on div "Software Engineer, New Grad (Backend)" at bounding box center [314, 149] width 154 height 10
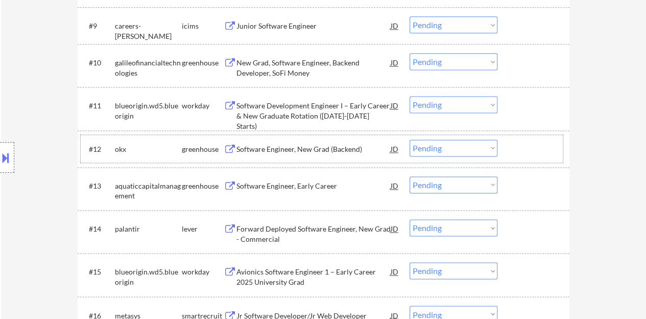
click at [559, 142] on div "#12 okx greenhouse Software Engineer, New Grad (Backend) JD Choose an option...…" at bounding box center [322, 149] width 482 height 28
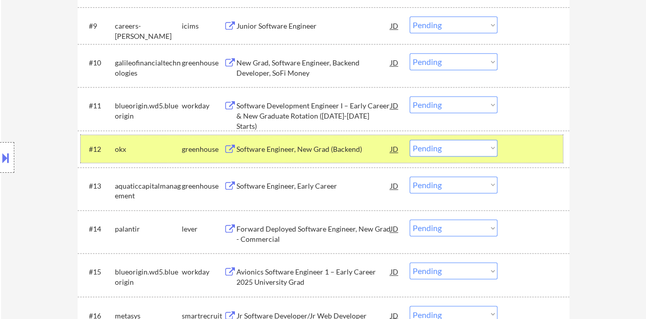
click at [439, 152] on select "Choose an option... Pending Applied Excluded (Questions) Excluded (Expired) Exc…" at bounding box center [454, 147] width 88 height 17
click at [410, 139] on select "Choose an option... Pending Applied Excluded (Questions) Excluded (Expired) Exc…" at bounding box center [454, 147] width 88 height 17
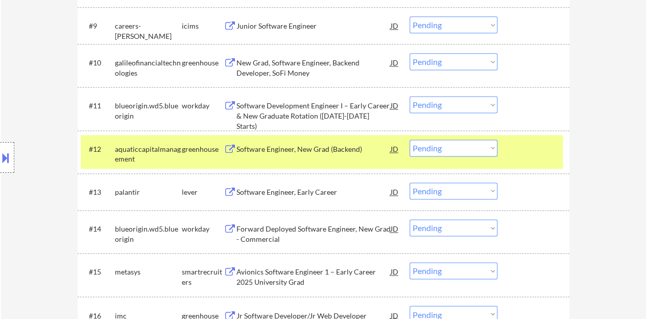
click at [524, 155] on div at bounding box center [534, 148] width 45 height 18
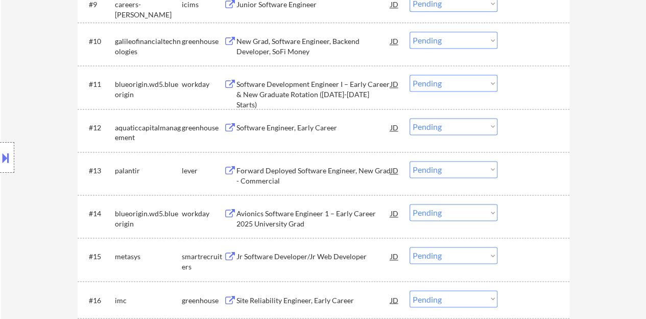
scroll to position [715, 0]
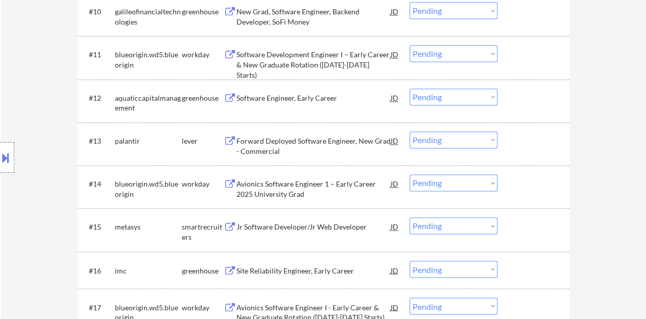
click at [257, 96] on div "Software Engineer, Early Career" at bounding box center [314, 98] width 154 height 10
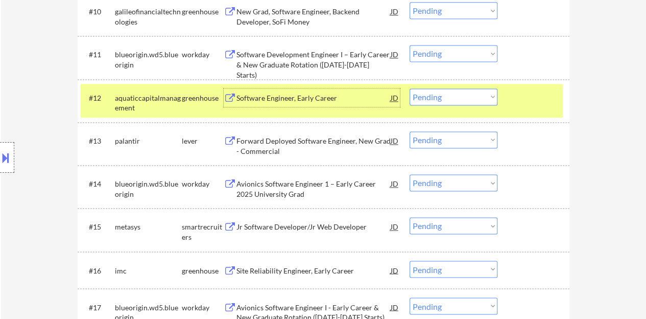
click at [431, 100] on select "Choose an option... Pending Applied Excluded (Questions) Excluded (Expired) Exc…" at bounding box center [454, 96] width 88 height 17
click at [410, 88] on select "Choose an option... Pending Applied Excluded (Questions) Excluded (Expired) Exc…" at bounding box center [454, 96] width 88 height 17
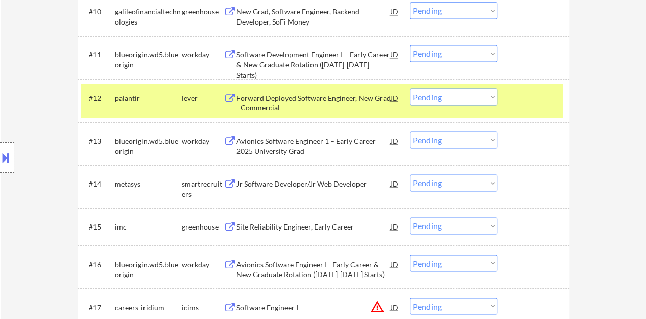
click at [516, 98] on div at bounding box center [534, 97] width 45 height 18
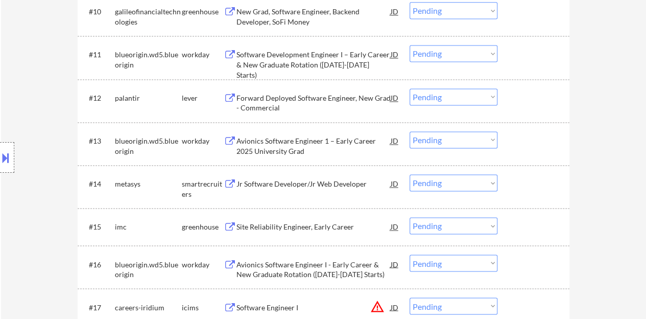
scroll to position [766, 0]
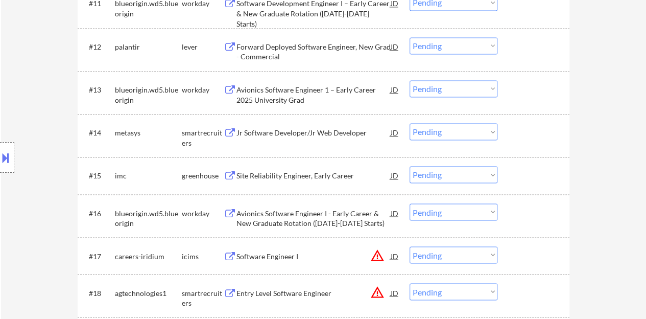
click at [312, 130] on div "Jr Software Developer/Jr Web Developer" at bounding box center [314, 133] width 154 height 10
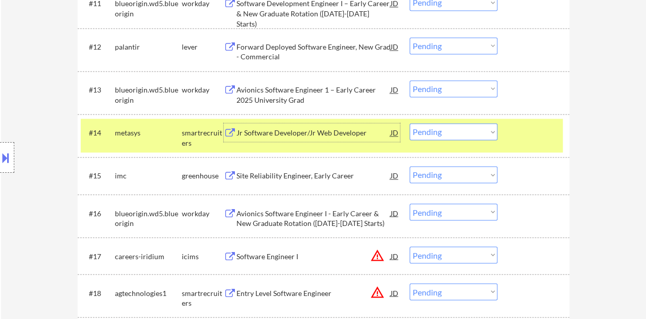
click at [444, 134] on select "Choose an option... Pending Applied Excluded (Questions) Excluded (Expired) Exc…" at bounding box center [454, 131] width 88 height 17
click at [410, 123] on select "Choose an option... Pending Applied Excluded (Questions) Excluded (Expired) Exc…" at bounding box center [454, 131] width 88 height 17
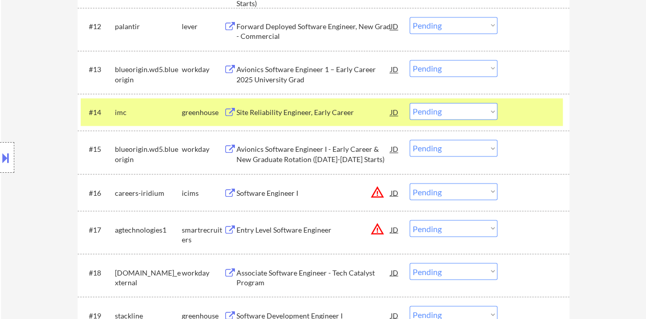
scroll to position [818, 0]
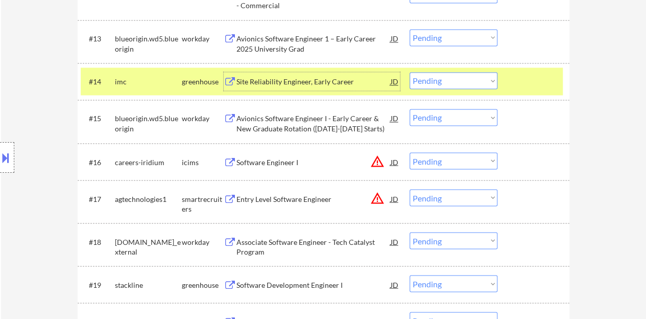
click at [321, 83] on div "Site Reliability Engineer, Early Career" at bounding box center [314, 82] width 154 height 10
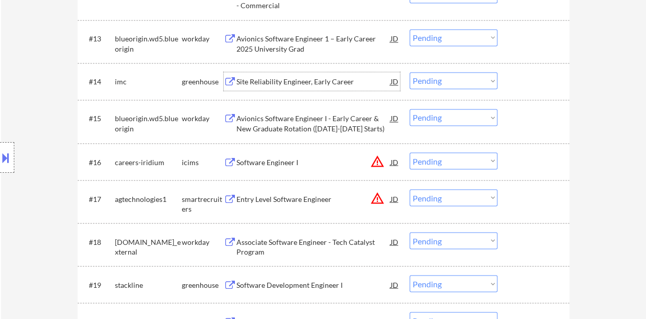
click at [535, 78] on div at bounding box center [534, 81] width 45 height 18
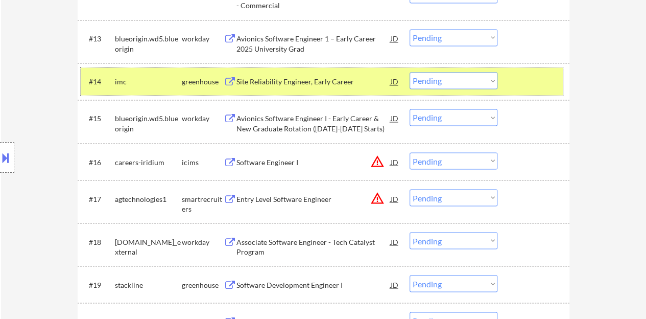
click at [462, 77] on select "Choose an option... Pending Applied Excluded (Questions) Excluded (Expired) Exc…" at bounding box center [454, 80] width 88 height 17
click at [410, 72] on select "Choose an option... Pending Applied Excluded (Questions) Excluded (Expired) Exc…" at bounding box center [454, 80] width 88 height 17
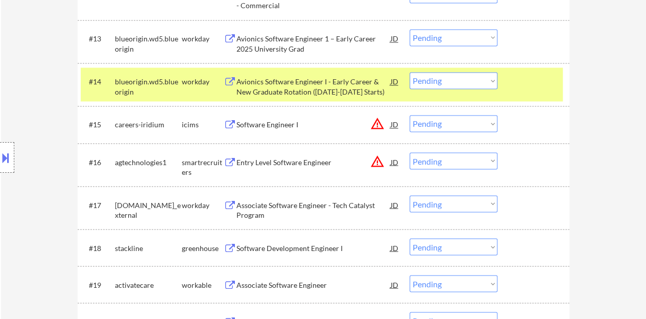
click at [537, 88] on div at bounding box center [534, 81] width 45 height 18
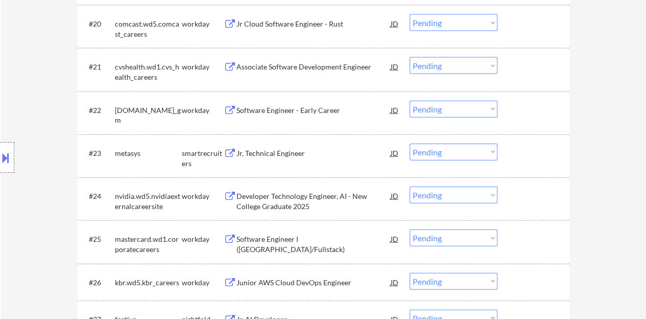
scroll to position [1124, 0]
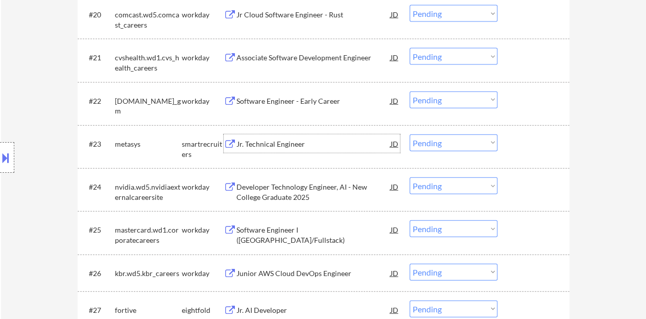
click at [281, 142] on div "Jr. Technical Engineer" at bounding box center [314, 144] width 154 height 10
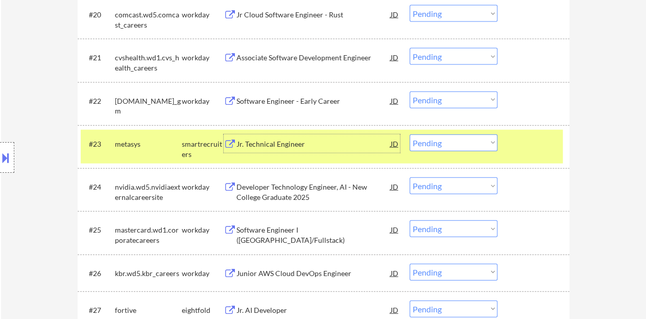
drag, startPoint x: 428, startPoint y: 142, endPoint x: 429, endPoint y: 150, distance: 8.2
click at [428, 142] on select "Choose an option... Pending Applied Excluded (Questions) Excluded (Expired) Exc…" at bounding box center [454, 142] width 88 height 17
click at [410, 134] on select "Choose an option... Pending Applied Excluded (Questions) Excluded (Expired) Exc…" at bounding box center [454, 142] width 88 height 17
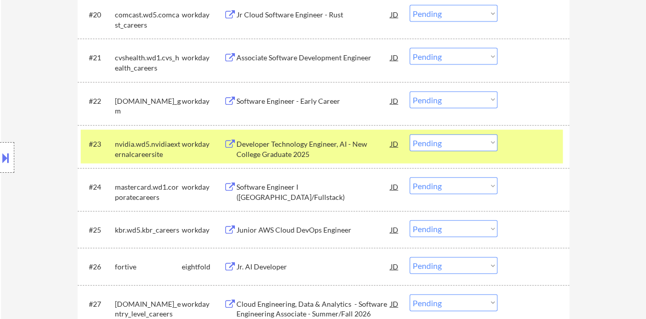
click at [533, 139] on div at bounding box center [534, 143] width 45 height 18
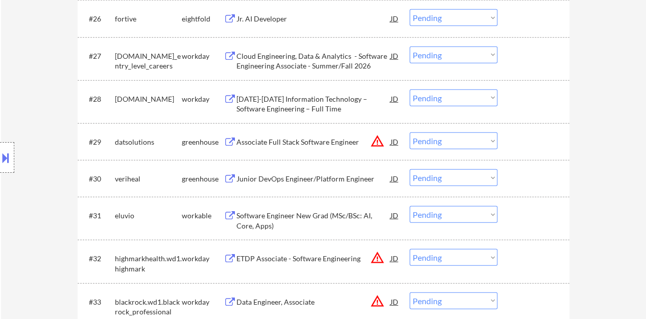
scroll to position [1431, 0]
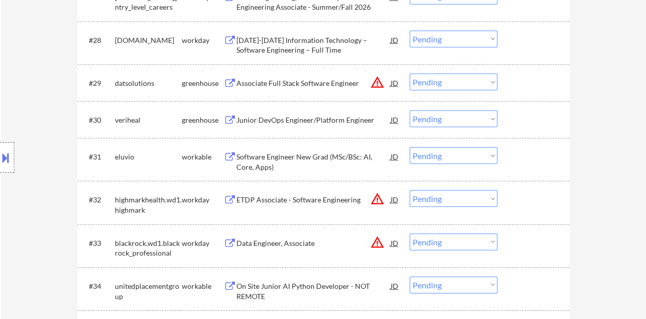
click at [310, 123] on div "Junior DevOps Engineer/Platform Engineer" at bounding box center [314, 120] width 154 height 10
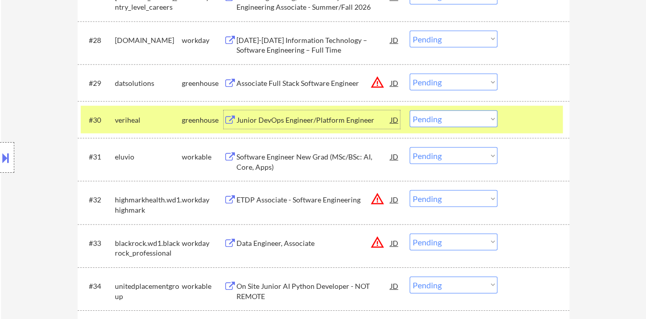
click at [435, 112] on select "Choose an option... Pending Applied Excluded (Questions) Excluded (Expired) Exc…" at bounding box center [454, 118] width 88 height 17
click at [410, 110] on select "Choose an option... Pending Applied Excluded (Questions) Excluded (Expired) Exc…" at bounding box center [454, 118] width 88 height 17
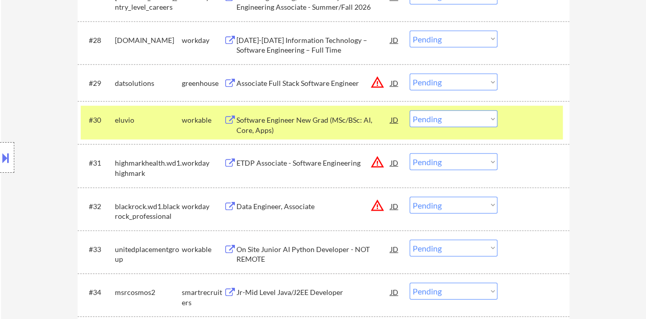
click at [514, 133] on div "#30 eluvio workable Software Engineer New Grad (MSc/BSc: AI, Core, Apps) JD war…" at bounding box center [322, 123] width 482 height 34
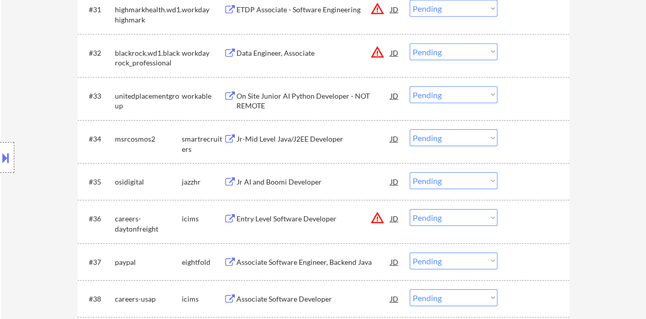
scroll to position [1635, 0]
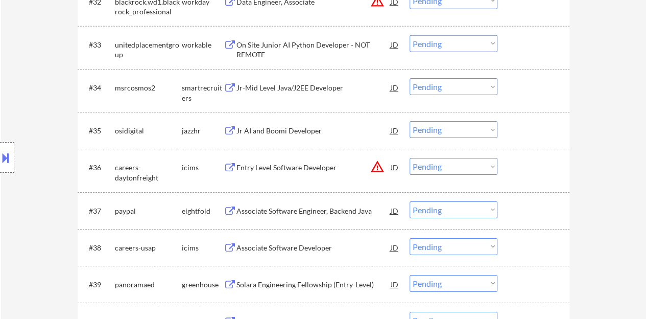
click at [268, 90] on div "Jr-Mid Level Java/J2EE Developer" at bounding box center [314, 88] width 154 height 10
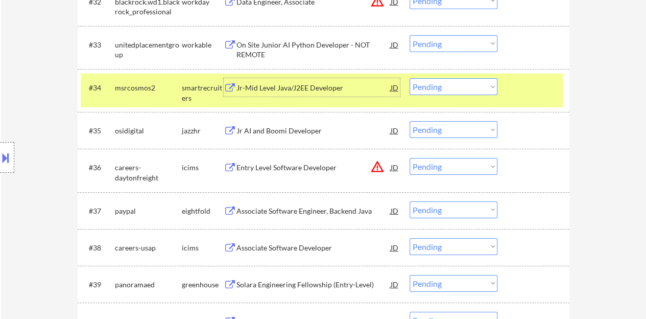
click at [437, 88] on select "Choose an option... Pending Applied Excluded (Questions) Excluded (Expired) Exc…" at bounding box center [454, 86] width 88 height 17
click at [410, 78] on select "Choose an option... Pending Applied Excluded (Questions) Excluded (Expired) Exc…" at bounding box center [454, 86] width 88 height 17
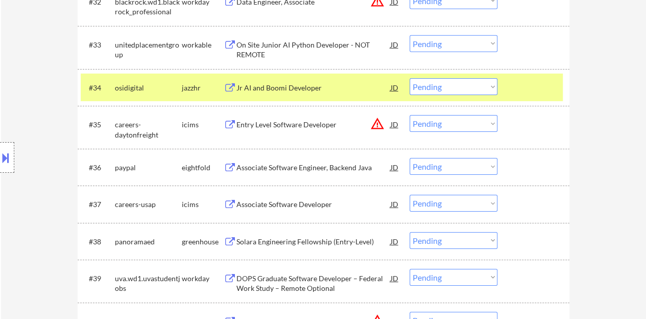
click at [549, 87] on div at bounding box center [534, 87] width 45 height 18
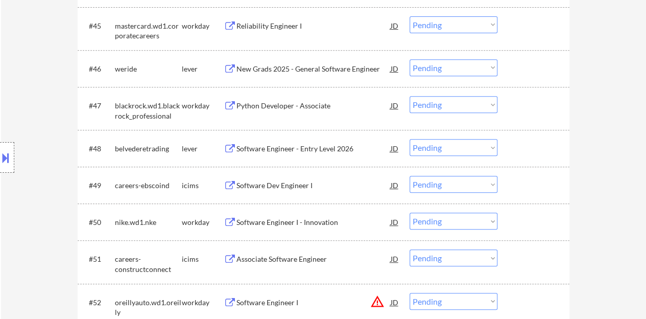
scroll to position [2146, 0]
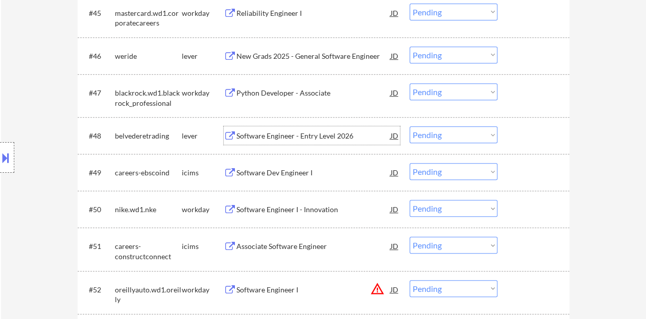
click at [315, 131] on div "Software Engineer - Entry Level 2026" at bounding box center [314, 136] width 154 height 10
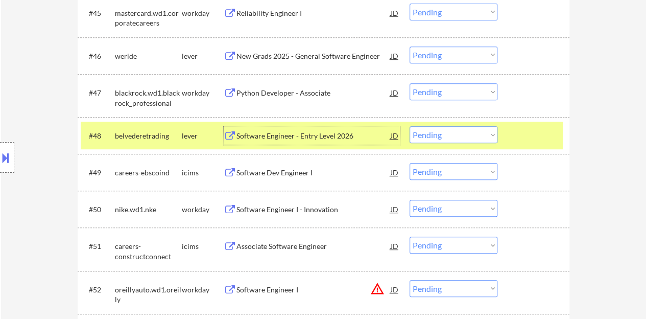
click at [448, 142] on select "Choose an option... Pending Applied Excluded (Questions) Excluded (Expired) Exc…" at bounding box center [454, 134] width 88 height 17
click at [410, 126] on select "Choose an option... Pending Applied Excluded (Questions) Excluded (Expired) Exc…" at bounding box center [454, 134] width 88 height 17
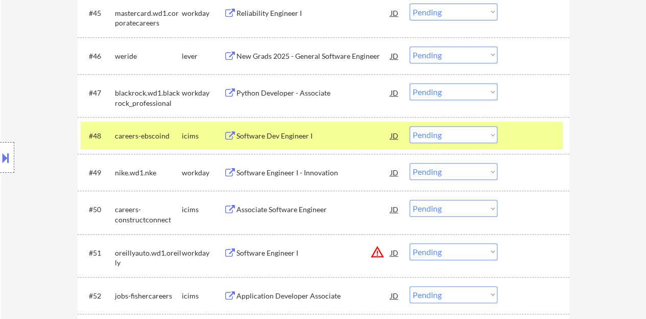
click at [524, 138] on div at bounding box center [534, 135] width 45 height 18
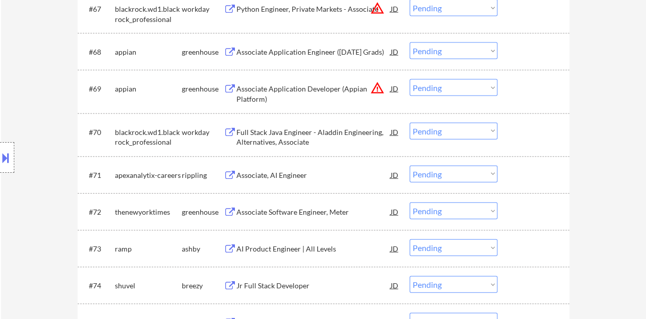
scroll to position [3015, 0]
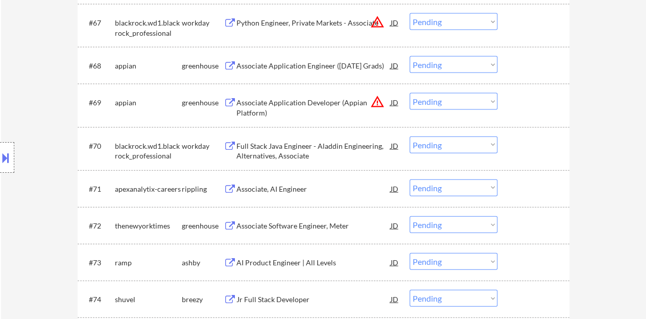
click at [285, 184] on div "Associate, AI Engineer" at bounding box center [314, 189] width 154 height 10
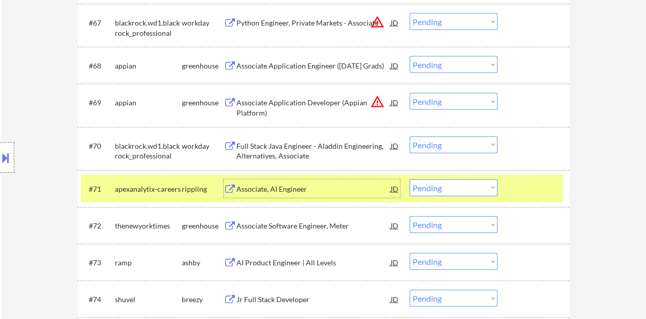
click at [420, 185] on select "Choose an option... Pending Applied Excluded (Questions) Excluded (Expired) Exc…" at bounding box center [454, 187] width 88 height 17
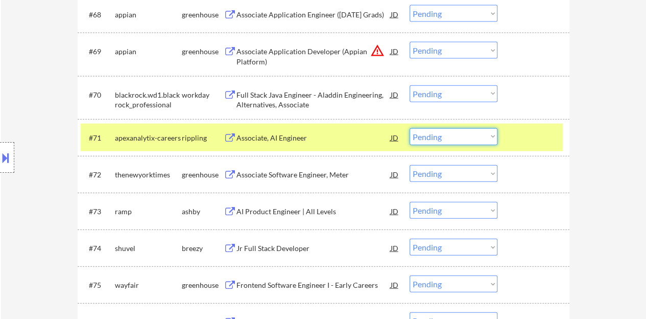
click at [484, 131] on select "Choose an option... Pending Applied Excluded (Questions) Excluded (Expired) Exc…" at bounding box center [454, 136] width 88 height 17
click at [410, 128] on select "Choose an option... Pending Applied Excluded (Questions) Excluded (Expired) Exc…" at bounding box center [454, 136] width 88 height 17
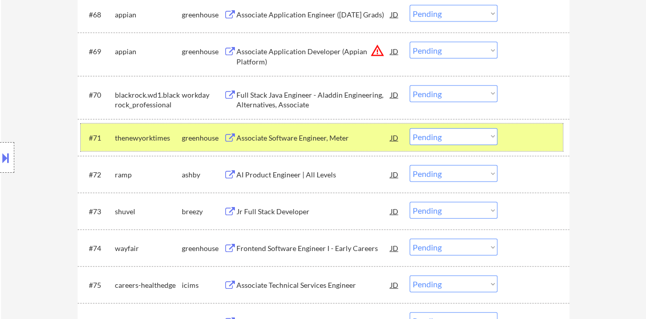
click at [530, 138] on div at bounding box center [534, 137] width 45 height 18
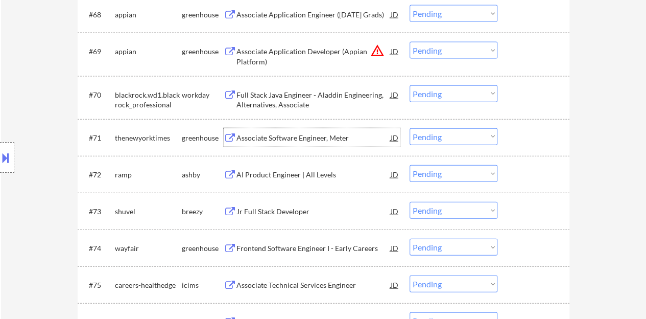
click at [323, 137] on div "Associate Software Engineer, Meter" at bounding box center [314, 138] width 154 height 10
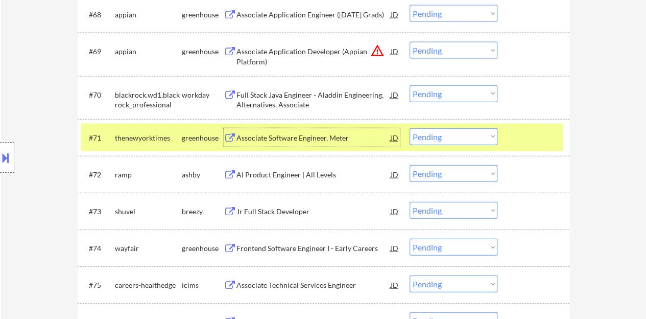
click at [423, 140] on select "Choose an option... Pending Applied Excluded (Questions) Excluded (Expired) Exc…" at bounding box center [454, 136] width 88 height 17
click at [461, 139] on select "Choose an option... Pending Applied Excluded (Questions) Excluded (Expired) Exc…" at bounding box center [454, 136] width 88 height 17
click at [410, 128] on select "Choose an option... Pending Applied Excluded (Questions) Excluded (Expired) Exc…" at bounding box center [454, 136] width 88 height 17
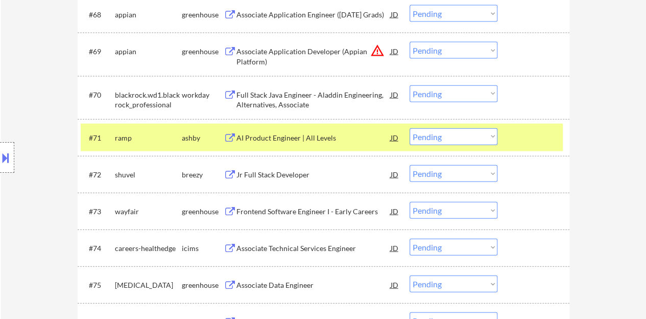
click at [326, 137] on div "AI Product Engineer | All Levels" at bounding box center [314, 138] width 154 height 10
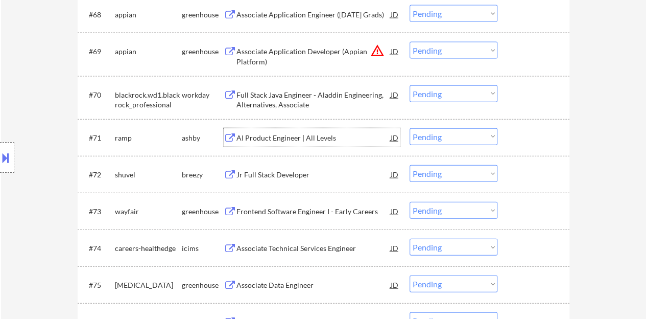
click at [539, 139] on div at bounding box center [534, 137] width 45 height 18
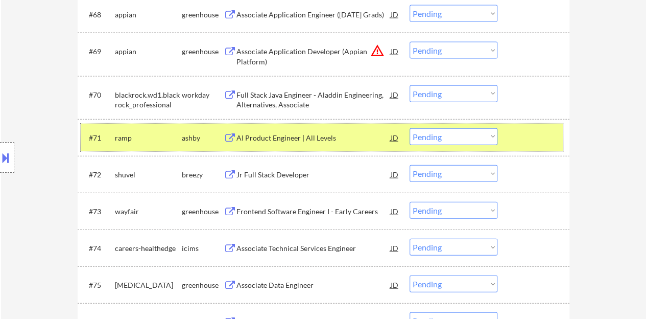
click at [450, 147] on div "#71 ramp ashby AI Product Engineer | All Levels JD warning_amber Choose an opti…" at bounding box center [322, 138] width 482 height 28
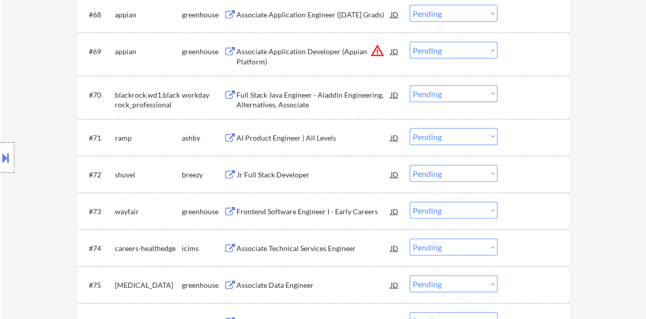
click at [441, 137] on select "Choose an option... Pending Applied Excluded (Questions) Excluded (Expired) Exc…" at bounding box center [454, 136] width 88 height 17
click at [410, 128] on select "Choose an option... Pending Applied Excluded (Questions) Excluded (Expired) Exc…" at bounding box center [454, 136] width 88 height 17
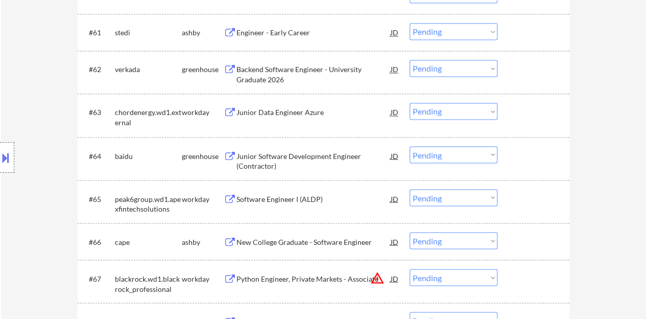
scroll to position [2810, 0]
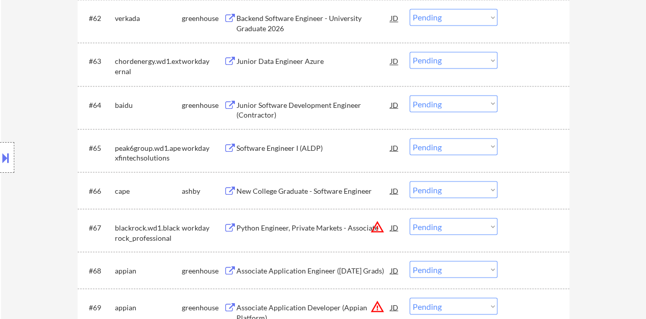
click at [280, 102] on div "Junior Software Development Engineer (Contractor)" at bounding box center [314, 110] width 154 height 20
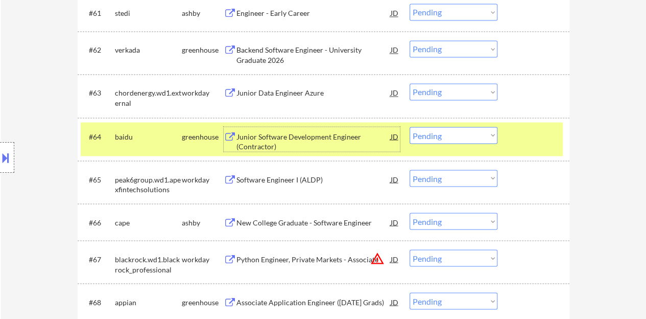
scroll to position [2861, 0]
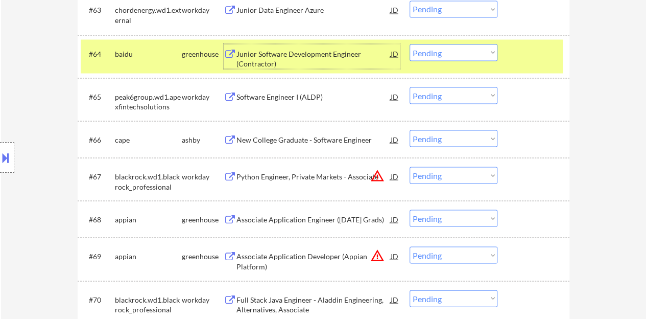
click at [432, 54] on select "Choose an option... Pending Applied Excluded (Questions) Excluded (Expired) Exc…" at bounding box center [454, 52] width 88 height 17
click at [410, 44] on select "Choose an option... Pending Applied Excluded (Questions) Excluded (Expired) Exc…" at bounding box center [454, 52] width 88 height 17
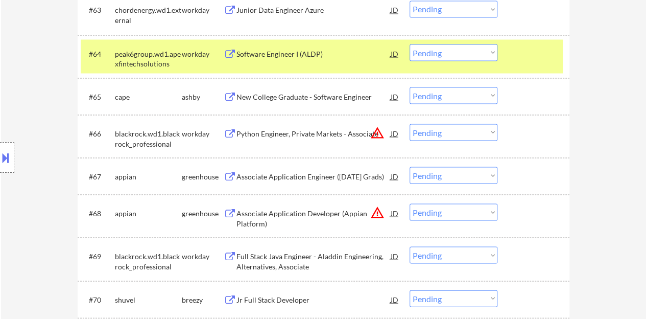
click at [547, 66] on div "#64 peak6group.wd1.apexfintechsolutions workday Software Engineer I (ALDP) JD w…" at bounding box center [322, 56] width 482 height 34
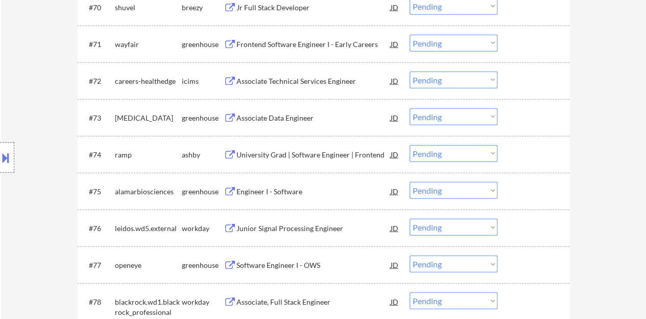
scroll to position [3168, 0]
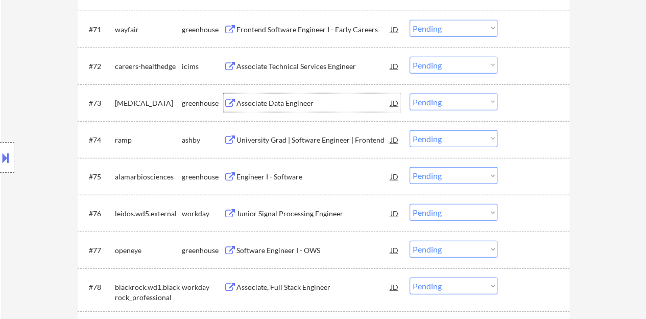
click at [303, 103] on div "Associate Data Engineer" at bounding box center [314, 103] width 154 height 10
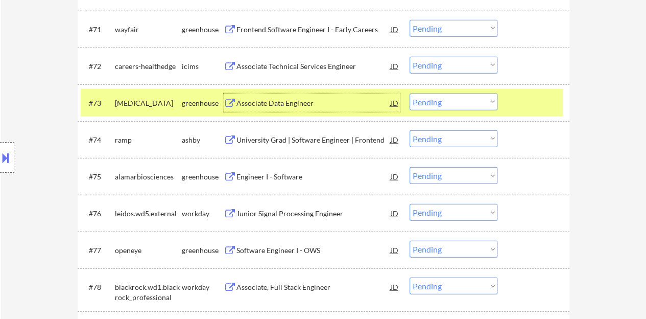
click at [455, 96] on select "Choose an option... Pending Applied Excluded (Questions) Excluded (Expired) Exc…" at bounding box center [454, 102] width 88 height 17
click at [410, 94] on select "Choose an option... Pending Applied Excluded (Questions) Excluded (Expired) Exc…" at bounding box center [454, 102] width 88 height 17
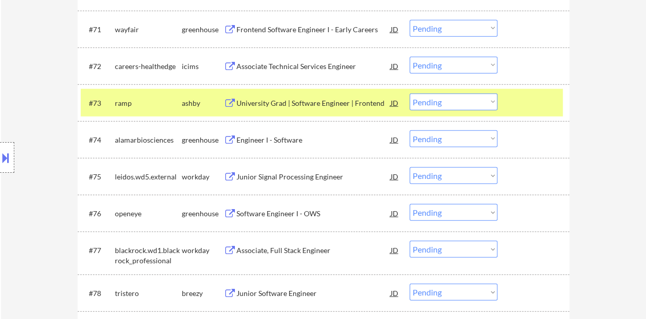
click at [534, 106] on div at bounding box center [534, 103] width 45 height 18
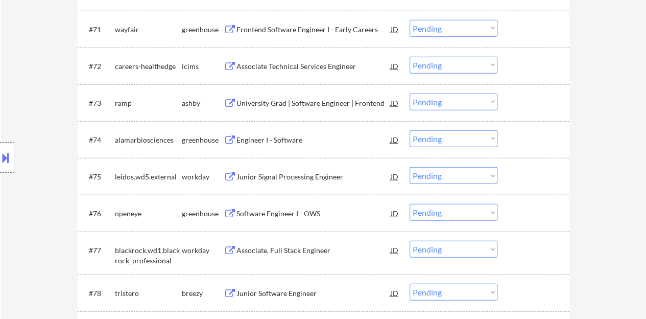
click at [274, 137] on div "Engineer I - Software" at bounding box center [314, 140] width 154 height 10
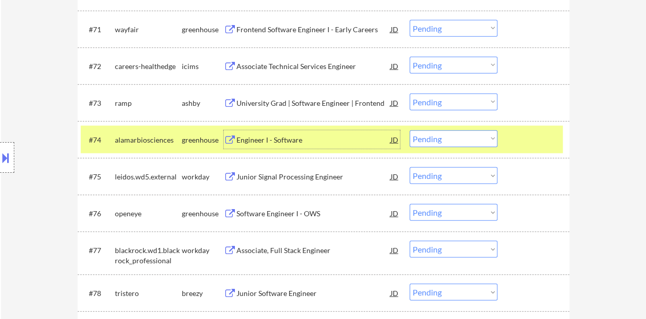
click at [436, 139] on select "Choose an option... Pending Applied Excluded (Questions) Excluded (Expired) Exc…" at bounding box center [454, 138] width 88 height 17
click at [410, 130] on select "Choose an option... Pending Applied Excluded (Questions) Excluded (Expired) Exc…" at bounding box center [454, 138] width 88 height 17
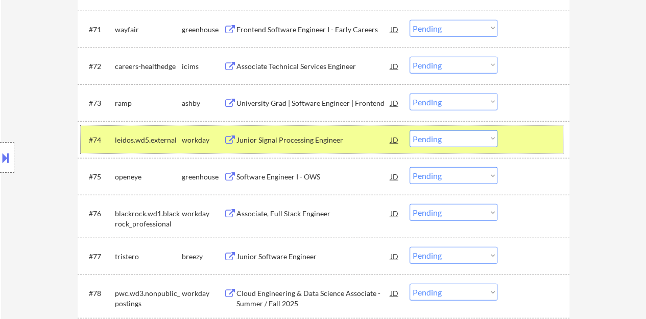
click at [529, 148] on div at bounding box center [534, 139] width 45 height 18
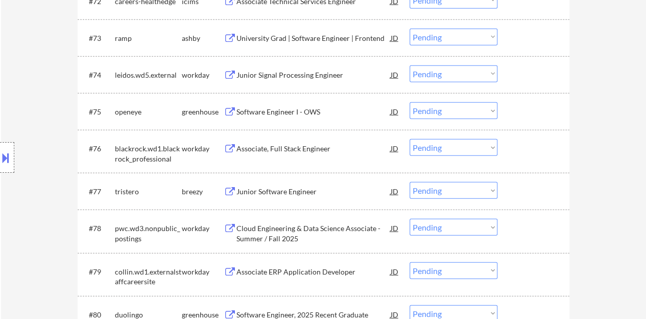
scroll to position [3219, 0]
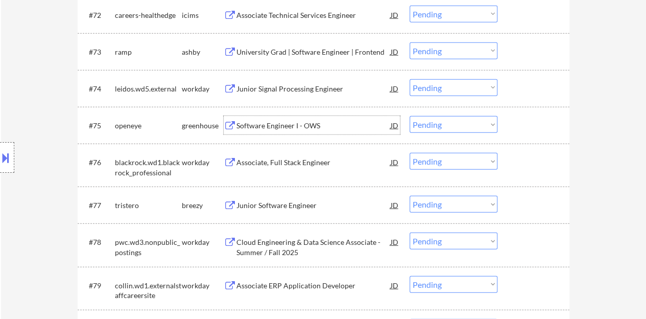
click at [299, 126] on div "Software Engineer I - OWS" at bounding box center [314, 126] width 154 height 10
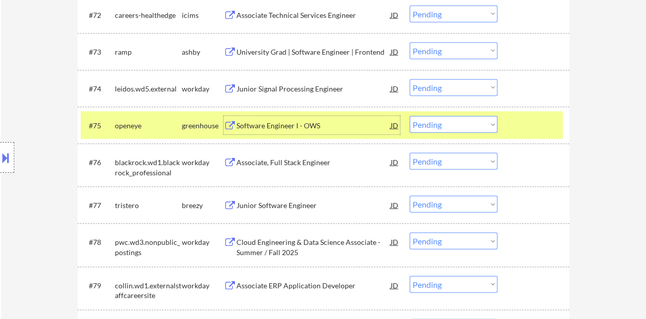
click at [459, 125] on select "Choose an option... Pending Applied Excluded (Questions) Excluded (Expired) Exc…" at bounding box center [454, 124] width 88 height 17
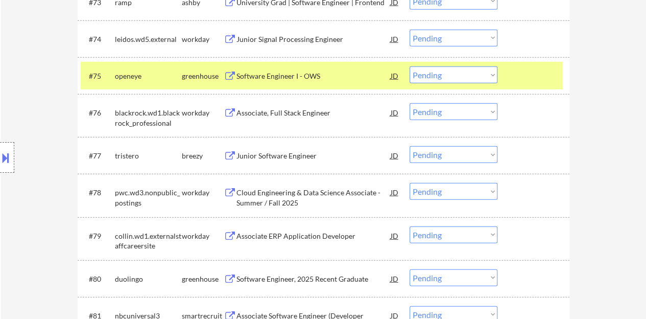
scroll to position [3270, 0]
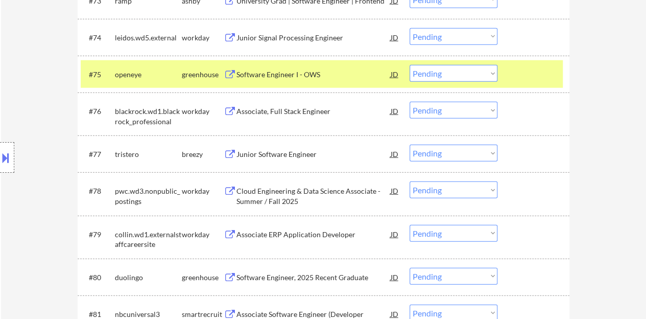
click at [458, 75] on select "Choose an option... Pending Applied Excluded (Questions) Excluded (Expired) Exc…" at bounding box center [454, 73] width 88 height 17
click at [434, 66] on select "Choose an option... Pending Applied Excluded (Questions) Excluded (Expired) Exc…" at bounding box center [454, 73] width 88 height 17
click at [410, 65] on select "Choose an option... Pending Applied Excluded (Questions) Excluded (Expired) Exc…" at bounding box center [454, 73] width 88 height 17
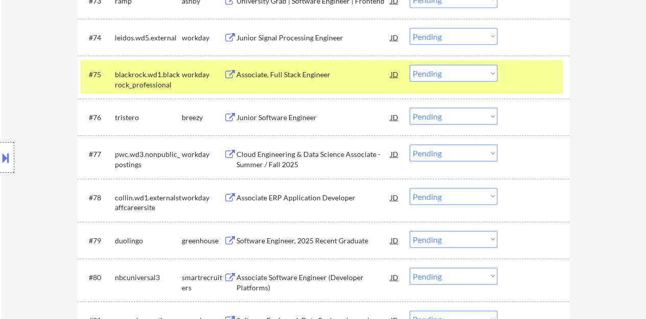
scroll to position [3219, 0]
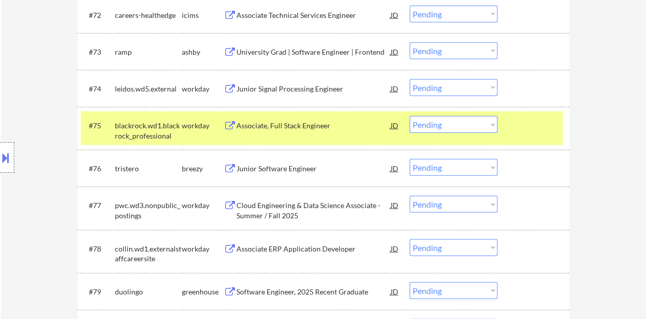
click at [548, 131] on div at bounding box center [534, 125] width 45 height 18
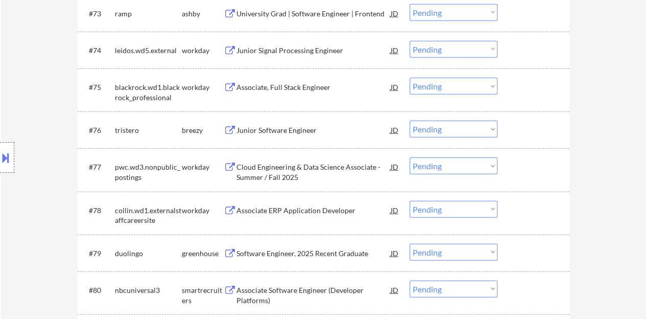
scroll to position [3270, 0]
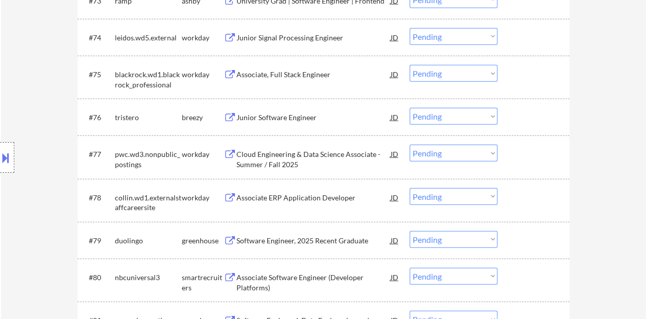
click at [295, 120] on div "Junior Software Engineer" at bounding box center [314, 117] width 154 height 10
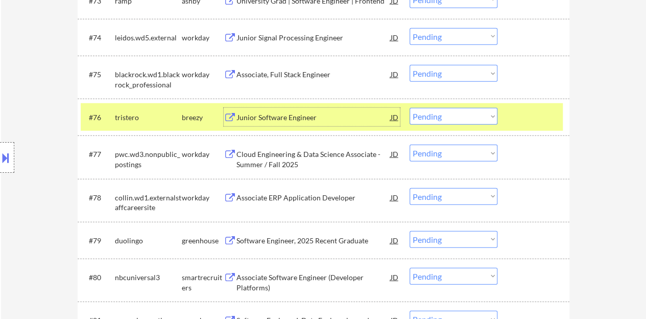
click at [445, 117] on select "Choose an option... Pending Applied Excluded (Questions) Excluded (Expired) Exc…" at bounding box center [454, 116] width 88 height 17
click at [410, 108] on select "Choose an option... Pending Applied Excluded (Questions) Excluded (Expired) Exc…" at bounding box center [454, 116] width 88 height 17
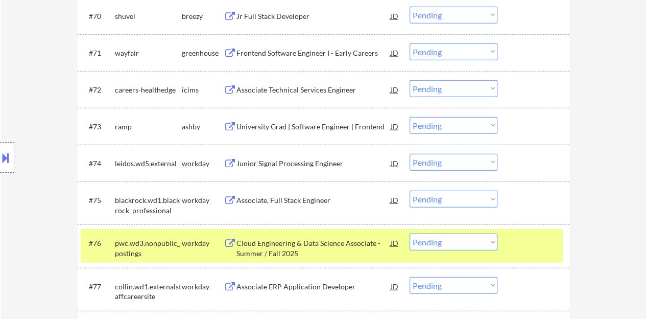
scroll to position [3168, 0]
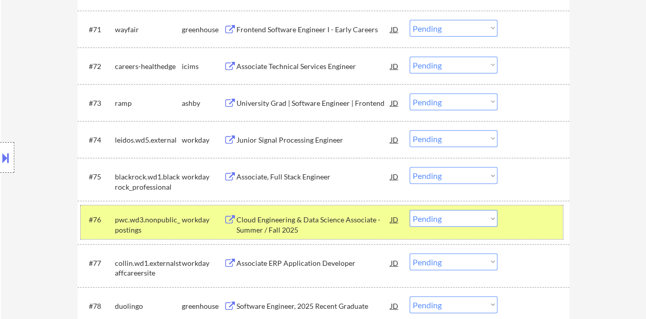
click at [535, 230] on div "#76 pwc.wd3.nonpublic_postings workday Cloud Engineering & Data Science Associa…" at bounding box center [322, 222] width 482 height 34
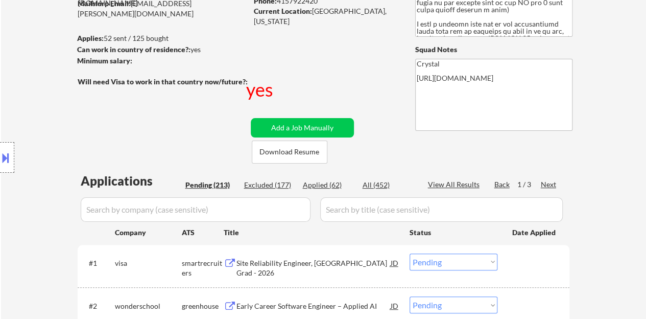
scroll to position [51, 0]
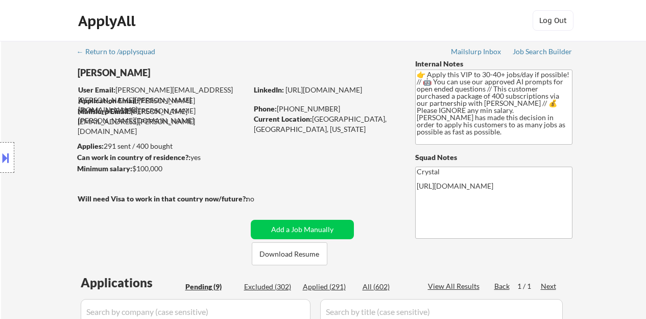
select select ""pending""
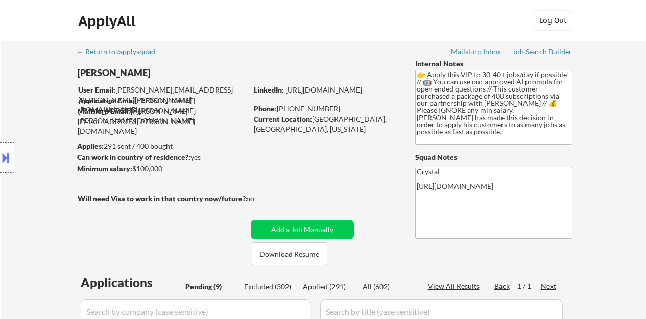
select select ""pending""
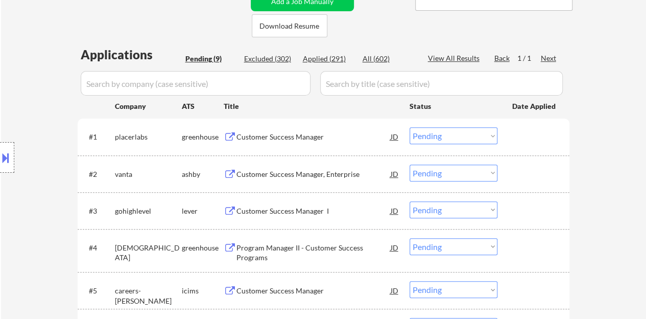
scroll to position [204, 0]
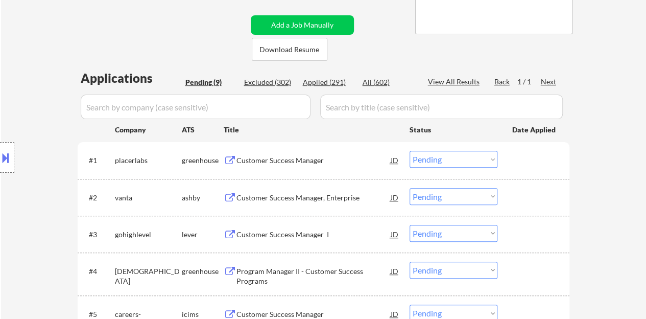
click at [269, 161] on div "Customer Success Manager" at bounding box center [314, 160] width 154 height 10
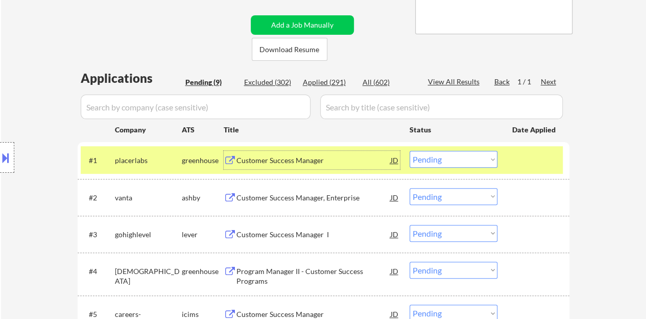
click at [469, 164] on select "Choose an option... Pending Applied Excluded (Questions) Excluded (Expired) Exc…" at bounding box center [454, 159] width 88 height 17
click at [410, 151] on select "Choose an option... Pending Applied Excluded (Questions) Excluded (Expired) Exc…" at bounding box center [454, 159] width 88 height 17
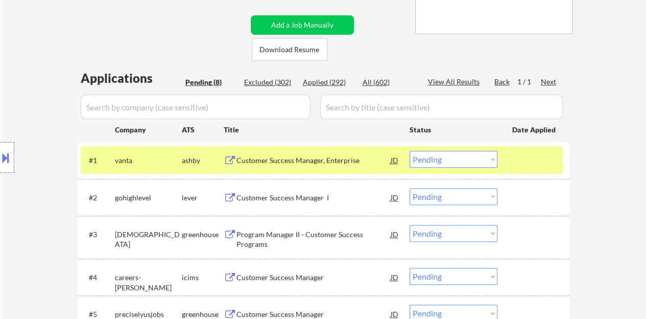
scroll to position [255, 0]
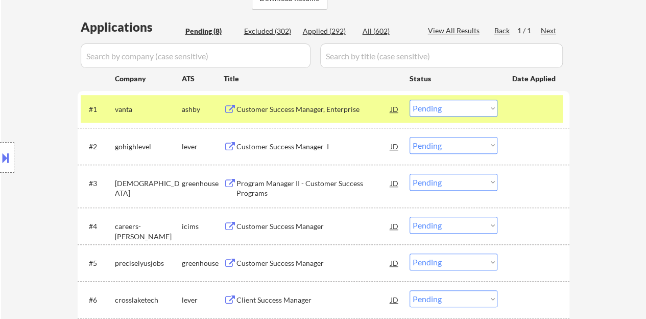
click at [324, 102] on div "Customer Success Manager, Enterprise" at bounding box center [314, 109] width 154 height 18
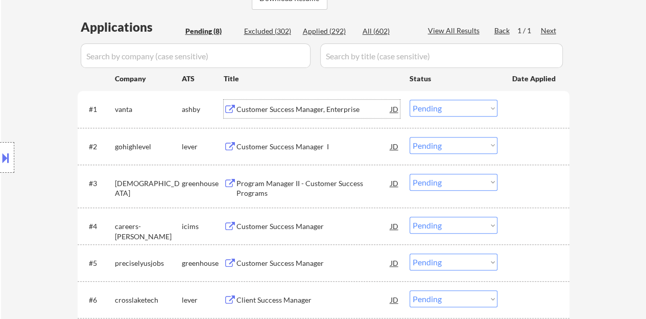
click at [542, 105] on div at bounding box center [534, 109] width 45 height 18
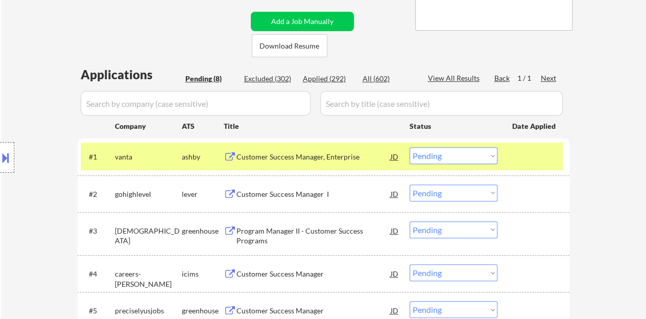
scroll to position [204, 0]
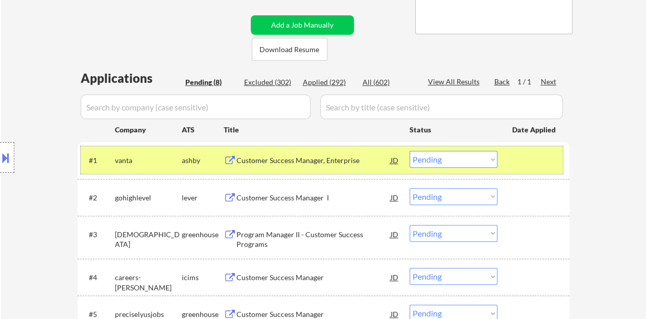
click at [455, 161] on select "Choose an option... Pending Applied Excluded (Questions) Excluded (Expired) Exc…" at bounding box center [454, 159] width 88 height 17
click at [410, 151] on select "Choose an option... Pending Applied Excluded (Questions) Excluded (Expired) Exc…" at bounding box center [454, 159] width 88 height 17
select select ""pending""
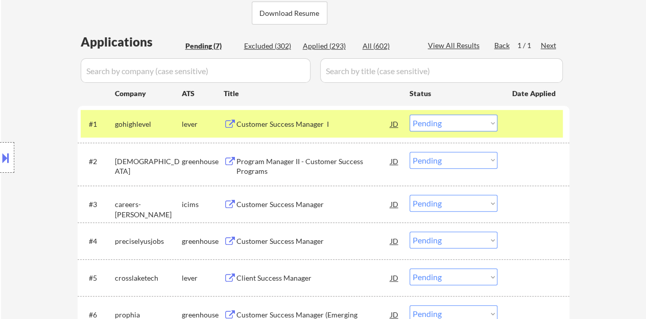
scroll to position [255, 0]
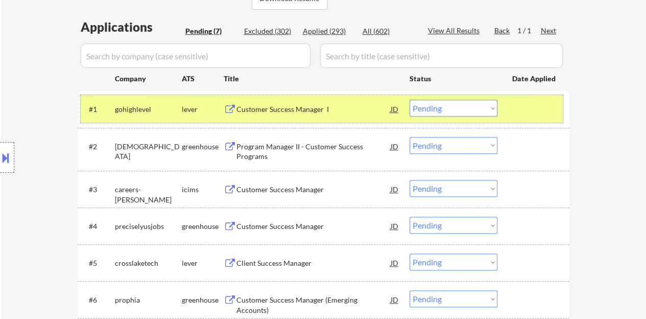
click at [519, 112] on div at bounding box center [534, 109] width 45 height 18
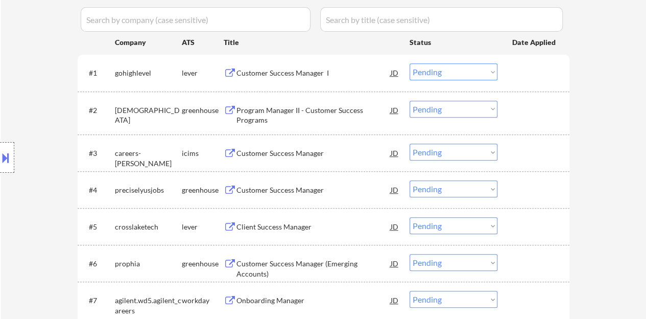
scroll to position [307, 0]
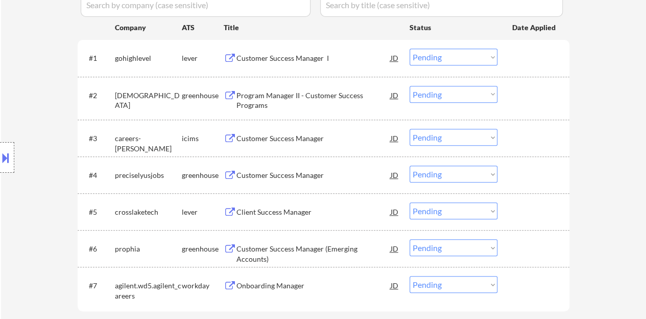
click at [311, 168] on div "Customer Success Manager" at bounding box center [314, 175] width 154 height 18
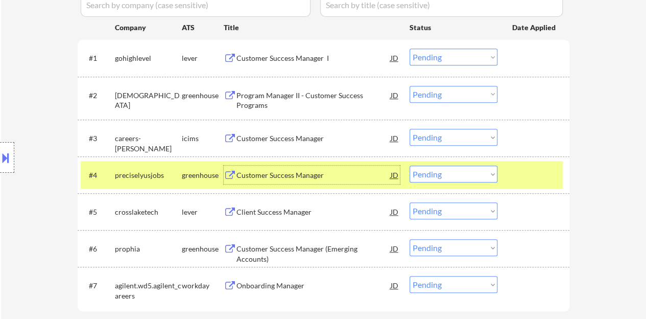
click at [462, 168] on select "Choose an option... Pending Applied Excluded (Questions) Excluded (Expired) Exc…" at bounding box center [454, 174] width 88 height 17
click at [410, 166] on select "Choose an option... Pending Applied Excluded (Questions) Excluded (Expired) Exc…" at bounding box center [454, 174] width 88 height 17
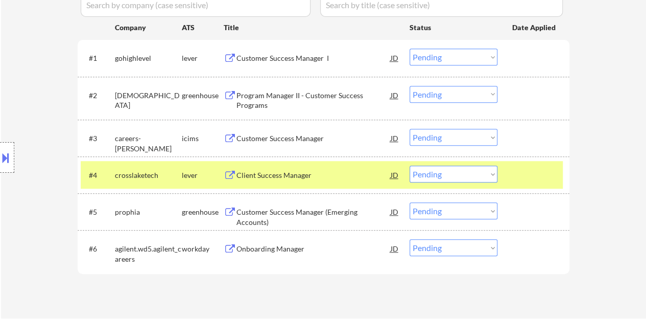
click at [305, 178] on div "Client Success Manager" at bounding box center [314, 175] width 154 height 10
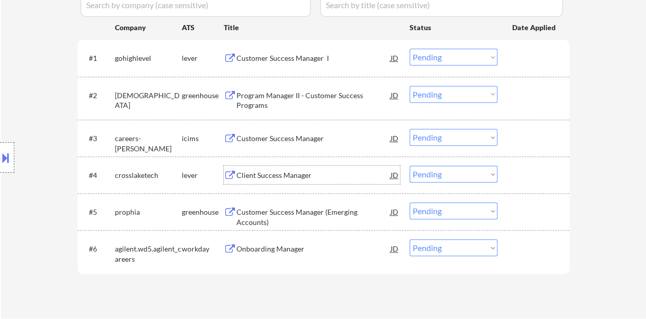
click at [540, 178] on div at bounding box center [534, 175] width 45 height 18
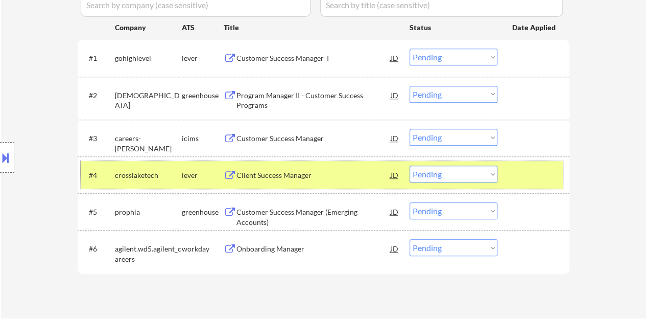
click at [445, 179] on select "Choose an option... Pending Applied Excluded (Questions) Excluded (Expired) Exc…" at bounding box center [454, 174] width 88 height 17
click at [410, 166] on select "Choose an option... Pending Applied Excluded (Questions) Excluded (Expired) Exc…" at bounding box center [454, 174] width 88 height 17
select select ""pending""
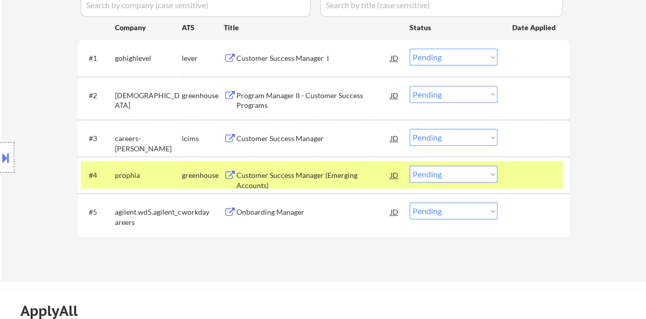
click at [527, 179] on div at bounding box center [534, 175] width 45 height 18
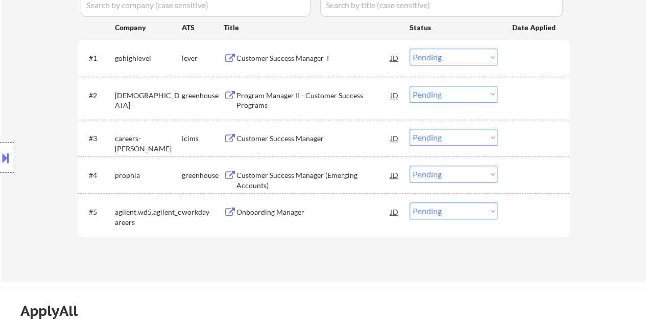
scroll to position [255, 0]
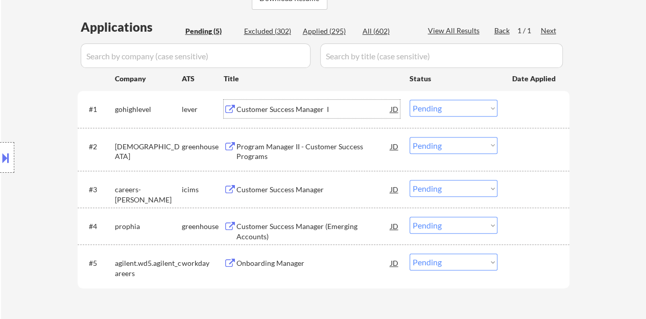
click at [285, 101] on div "Customer Success Manager I" at bounding box center [314, 109] width 154 height 18
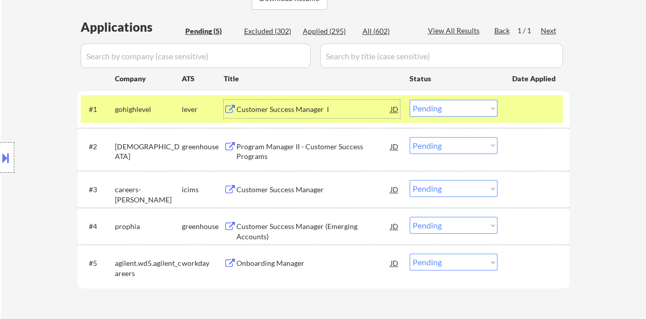
click at [440, 113] on select "Choose an option... Pending Applied Excluded (Questions) Excluded (Expired) Exc…" at bounding box center [454, 108] width 88 height 17
click at [410, 100] on select "Choose an option... Pending Applied Excluded (Questions) Excluded (Expired) Exc…" at bounding box center [454, 108] width 88 height 17
select select ""pending""
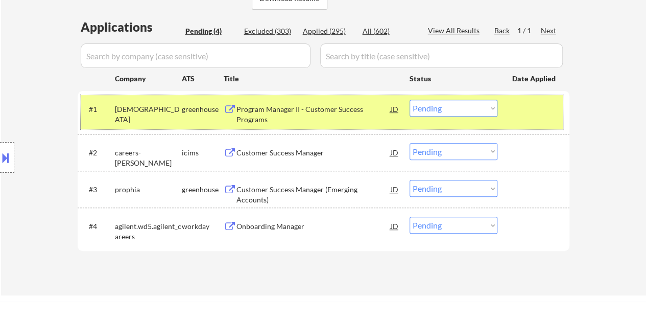
drag, startPoint x: 538, startPoint y: 104, endPoint x: 504, endPoint y: 115, distance: 35.7
click at [537, 104] on div at bounding box center [534, 109] width 45 height 18
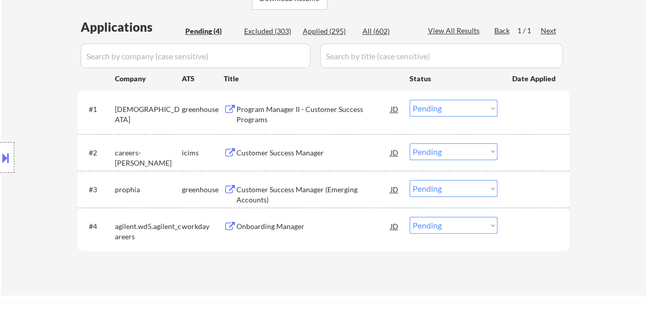
scroll to position [307, 0]
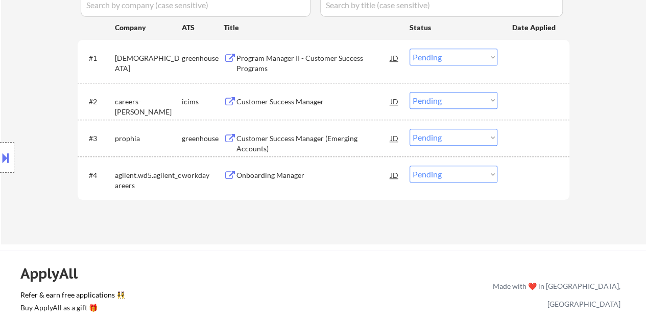
click at [328, 144] on div "Customer Success Manager (Emerging Accounts)" at bounding box center [314, 138] width 154 height 18
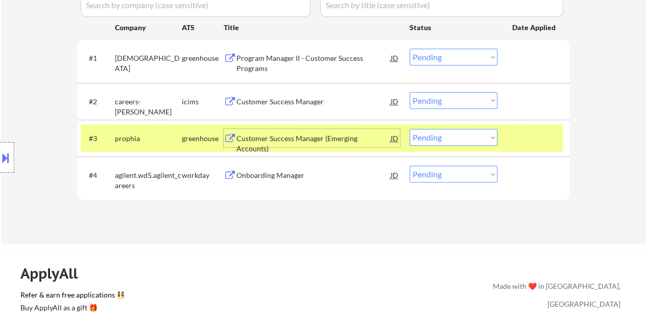
click at [442, 139] on select "Choose an option... Pending Applied Excluded (Questions) Excluded (Expired) Exc…" at bounding box center [454, 137] width 88 height 17
click at [410, 129] on select "Choose an option... Pending Applied Excluded (Questions) Excluded (Expired) Exc…" at bounding box center [454, 137] width 88 height 17
select select ""pending""
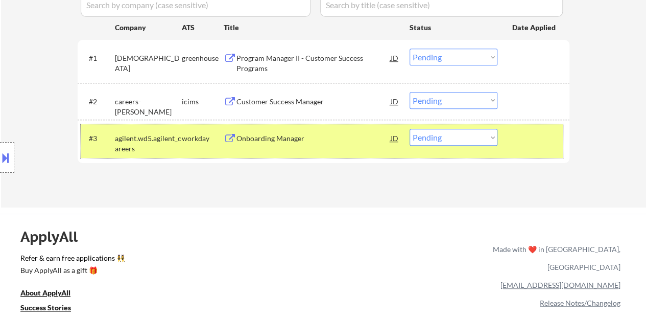
click at [514, 131] on div at bounding box center [534, 138] width 45 height 18
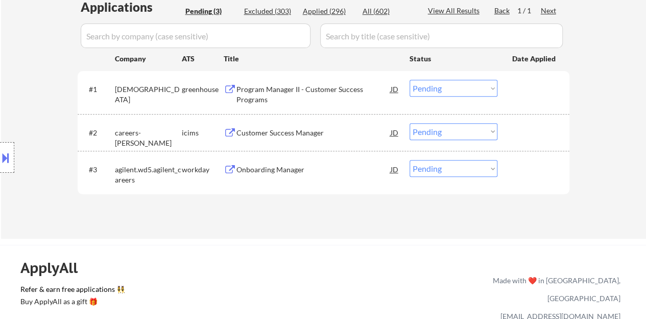
scroll to position [255, 0]
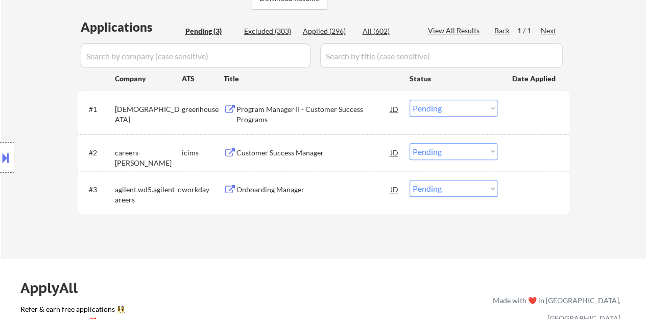
click at [276, 120] on div "Program Manager II - Customer Success Programs" at bounding box center [314, 114] width 154 height 20
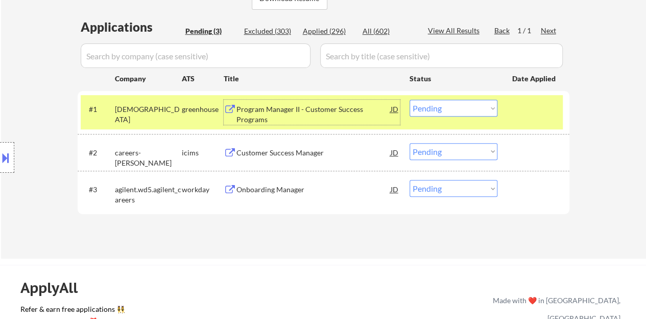
click at [474, 111] on select "Choose an option... Pending Applied Excluded (Questions) Excluded (Expired) Exc…" at bounding box center [454, 108] width 88 height 17
click at [410, 100] on select "Choose an option... Pending Applied Excluded (Questions) Excluded (Expired) Exc…" at bounding box center [454, 108] width 88 height 17
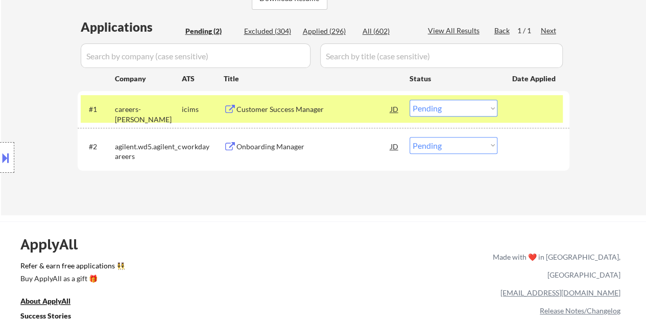
click at [282, 109] on div "Customer Success Manager" at bounding box center [314, 109] width 154 height 10
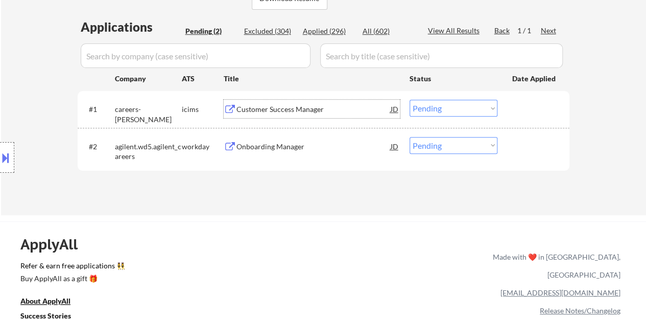
click at [545, 103] on div at bounding box center [534, 109] width 45 height 18
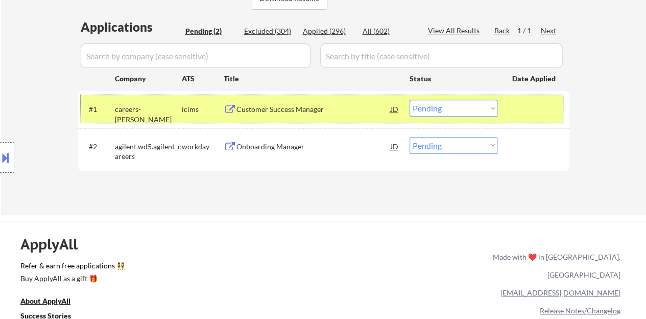
click at [447, 113] on select "Choose an option... Pending Applied Excluded (Questions) Excluded (Expired) Exc…" at bounding box center [454, 108] width 88 height 17
click at [410, 100] on select "Choose an option... Pending Applied Excluded (Questions) Excluded (Expired) Exc…" at bounding box center [454, 108] width 88 height 17
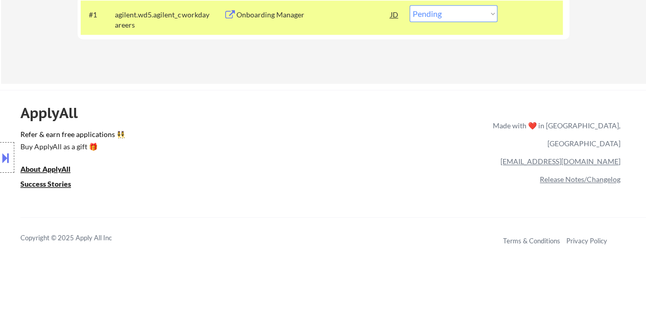
scroll to position [307, 0]
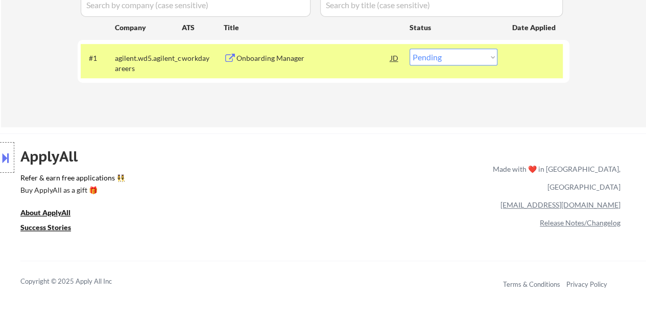
click at [297, 65] on div "Onboarding Manager" at bounding box center [314, 58] width 154 height 18
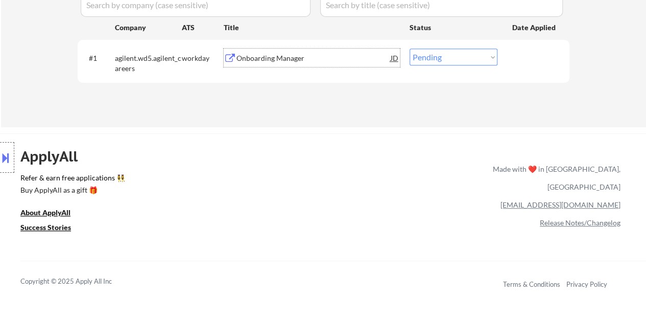
scroll to position [255, 0]
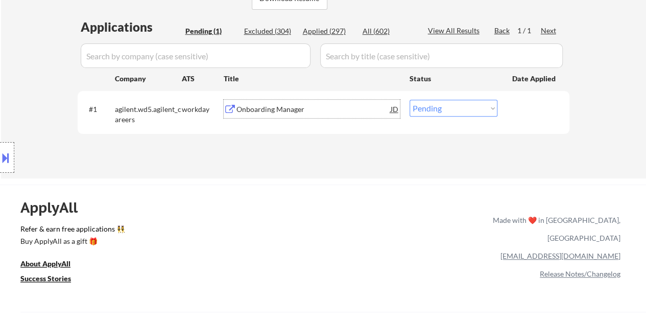
click at [459, 111] on select "Choose an option... Pending Applied Excluded (Questions) Excluded (Expired) Exc…" at bounding box center [454, 108] width 88 height 17
select select ""applied""
click at [410, 100] on select "Choose an option... Pending Applied Excluded (Questions) Excluded (Expired) Exc…" at bounding box center [454, 108] width 88 height 17
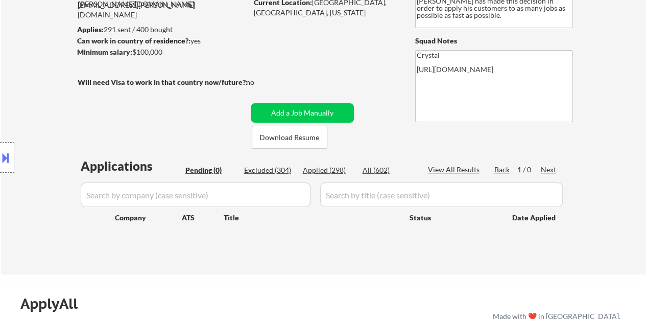
scroll to position [102, 0]
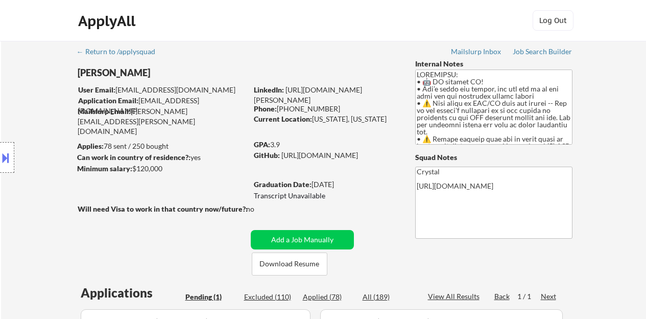
select select ""pending""
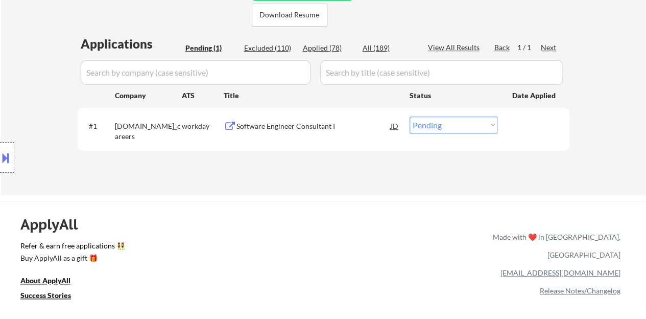
scroll to position [255, 0]
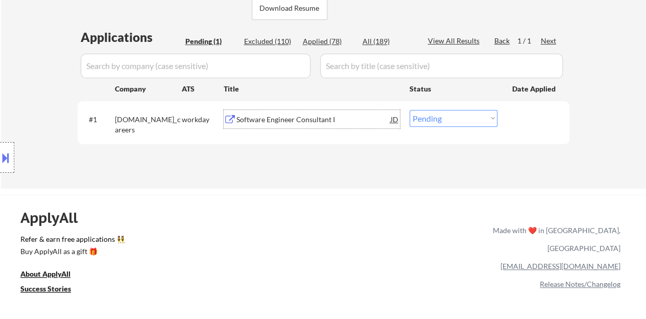
click at [282, 121] on div "Software Engineer Consultant I" at bounding box center [314, 119] width 154 height 10
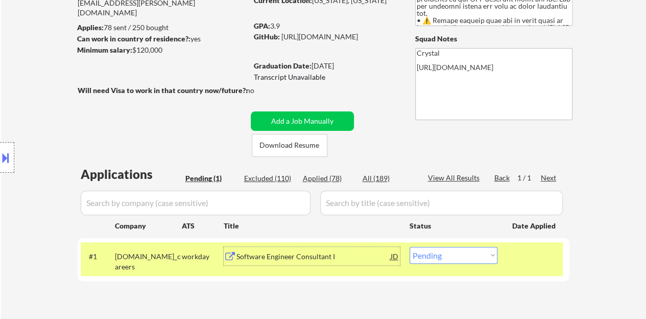
scroll to position [153, 0]
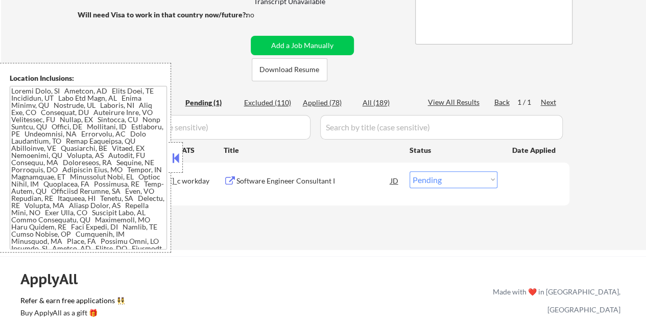
scroll to position [153, 0]
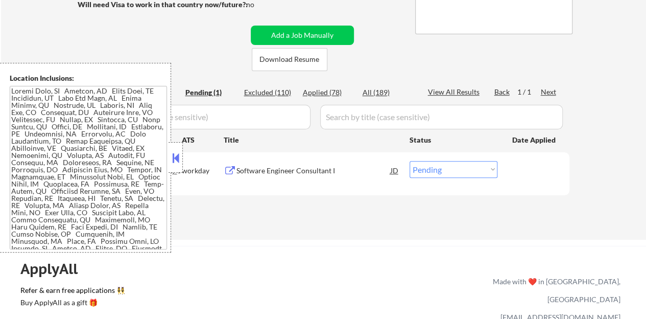
click at [175, 155] on button at bounding box center [175, 157] width 11 height 15
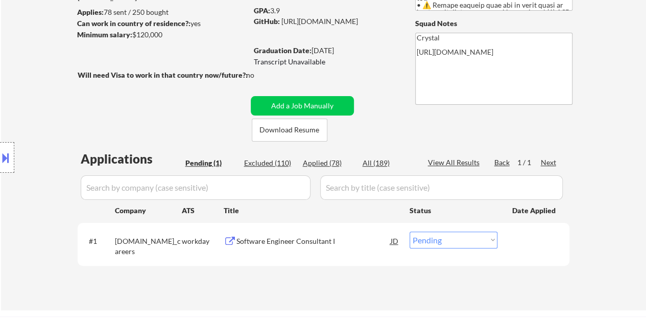
scroll to position [204, 0]
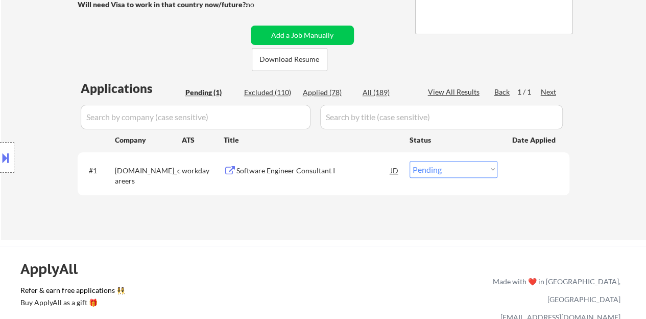
click at [447, 174] on select "Choose an option... Pending Applied Excluded (Questions) Excluded (Expired) Exc…" at bounding box center [454, 169] width 88 height 17
select select ""applied""
click at [410, 161] on select "Choose an option... Pending Applied Excluded (Questions) Excluded (Expired) Exc…" at bounding box center [454, 169] width 88 height 17
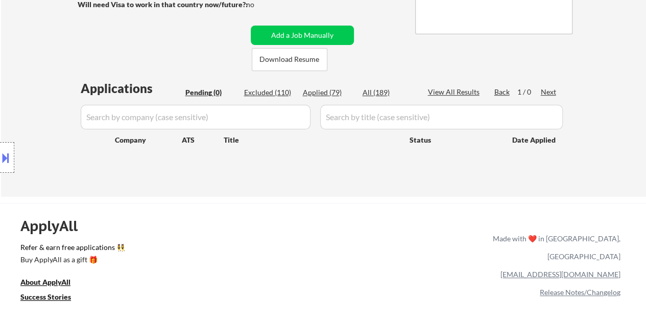
scroll to position [102, 0]
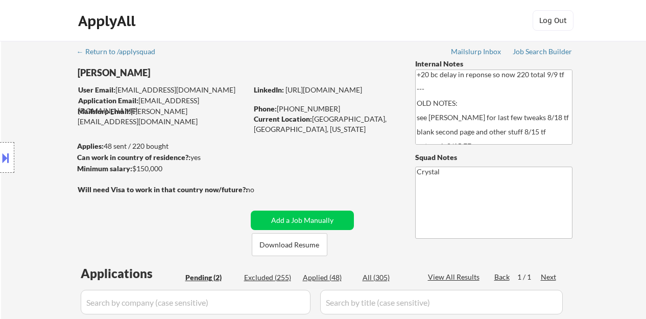
select select ""pending""
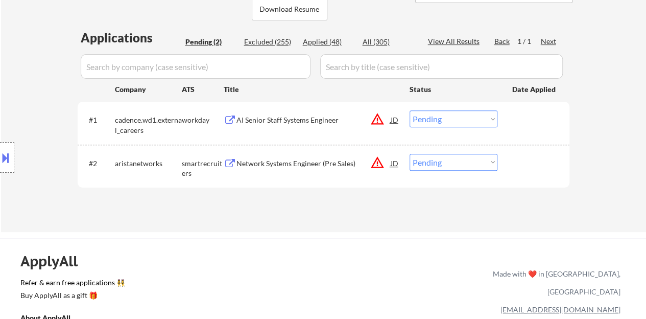
scroll to position [255, 0]
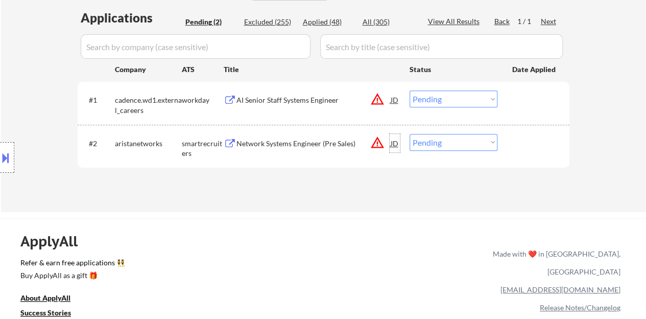
click at [390, 142] on div "JD" at bounding box center [395, 143] width 10 height 18
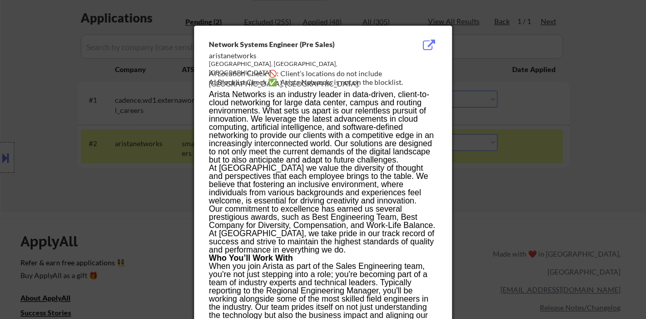
click at [129, 142] on div at bounding box center [323, 159] width 646 height 319
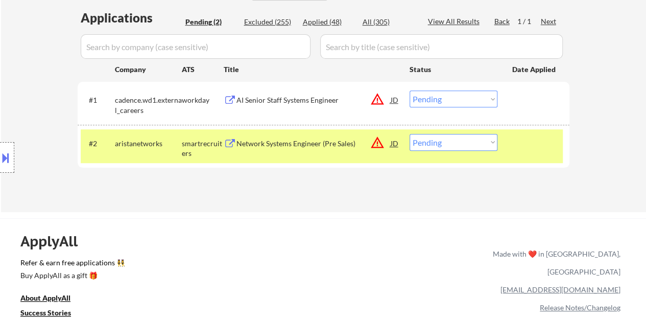
click at [10, 150] on button at bounding box center [5, 157] width 11 height 17
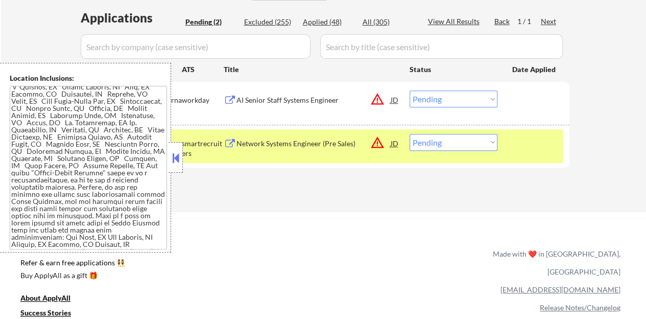
scroll to position [0, 0]
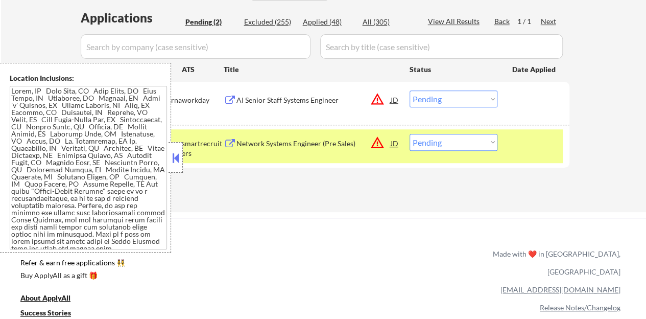
click at [175, 160] on button at bounding box center [175, 157] width 11 height 15
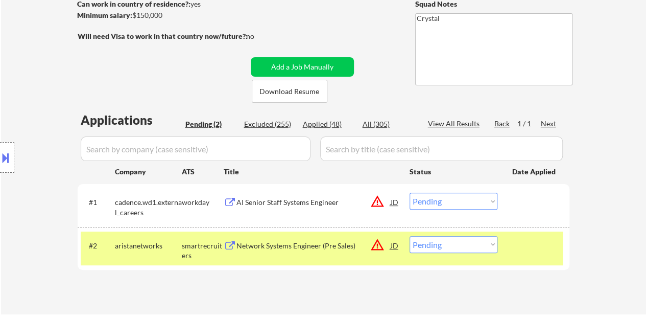
scroll to position [255, 0]
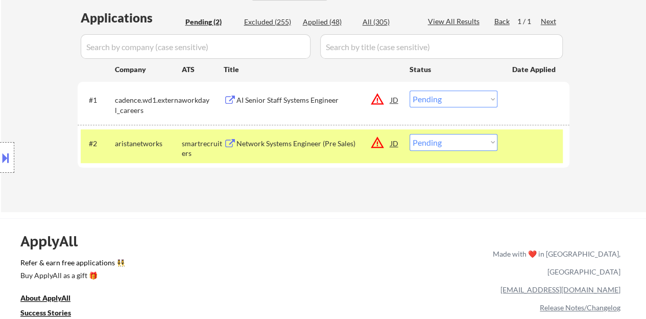
click at [328, 149] on div "Network Systems Engineer (Pre Sales)" at bounding box center [314, 143] width 154 height 18
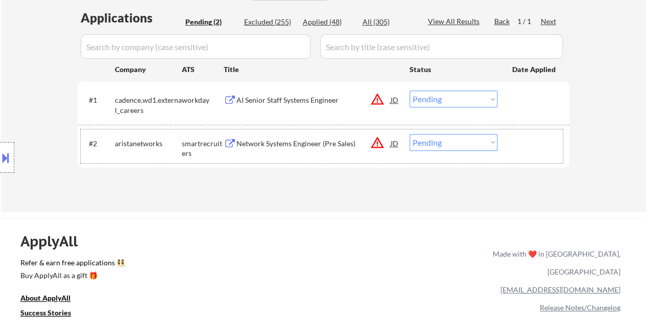
click at [514, 131] on div "#2 aristanetworks smartrecruiters Network Systems Engineer (Pre Sales) JD warni…" at bounding box center [322, 146] width 482 height 34
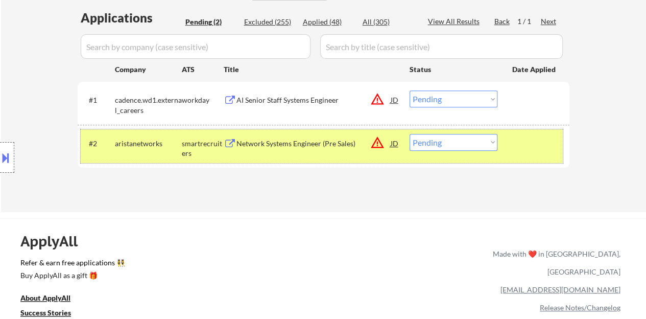
click at [434, 138] on select "Choose an option... Pending Applied Excluded (Questions) Excluded (Expired) Exc…" at bounding box center [454, 142] width 88 height 17
select select ""excluded__bad_match_""
click at [410, 134] on select "Choose an option... Pending Applied Excluded (Questions) Excluded (Expired) Exc…" at bounding box center [454, 142] width 88 height 17
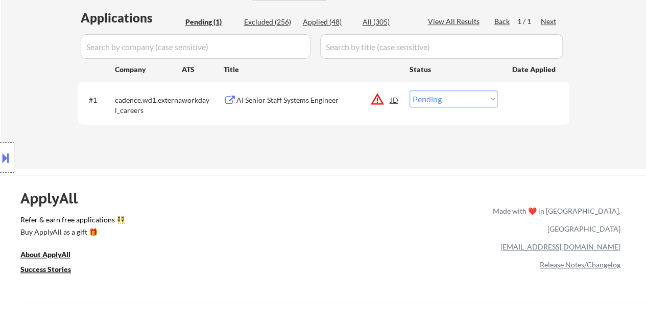
click at [282, 102] on div "AI Senior Staff Systems Engineer" at bounding box center [314, 100] width 154 height 10
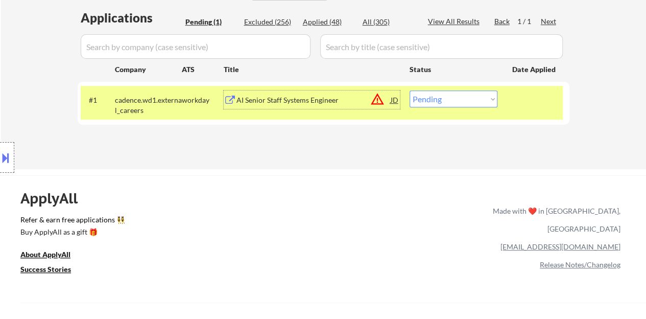
click at [461, 89] on div "#1 cadence.wd1.external_careers workday AI Senior Staff Systems Engineer JD war…" at bounding box center [322, 103] width 482 height 34
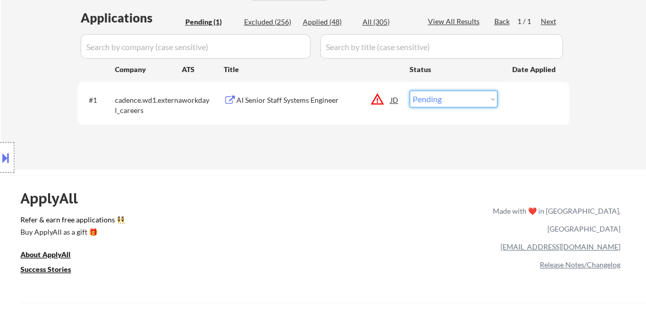
click at [449, 94] on select "Choose an option... Pending Applied Excluded (Questions) Excluded (Expired) Exc…" at bounding box center [454, 98] width 88 height 17
select select ""excluded__location_""
click at [410, 90] on select "Choose an option... Pending Applied Excluded (Questions) Excluded (Expired) Exc…" at bounding box center [454, 98] width 88 height 17
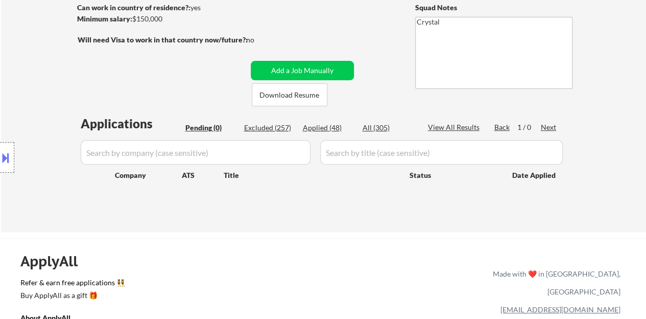
scroll to position [153, 0]
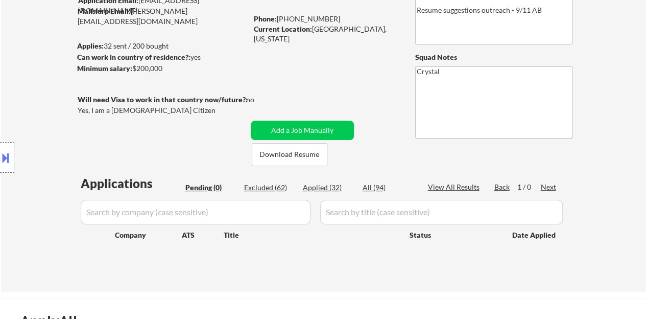
scroll to position [102, 0]
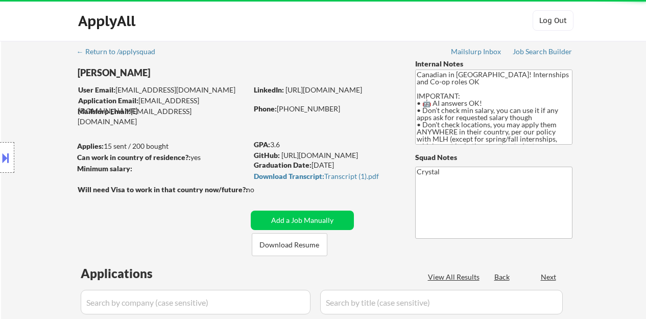
select select ""pending""
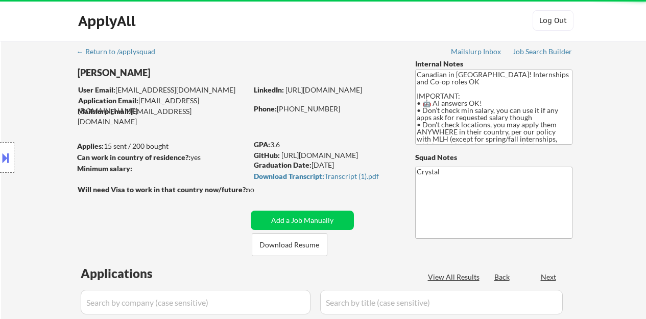
select select ""pending""
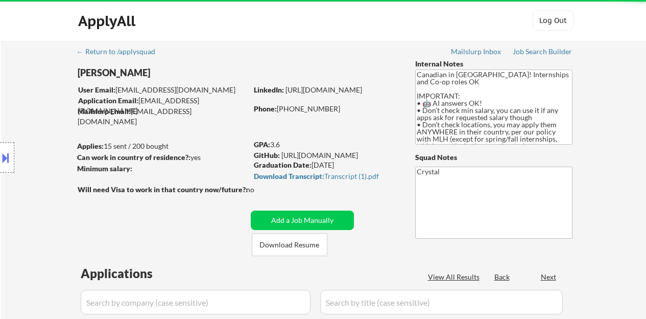
select select ""pending""
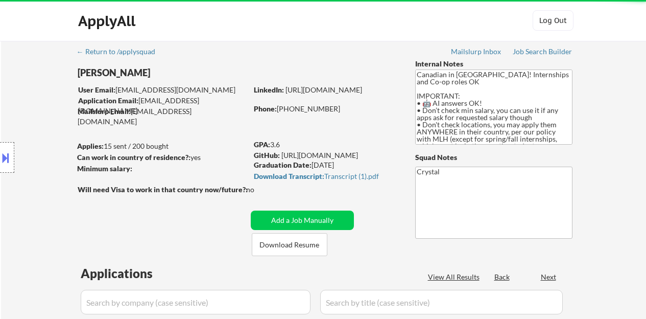
select select ""pending""
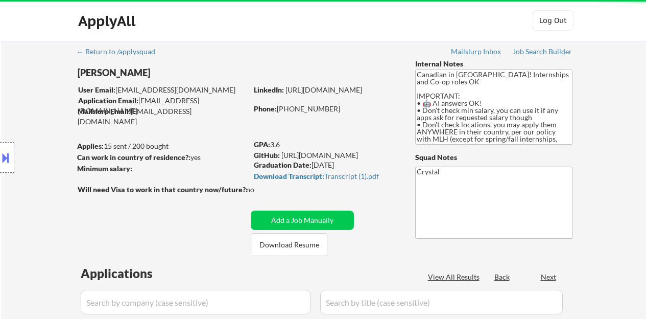
select select ""pending""
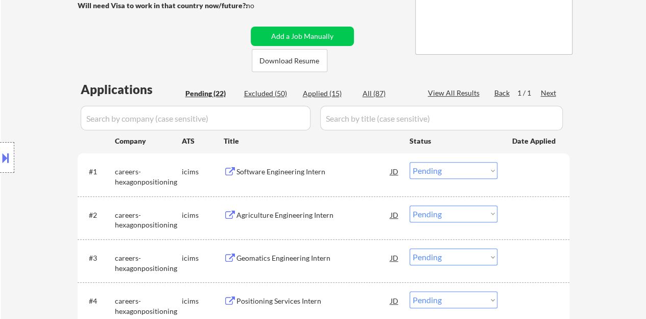
scroll to position [204, 0]
